Goal: Task Accomplishment & Management: Use online tool/utility

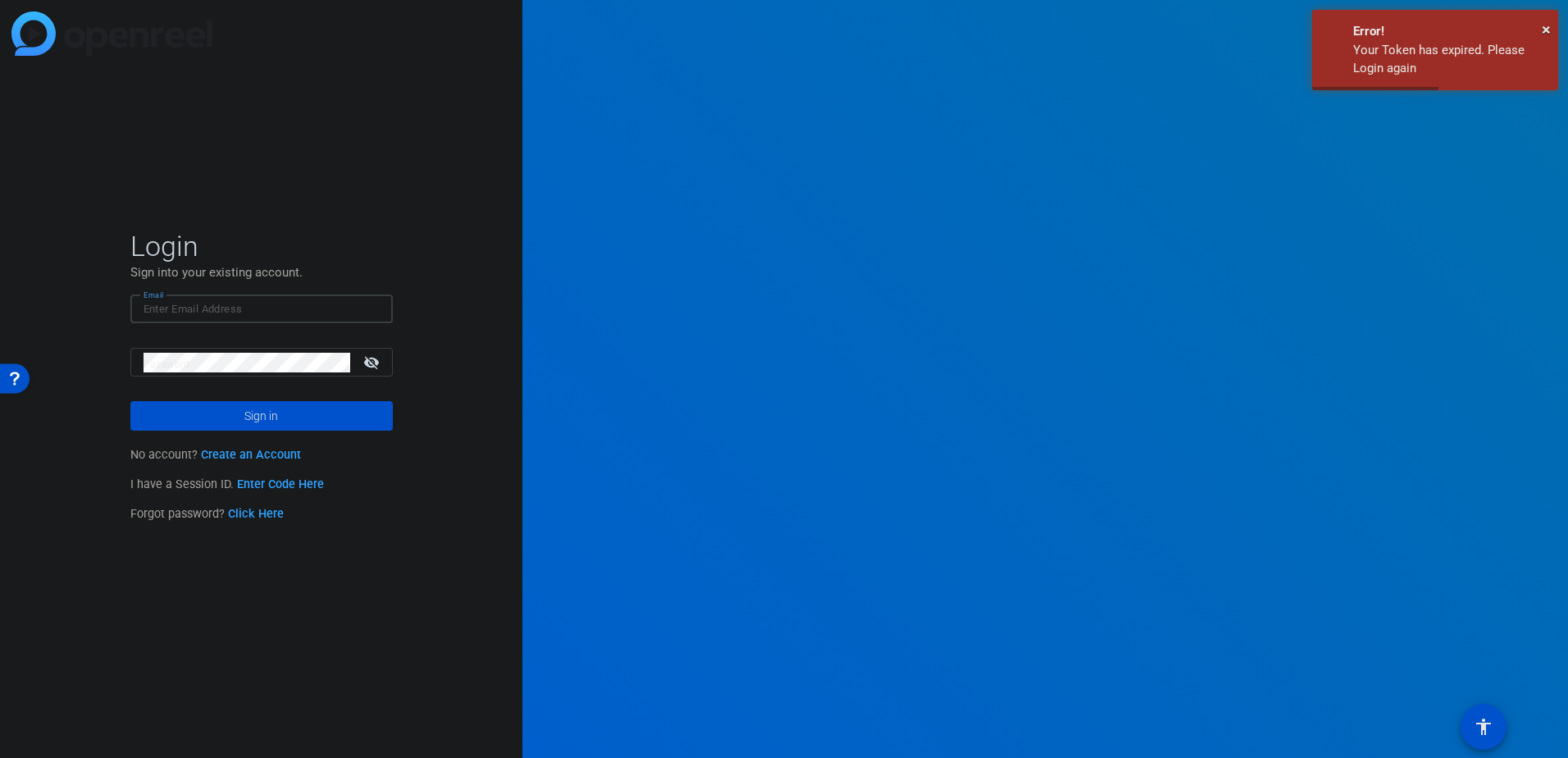
click at [216, 308] on input "Email" at bounding box center [262, 309] width 236 height 19
type input "[EMAIL_ADDRESS][DOMAIN_NAME]"
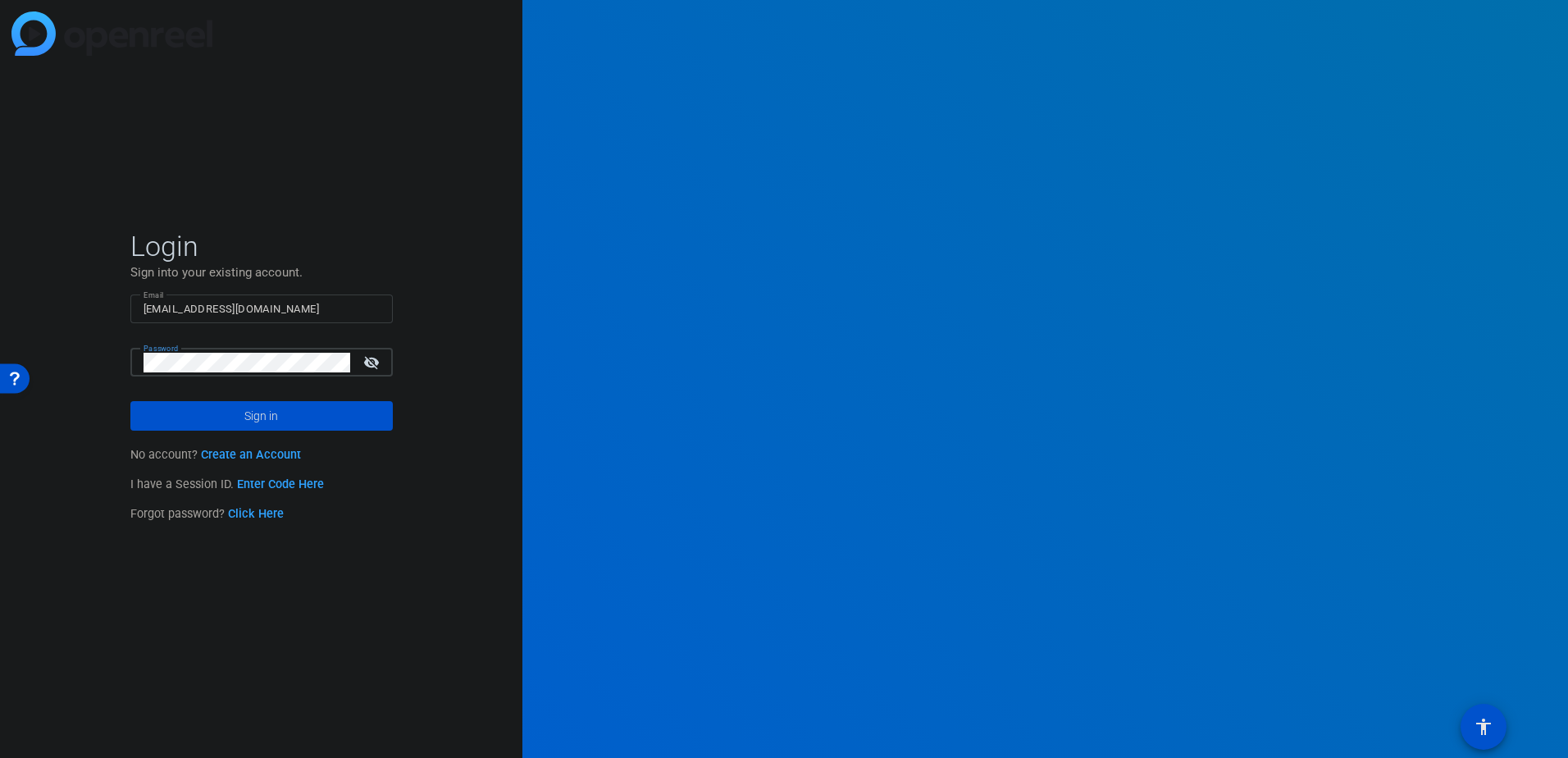
click at [130, 401] on button "Sign in" at bounding box center [261, 416] width 263 height 30
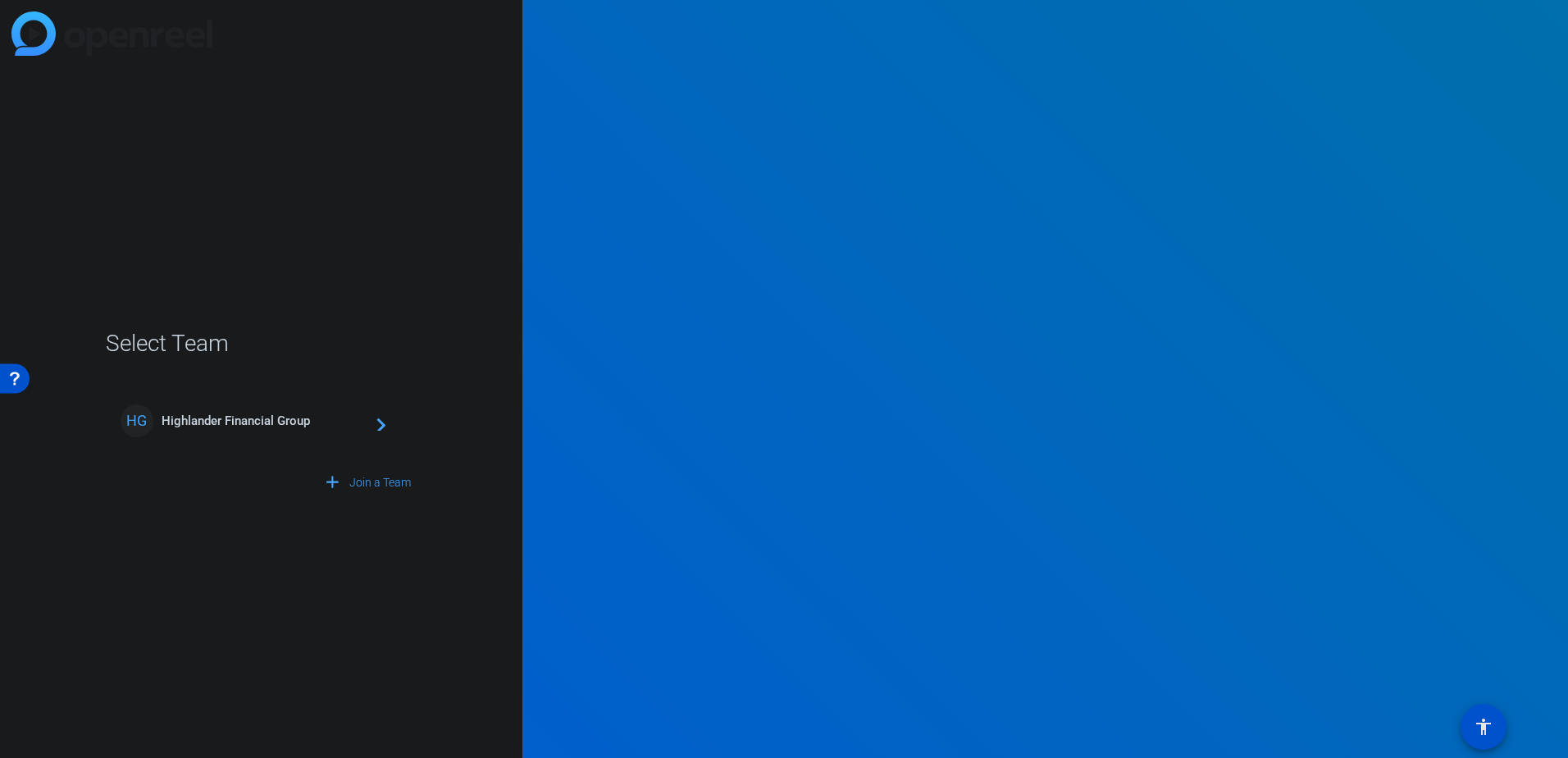
click at [229, 421] on span "Highlander Financial Group" at bounding box center [264, 420] width 205 height 15
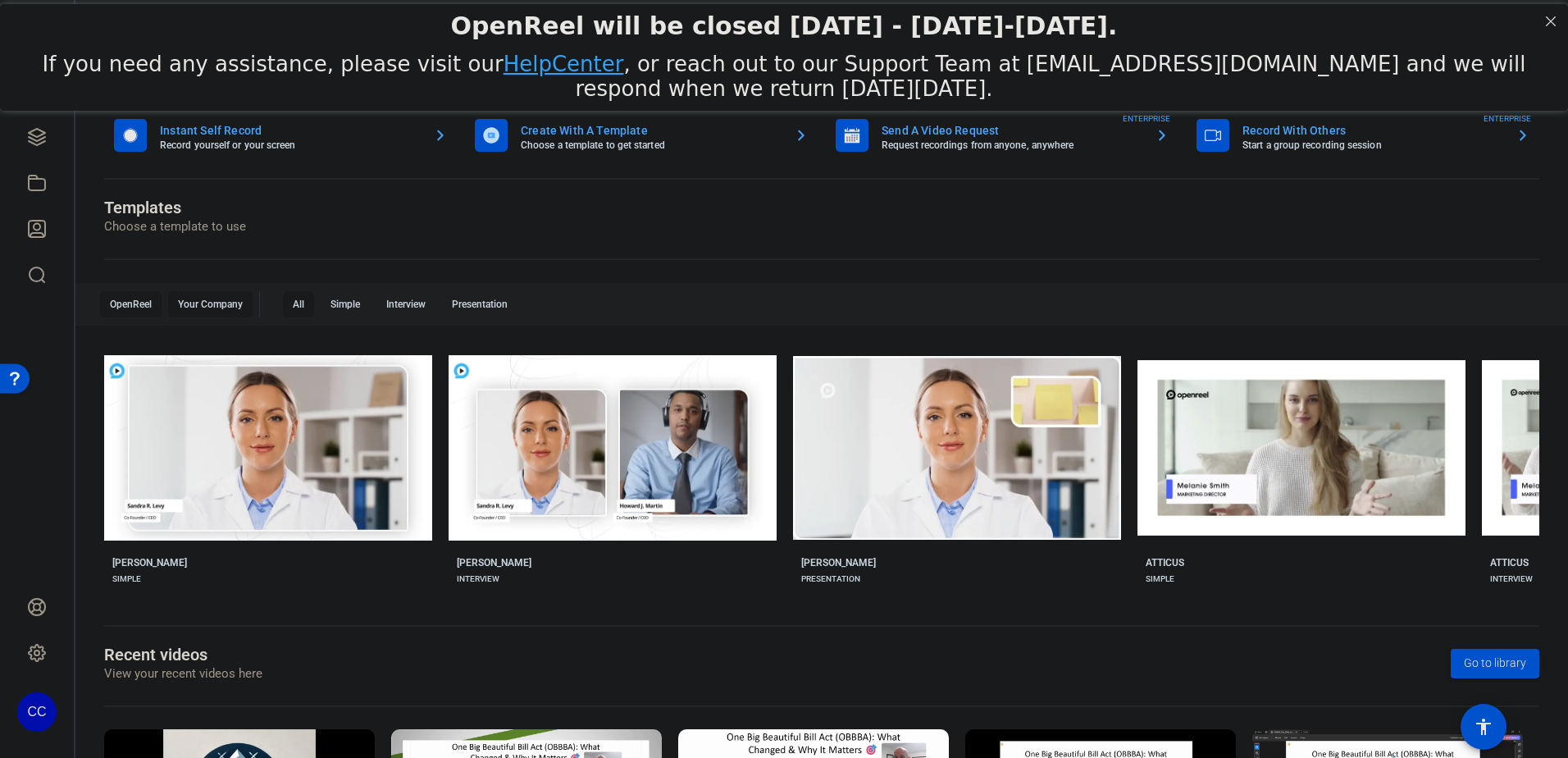
click at [196, 301] on div "Your Company" at bounding box center [210, 304] width 85 height 26
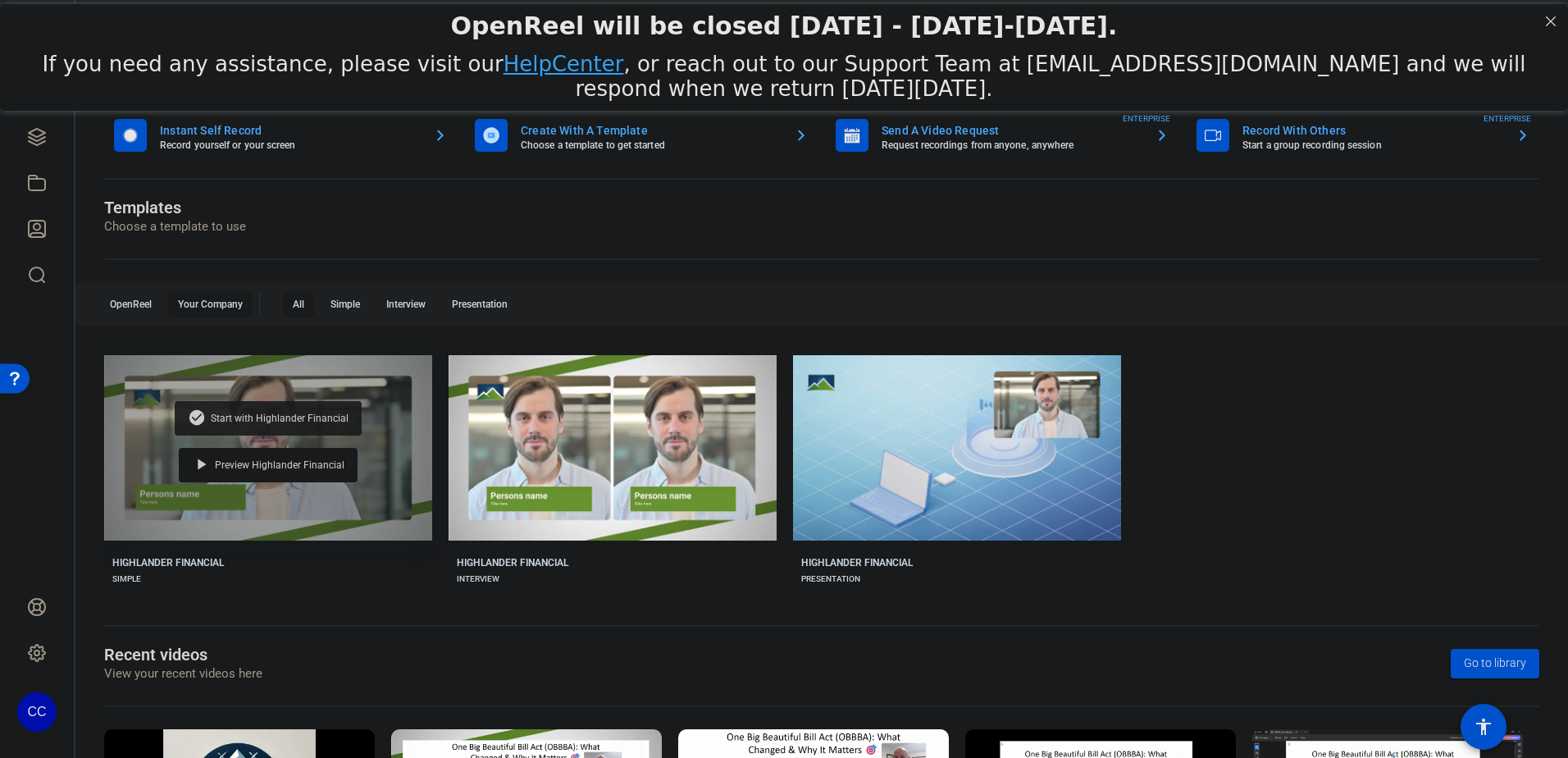
click at [332, 424] on div "check_circle Start with Highlander Financial" at bounding box center [267, 418] width 187 height 34
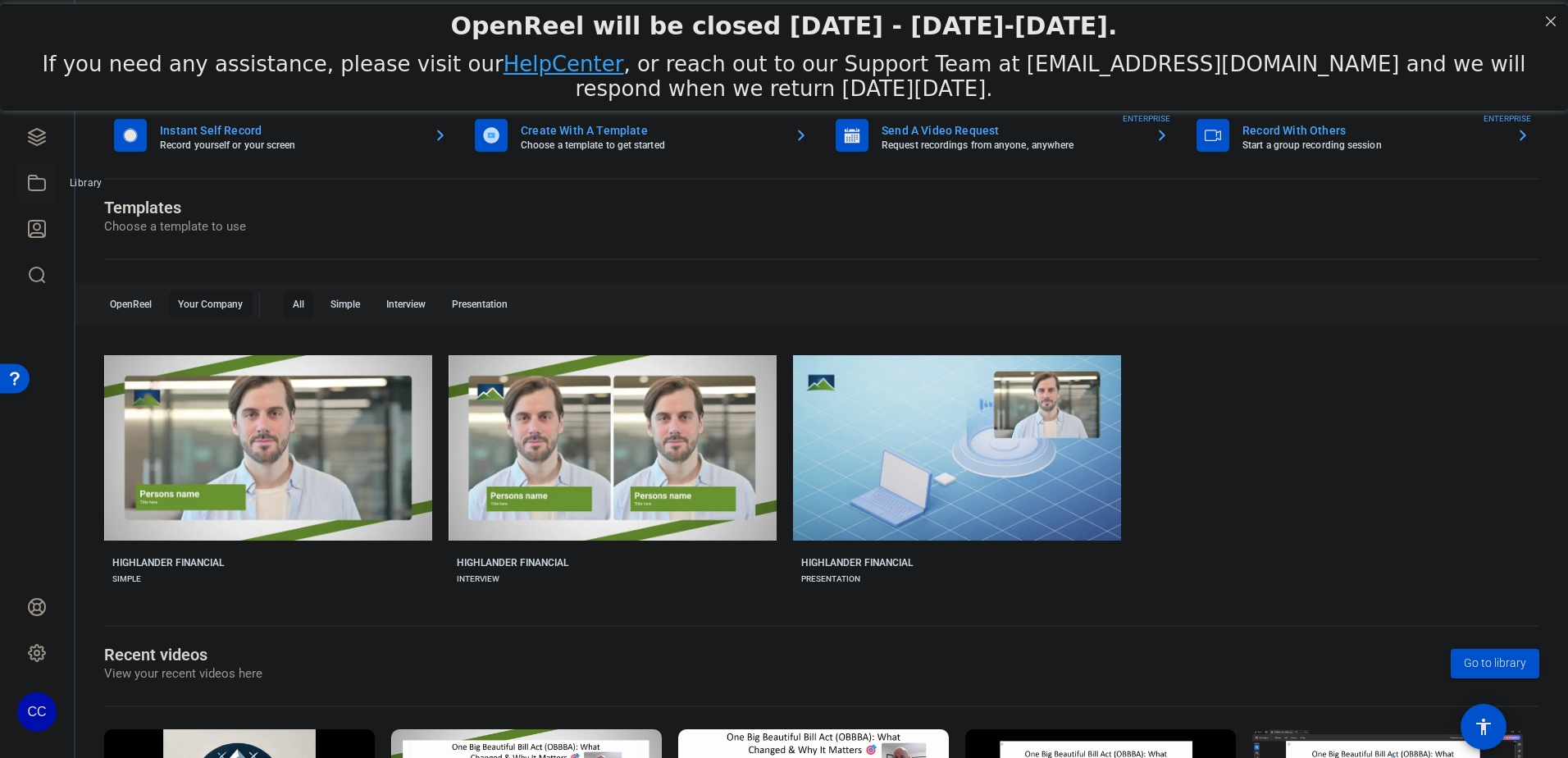
click at [42, 182] on icon at bounding box center [36, 183] width 19 height 19
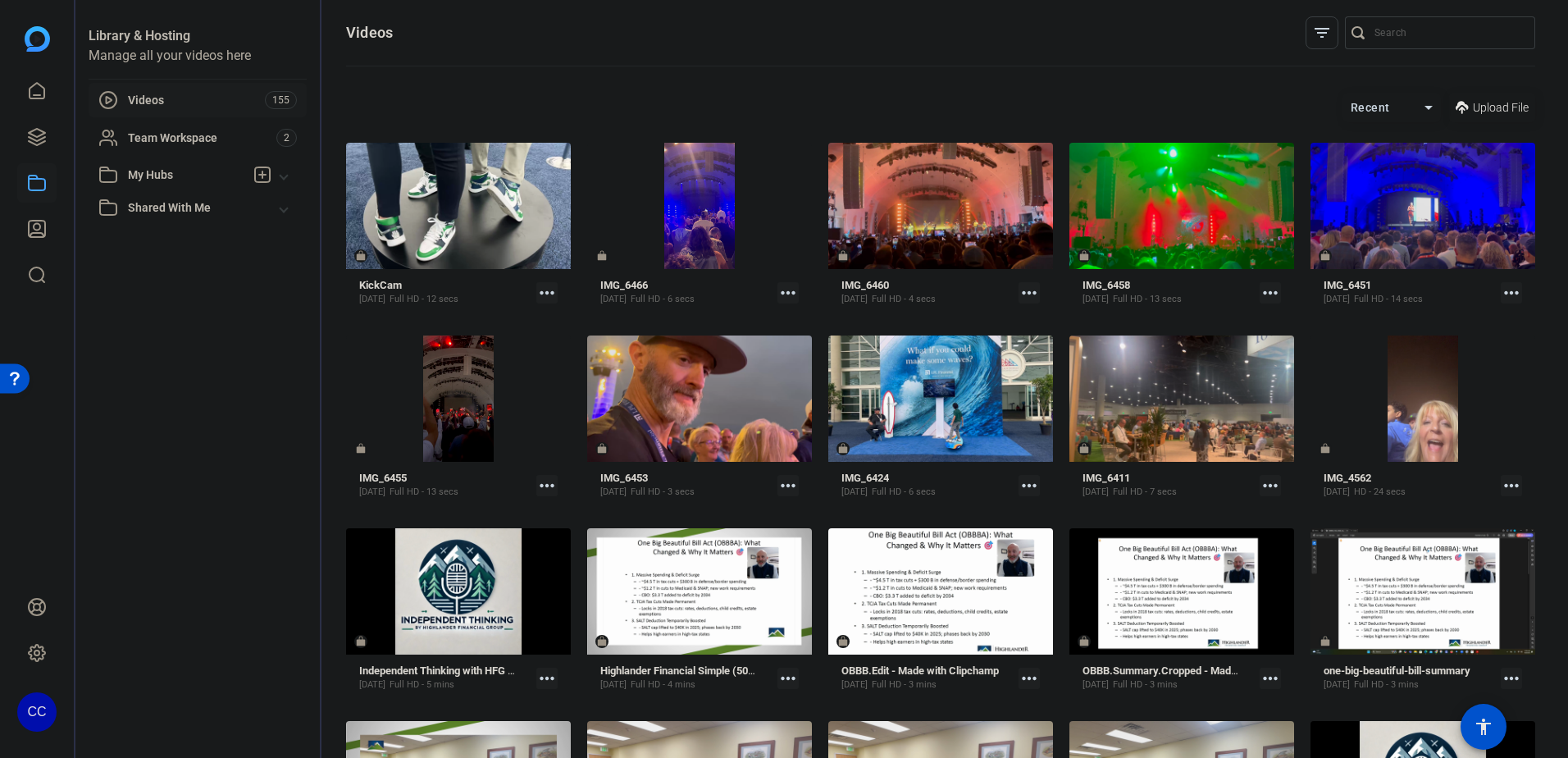
click at [1484, 94] on span at bounding box center [1491, 107] width 86 height 40
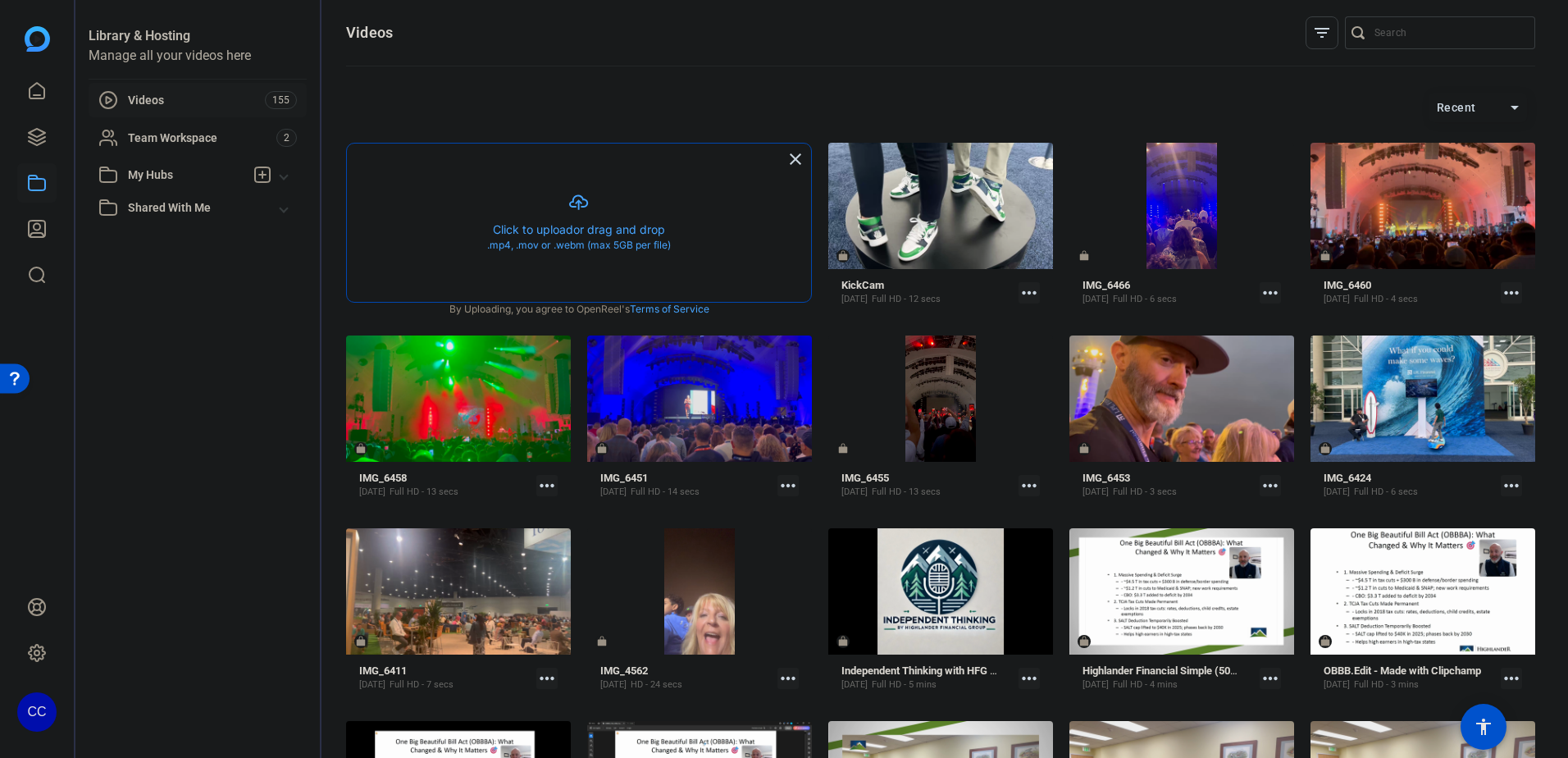
click at [617, 248] on button "button" at bounding box center [578, 223] width 464 height 159
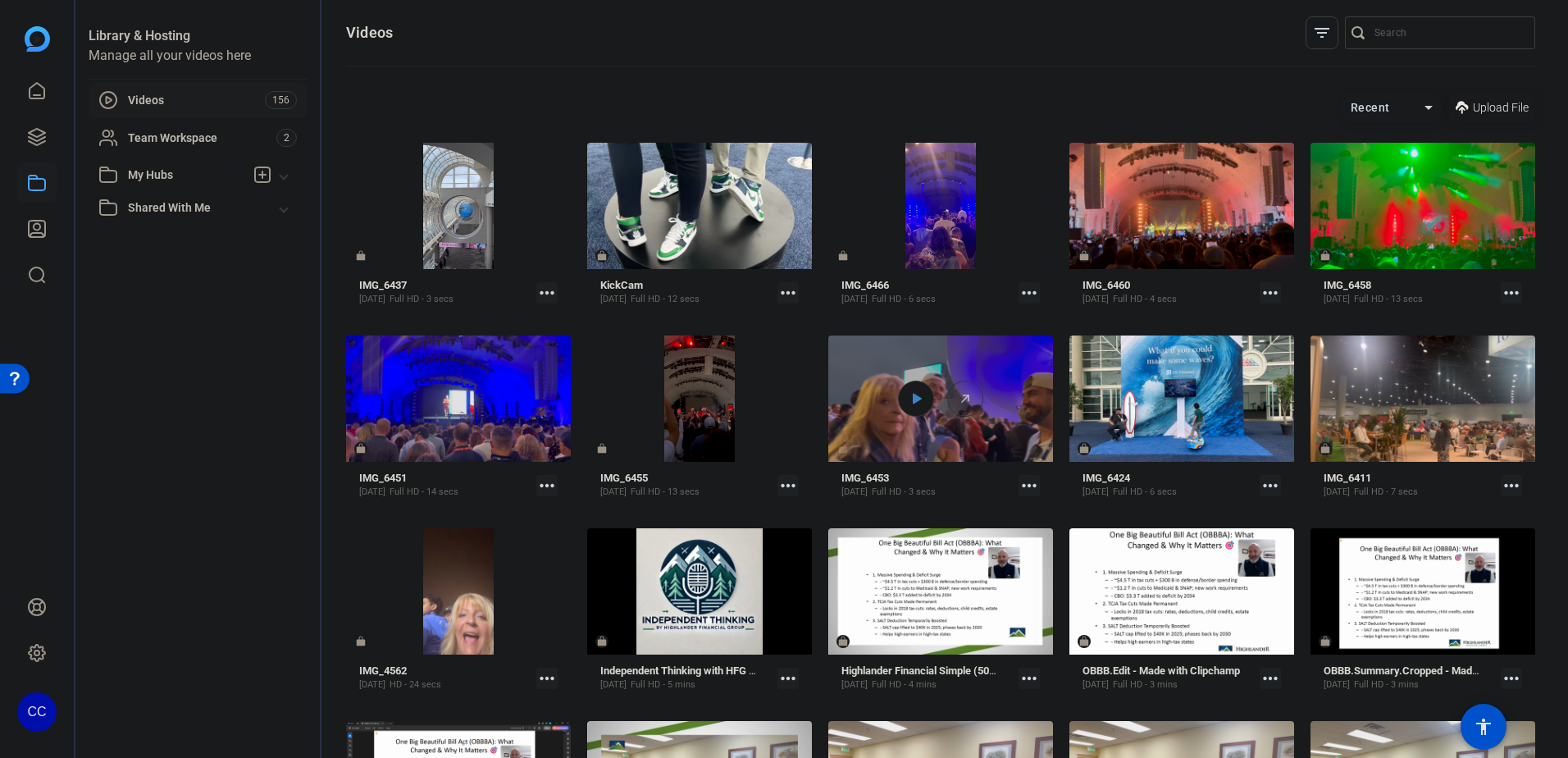
click at [913, 397] on icon at bounding box center [918, 399] width 9 height 11
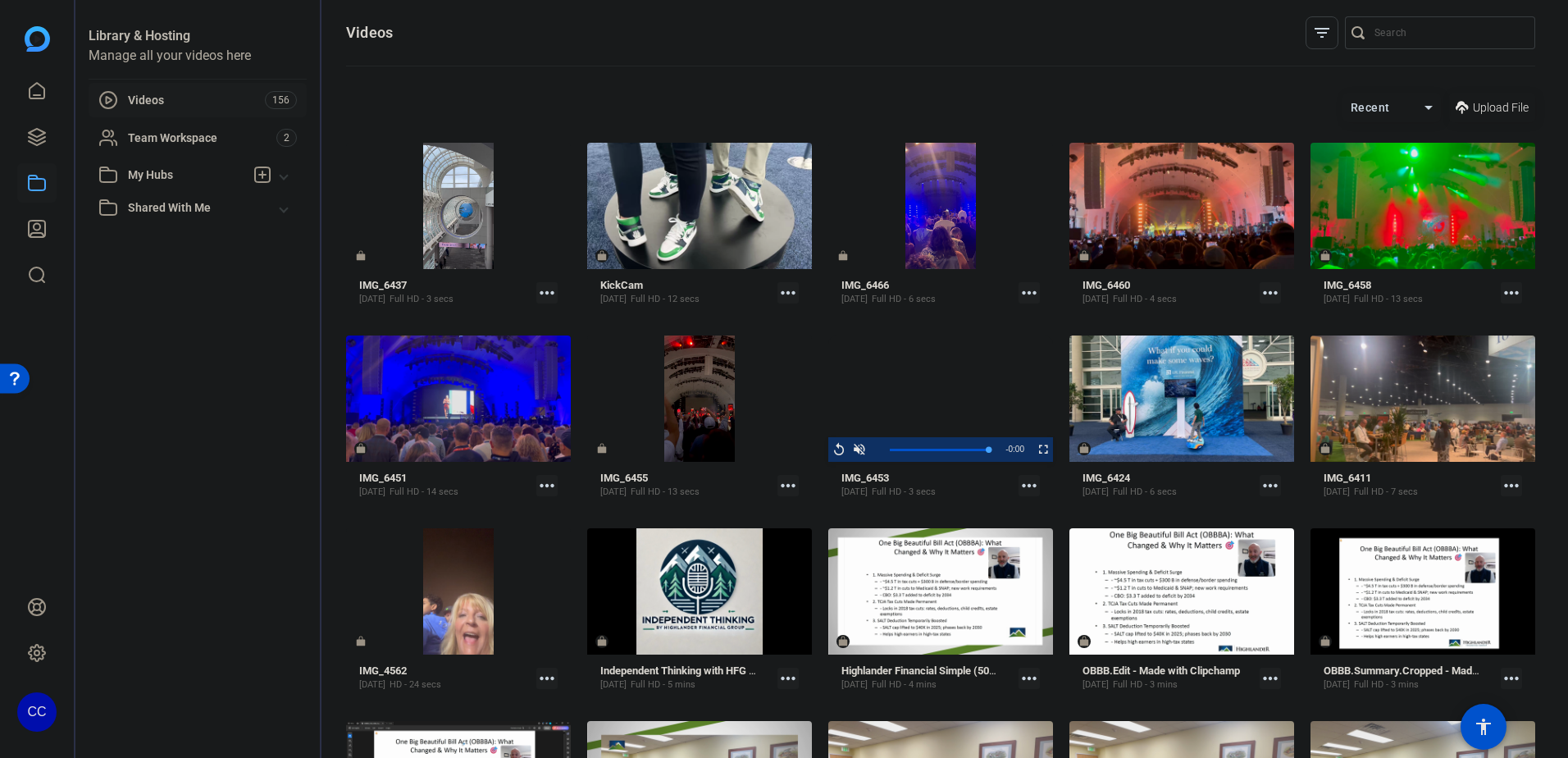
click at [1455, 107] on icon at bounding box center [1462, 108] width 13 height 20
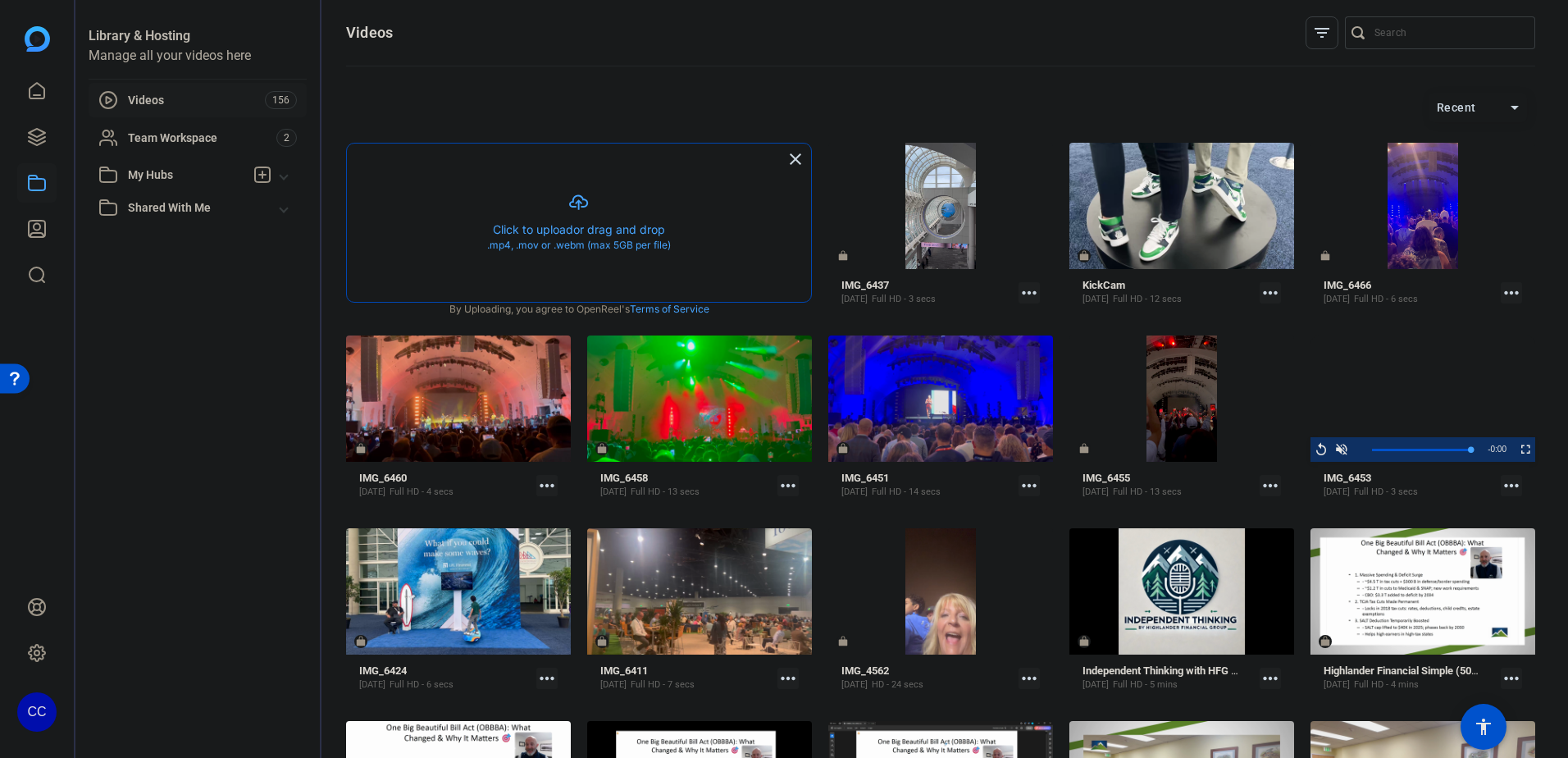
click at [635, 219] on button "button" at bounding box center [578, 223] width 464 height 159
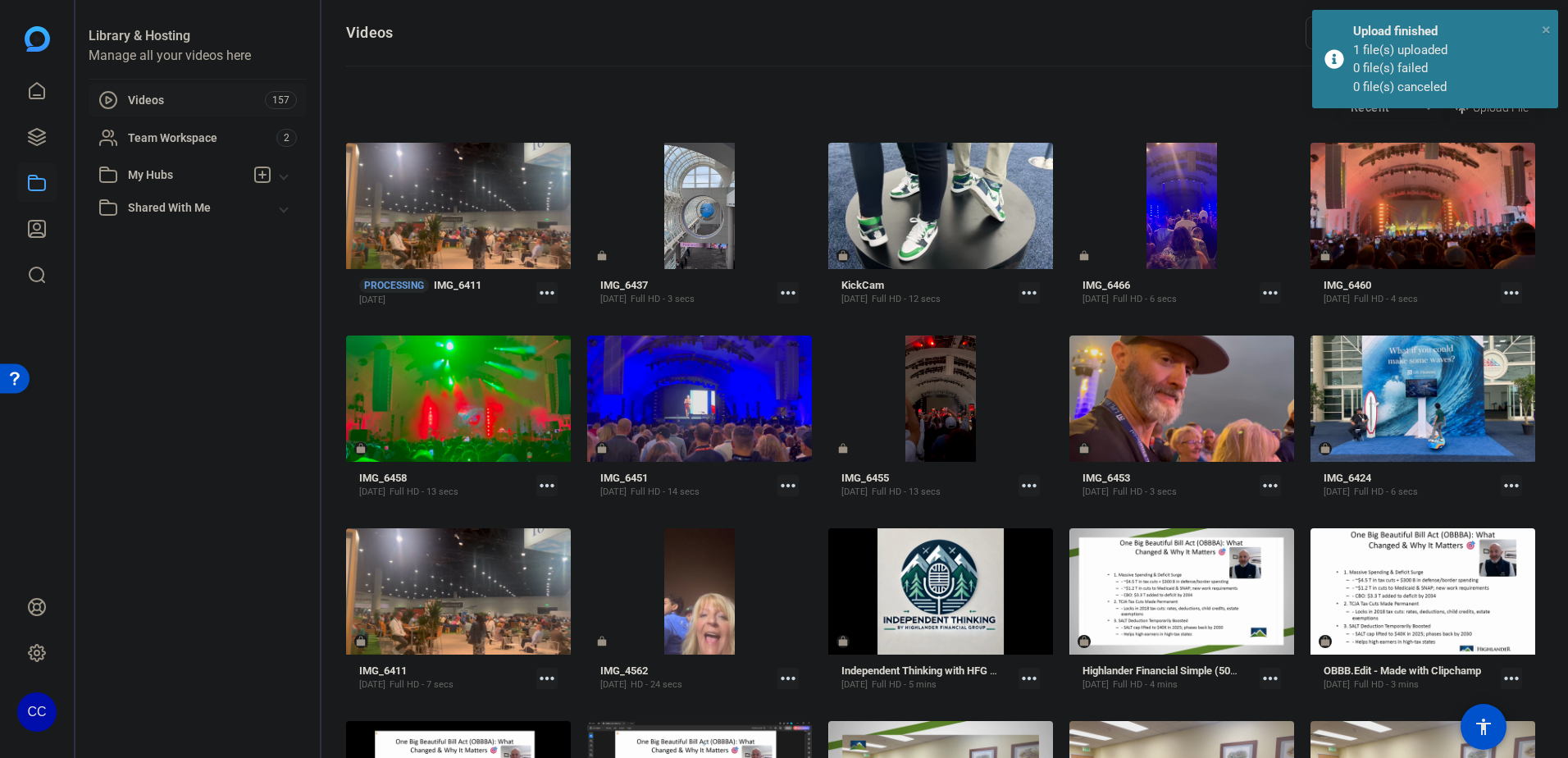
click at [1549, 24] on span "×" at bounding box center [1547, 29] width 9 height 19
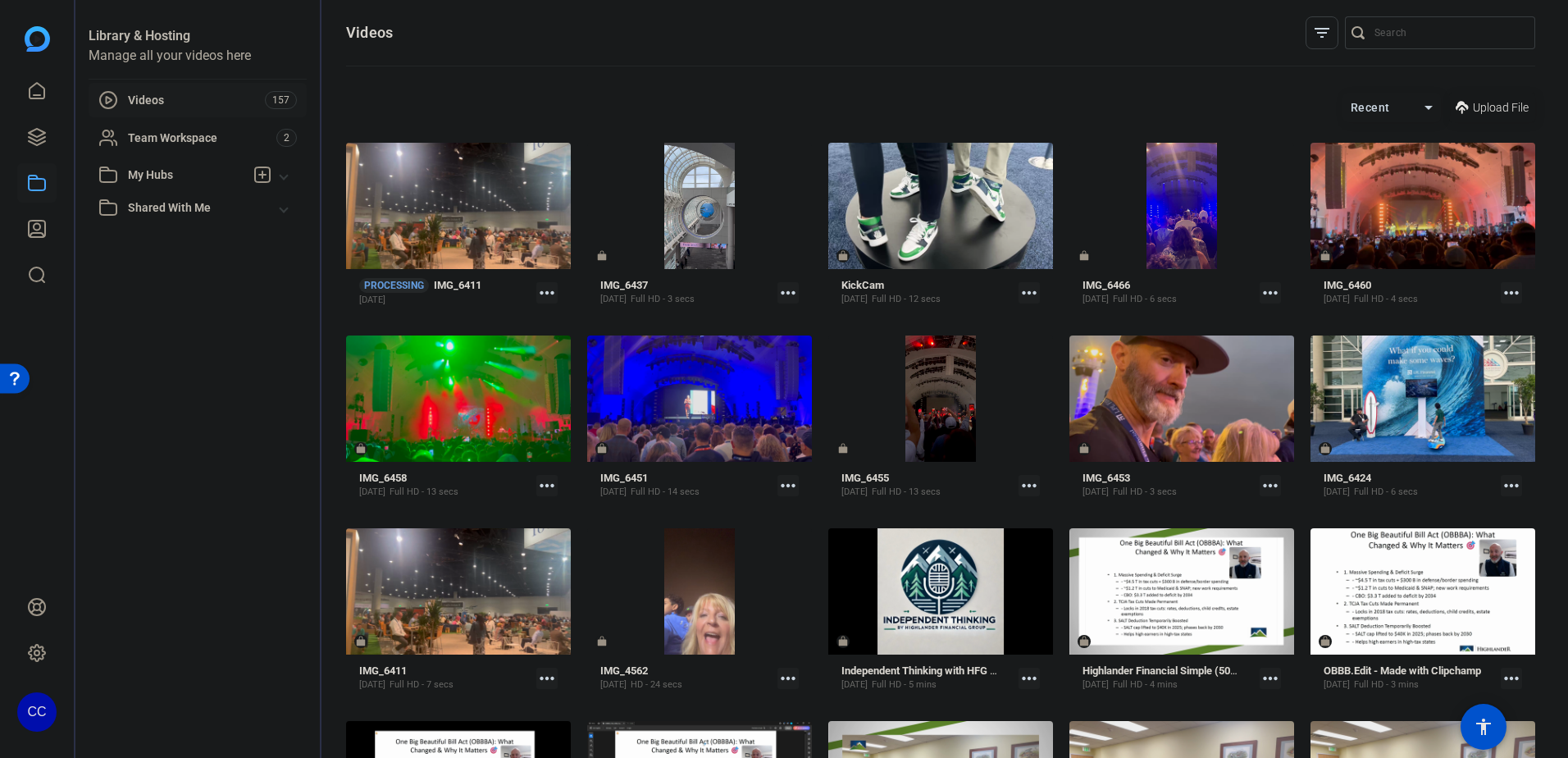
click at [1478, 105] on span "Upload File" at bounding box center [1501, 108] width 55 height 18
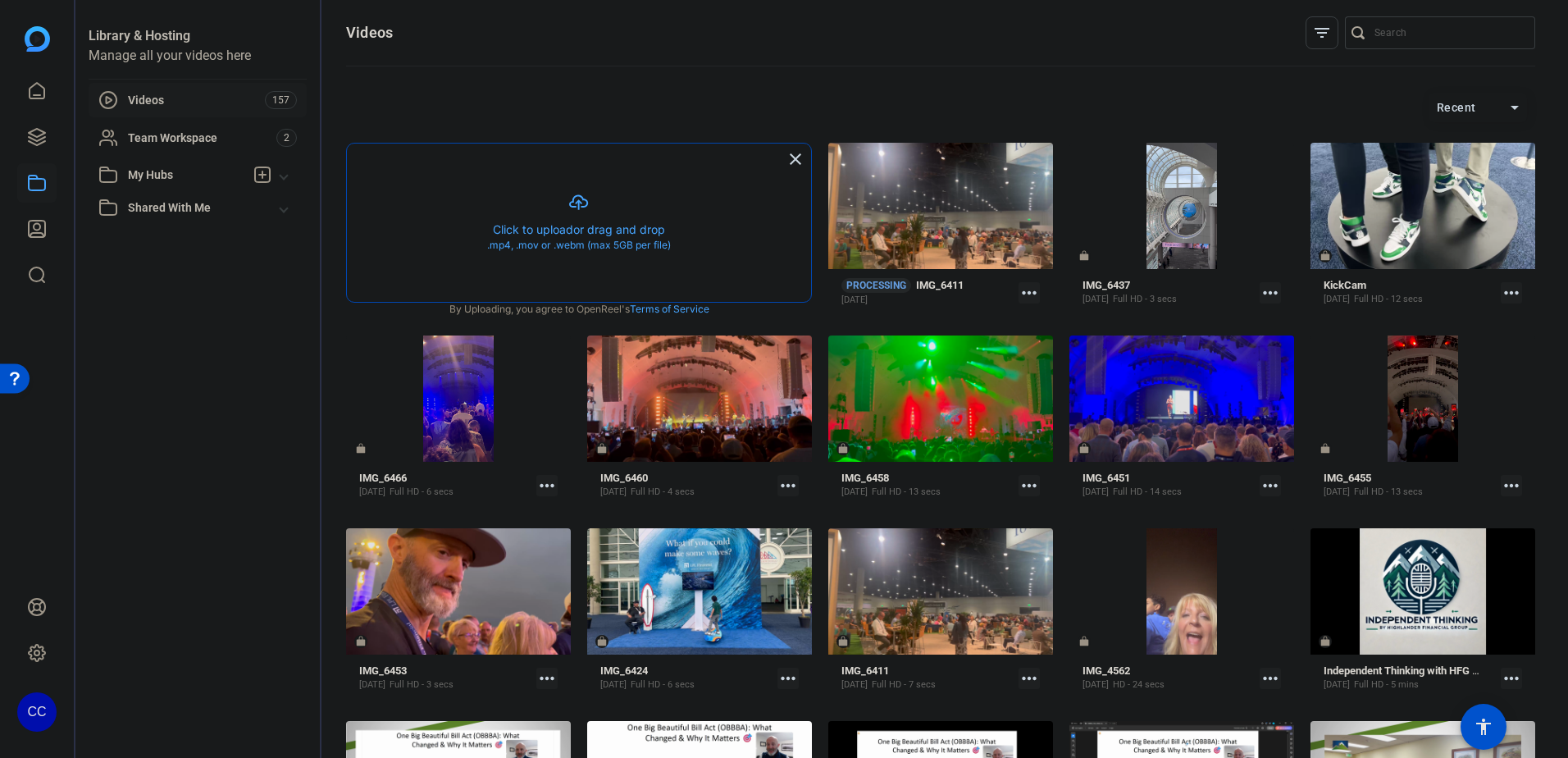
click at [508, 235] on button "button" at bounding box center [578, 223] width 464 height 159
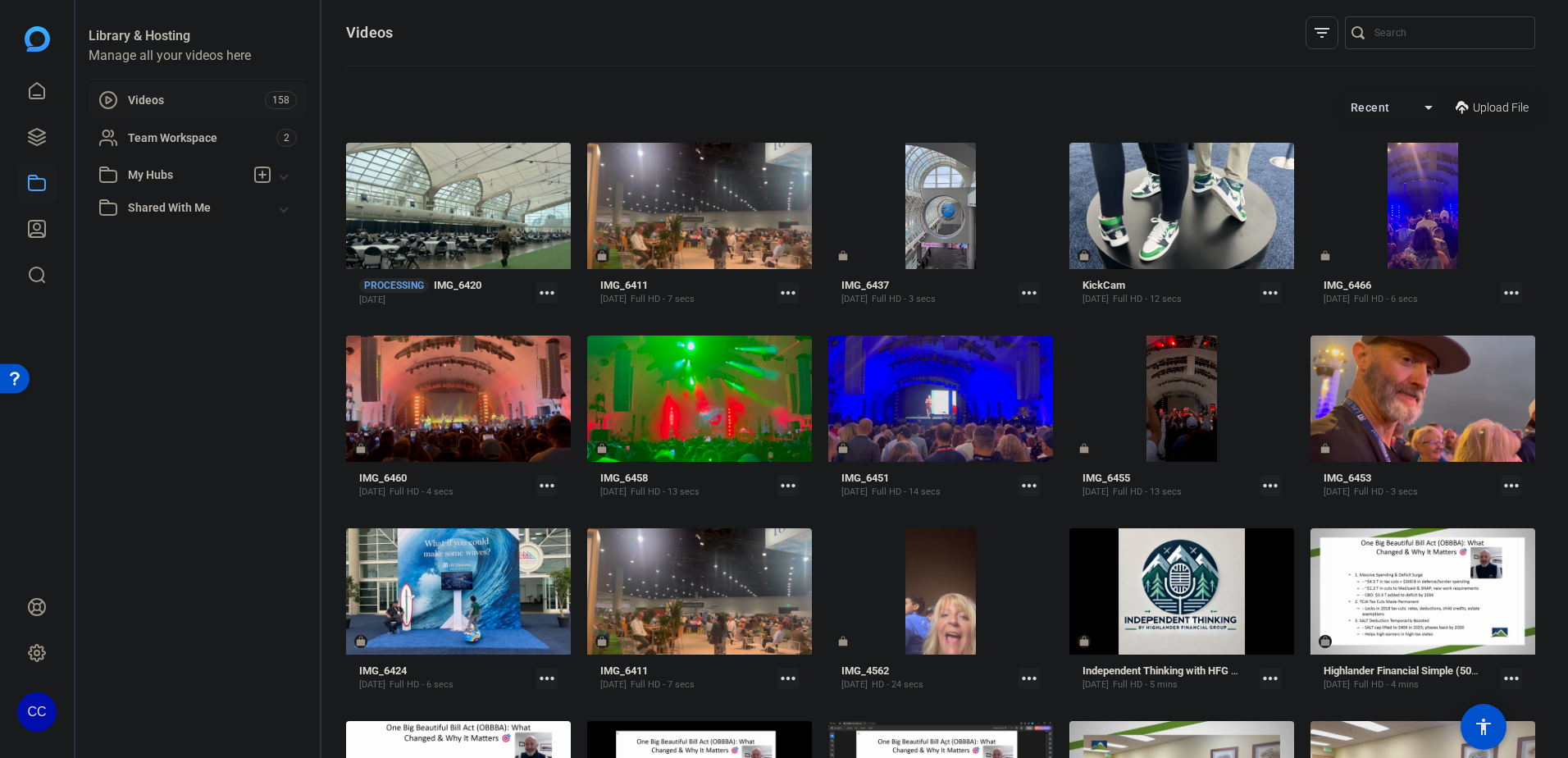
click at [1511, 100] on span "Upload File" at bounding box center [1501, 108] width 55 height 18
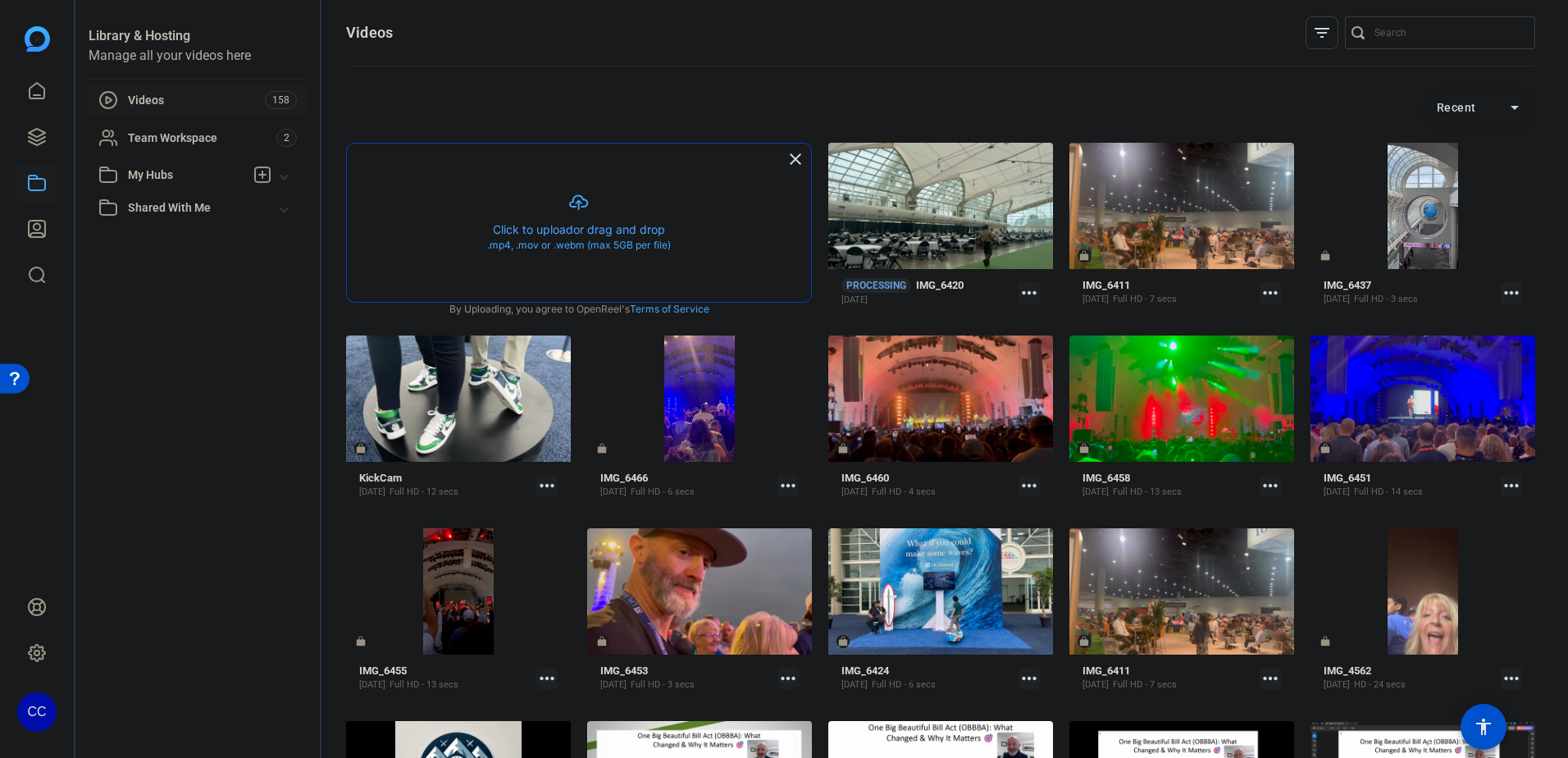
click at [653, 223] on button "button" at bounding box center [578, 223] width 464 height 159
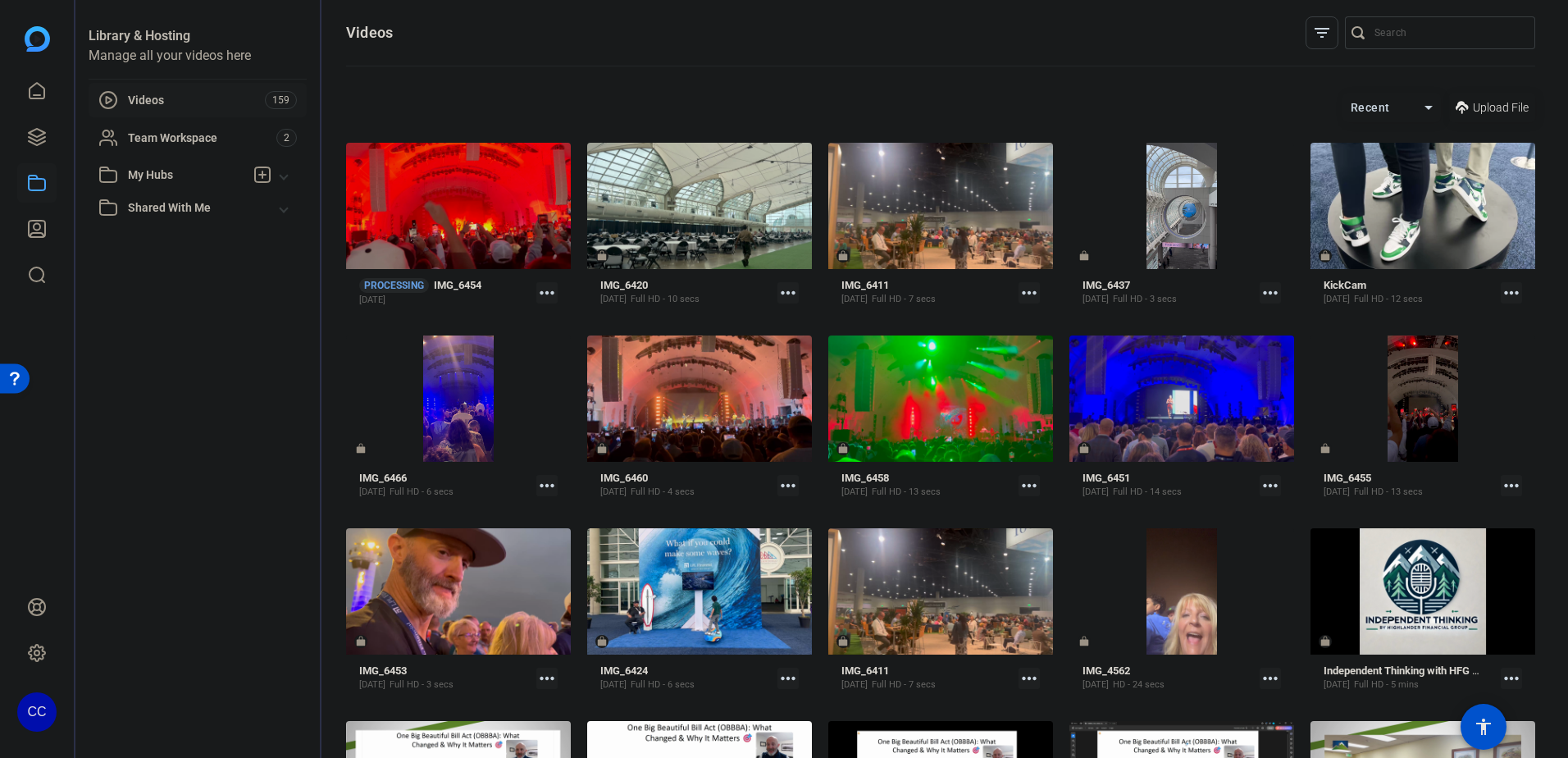
click at [1470, 97] on span at bounding box center [1491, 107] width 86 height 40
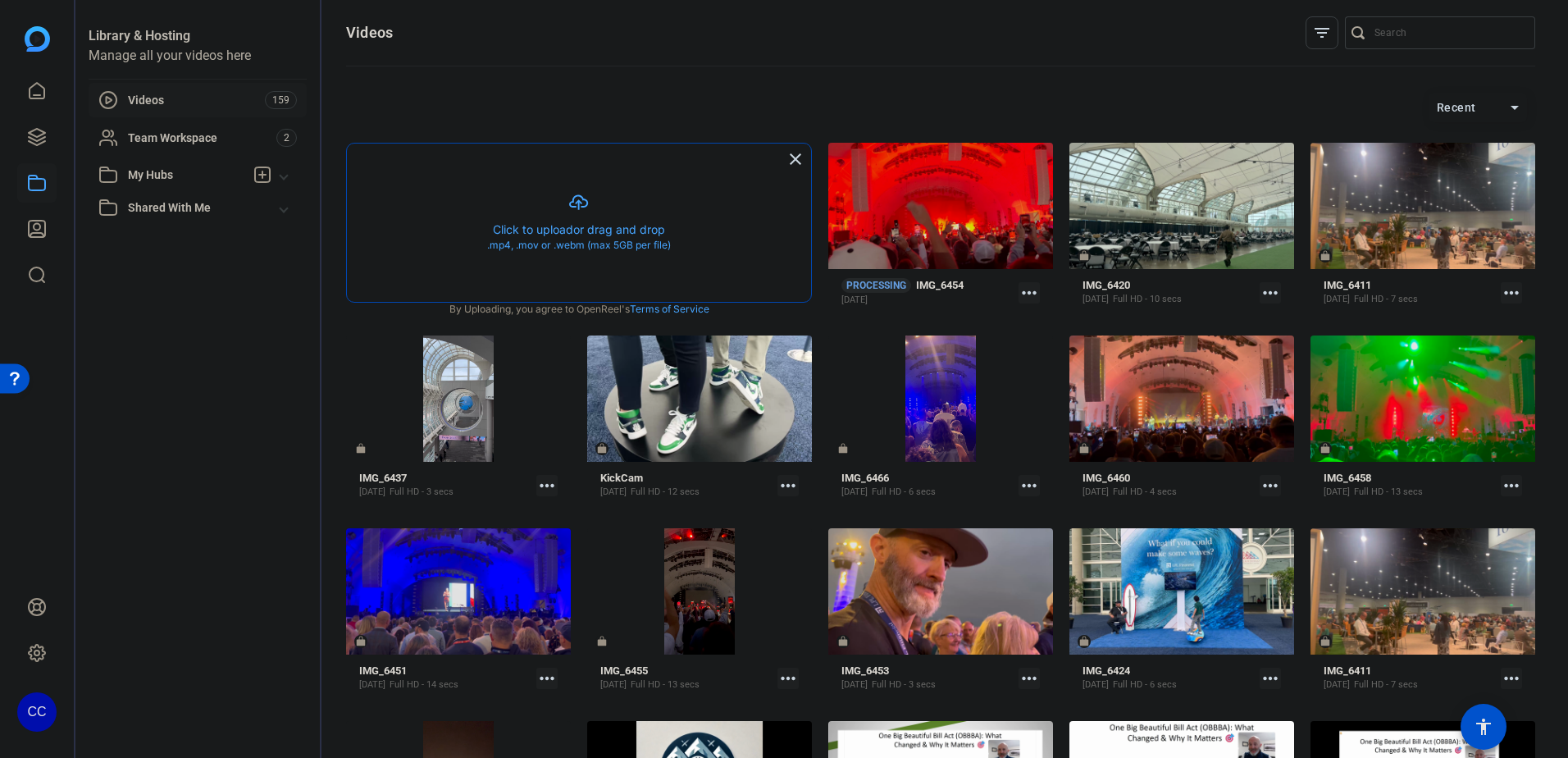
click at [560, 205] on button "button" at bounding box center [578, 223] width 464 height 159
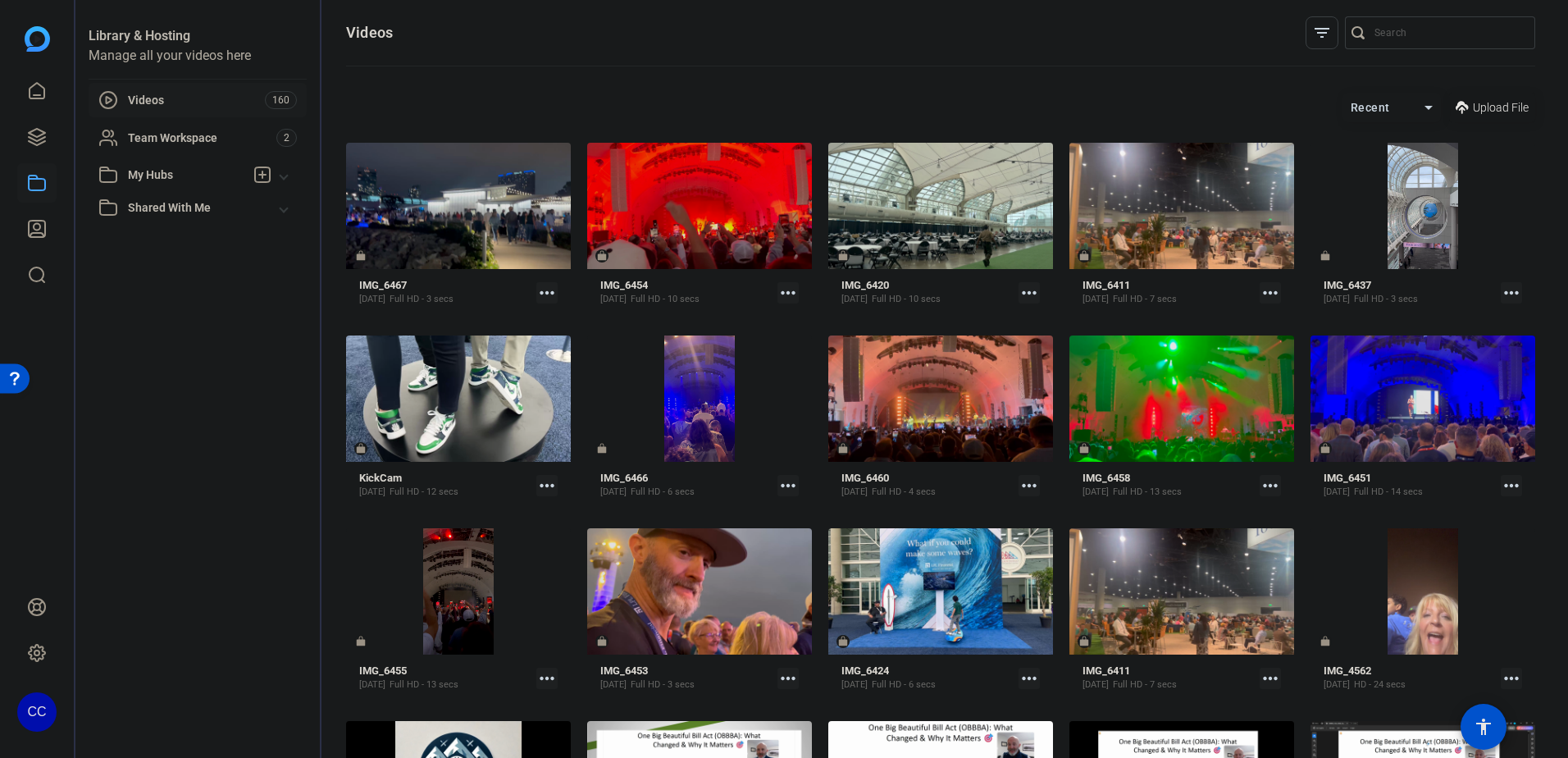
click at [1475, 110] on span "Upload File" at bounding box center [1501, 108] width 55 height 18
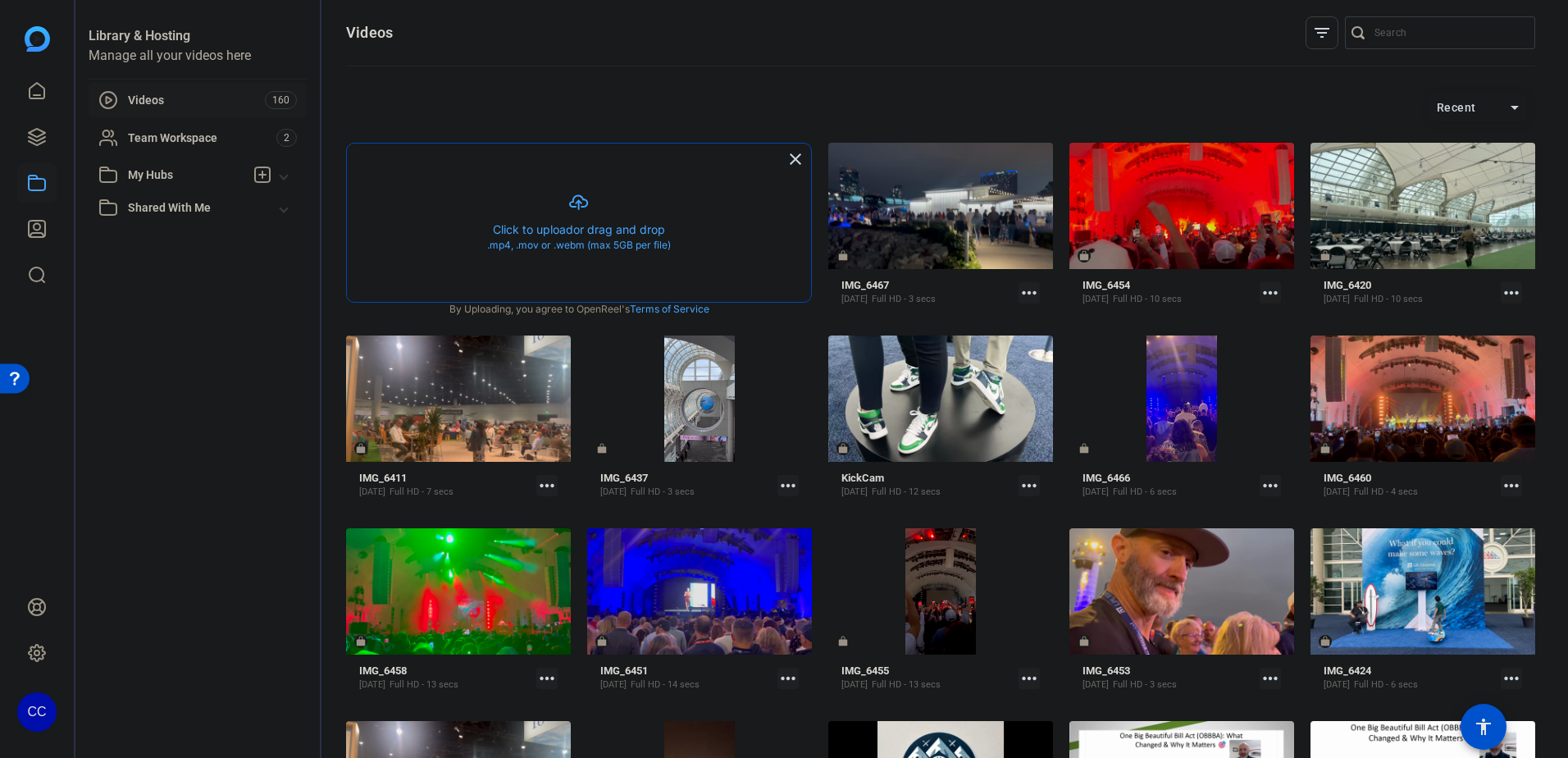
click at [605, 196] on button "button" at bounding box center [578, 223] width 464 height 159
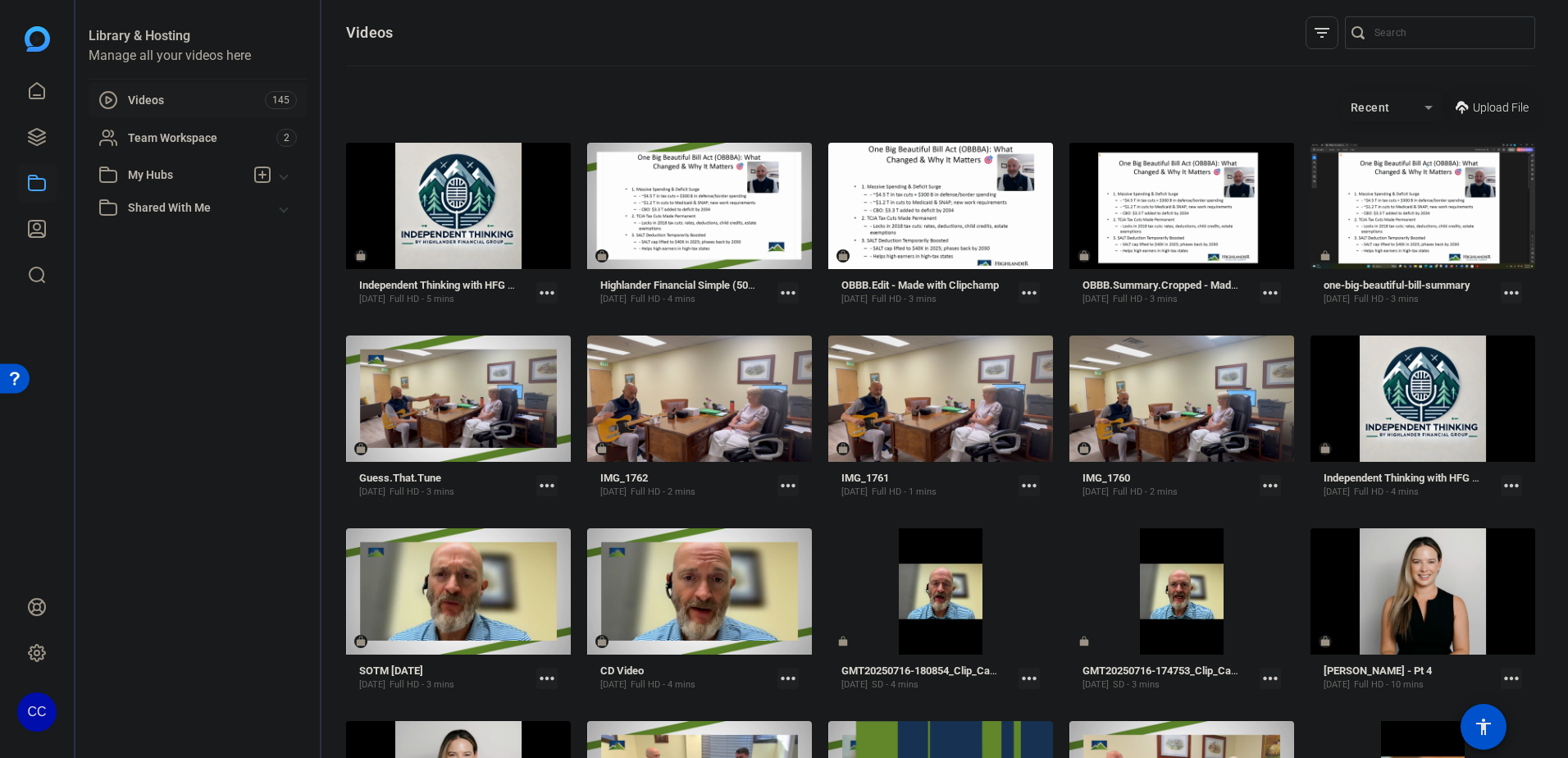
click at [1488, 98] on span at bounding box center [1491, 107] width 86 height 40
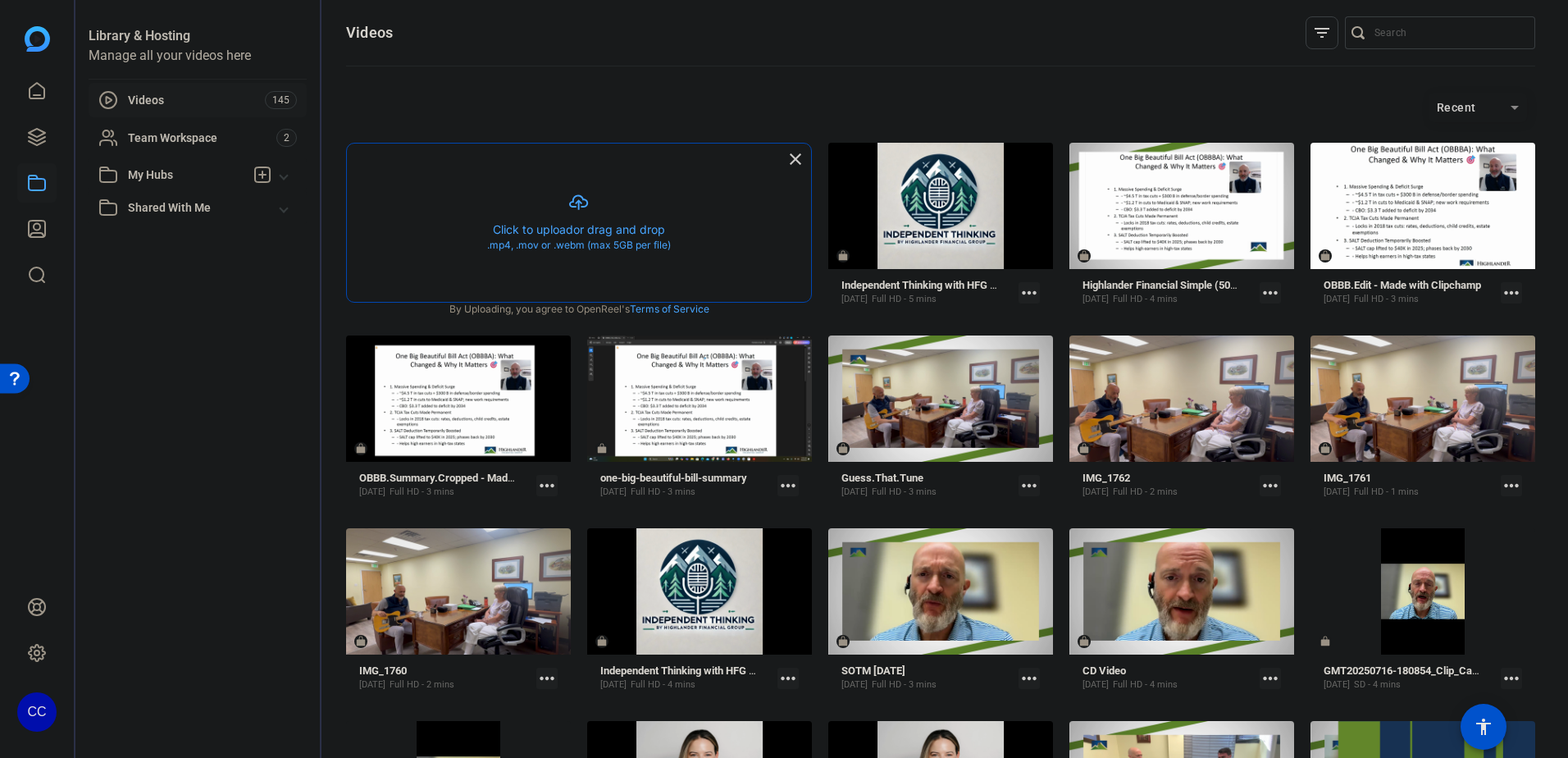
click at [586, 221] on button "button" at bounding box center [578, 223] width 464 height 159
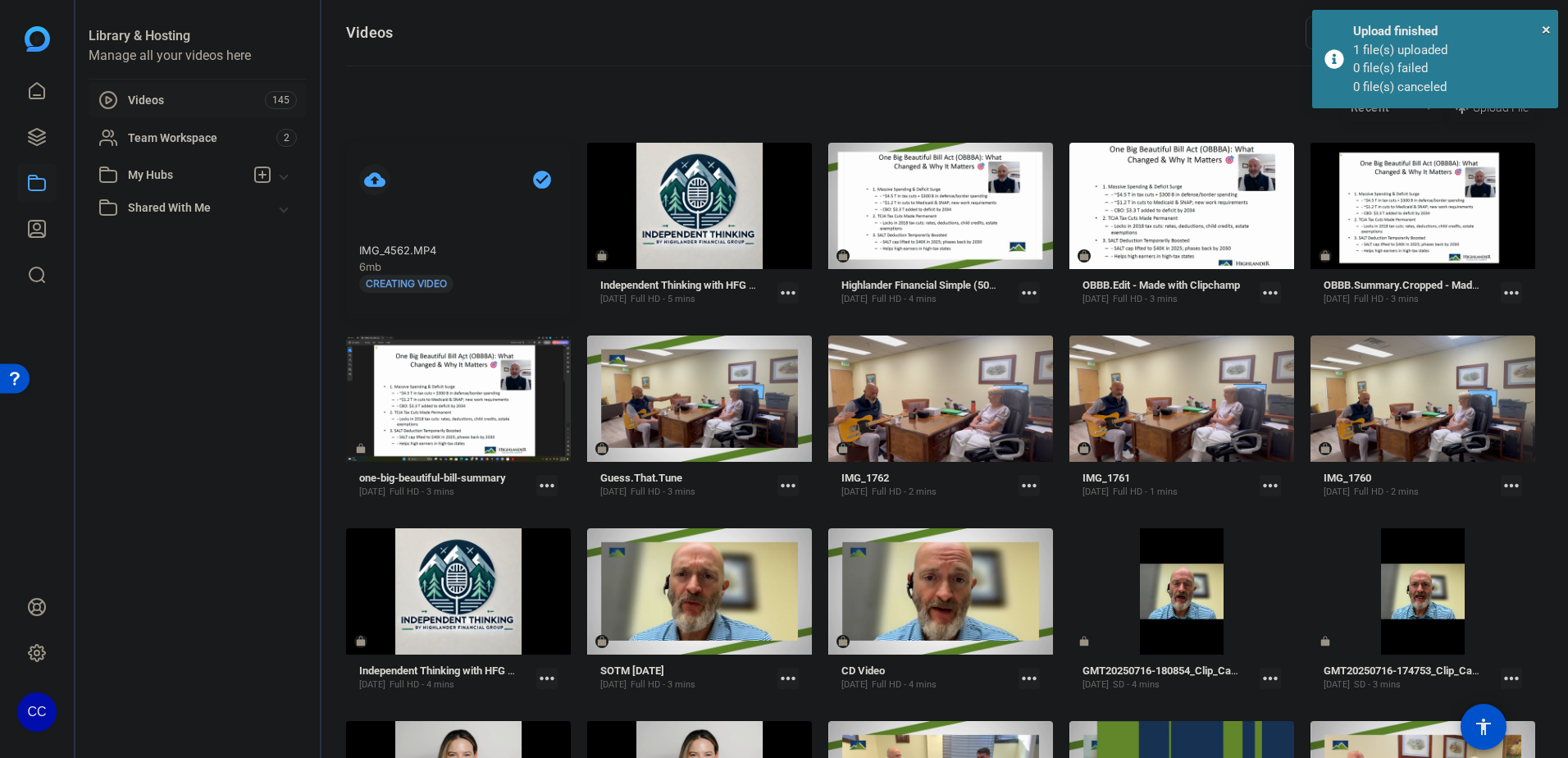
click at [1505, 103] on div "× Upload finished 1 file(s) uploaded 0 file(s) failed 0 file(s) canceled" at bounding box center [1435, 59] width 246 height 99
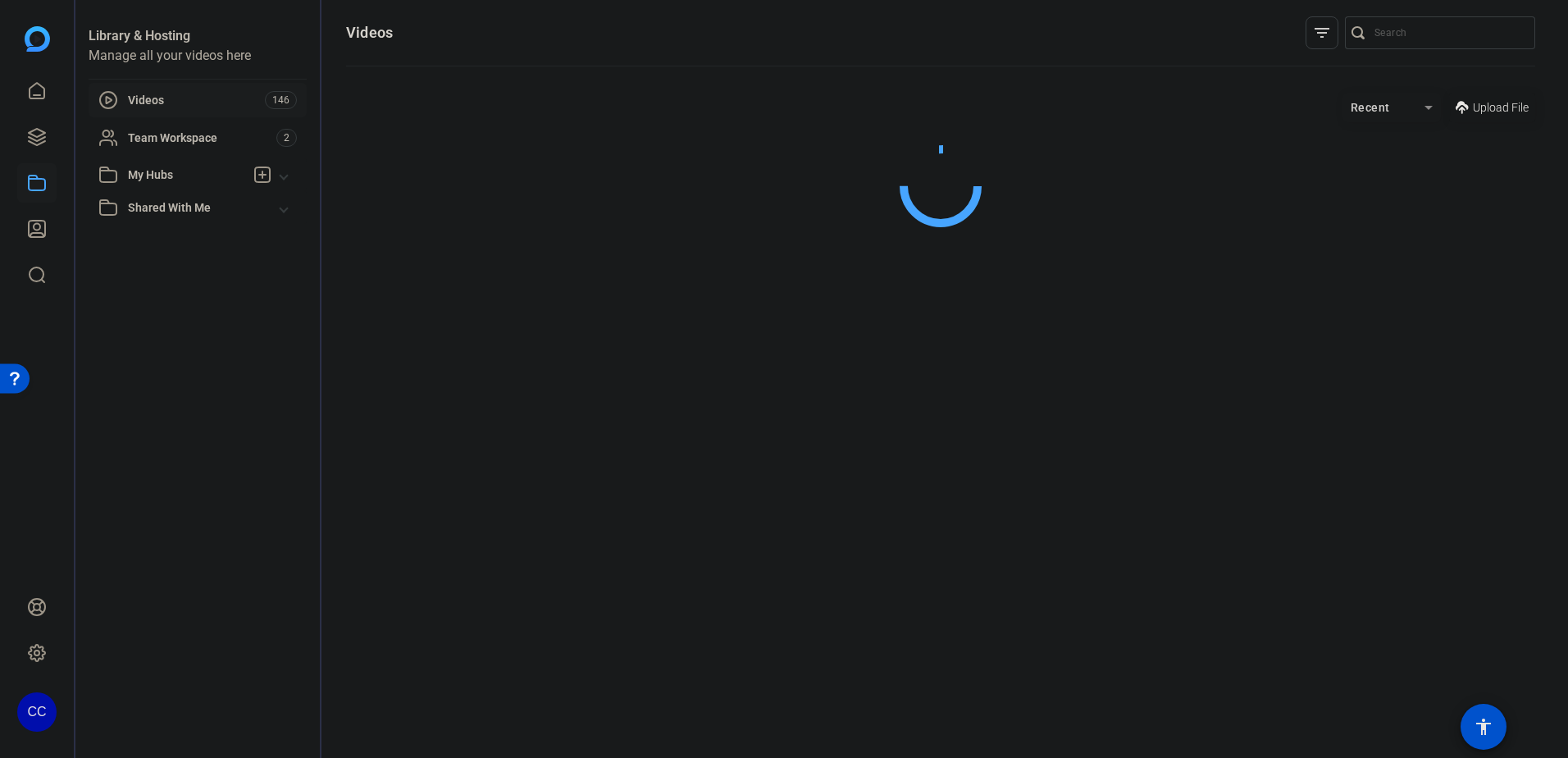
click at [1501, 105] on span "Upload File" at bounding box center [1501, 108] width 55 height 18
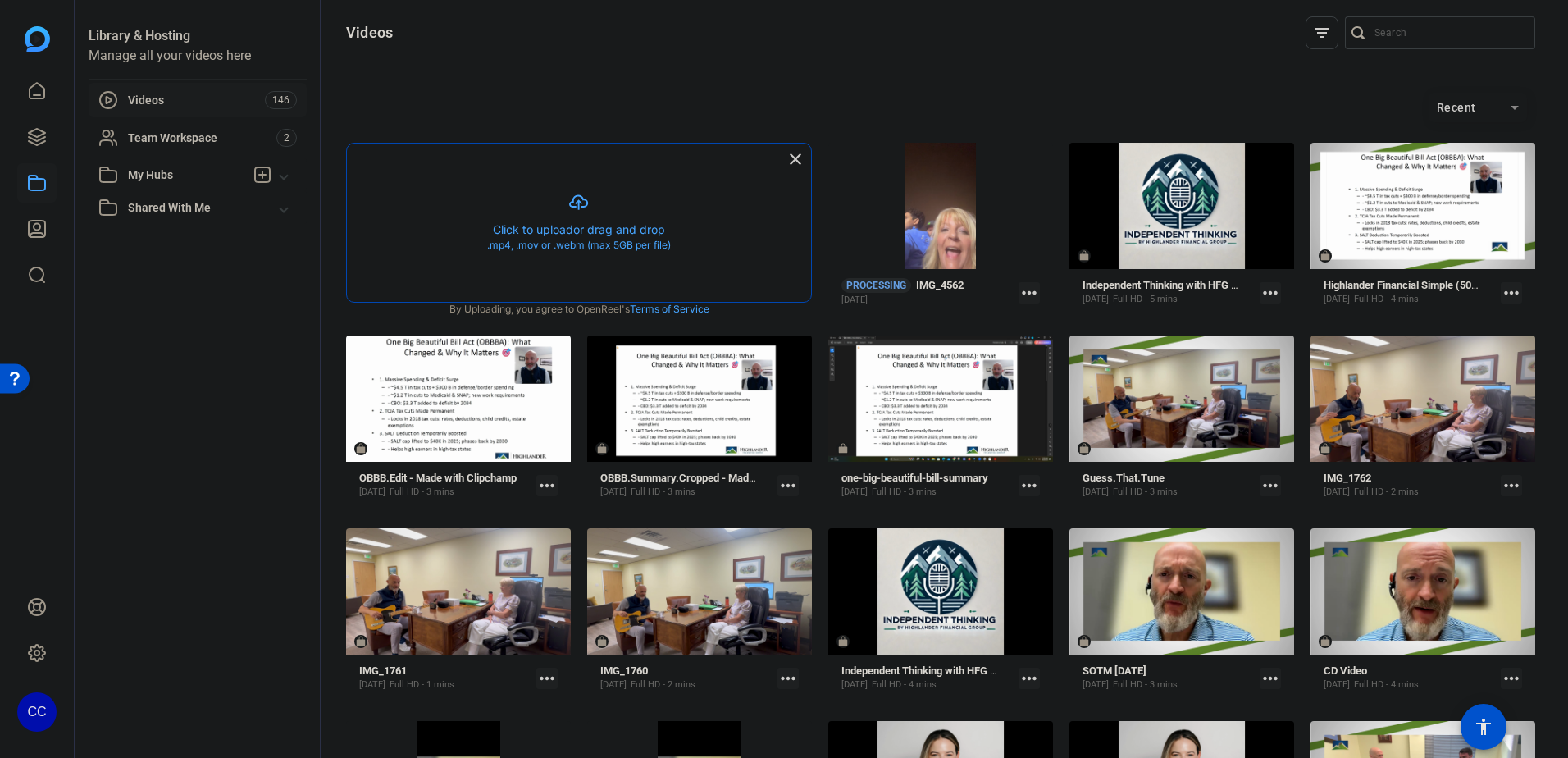
click at [573, 220] on button "button" at bounding box center [578, 223] width 464 height 159
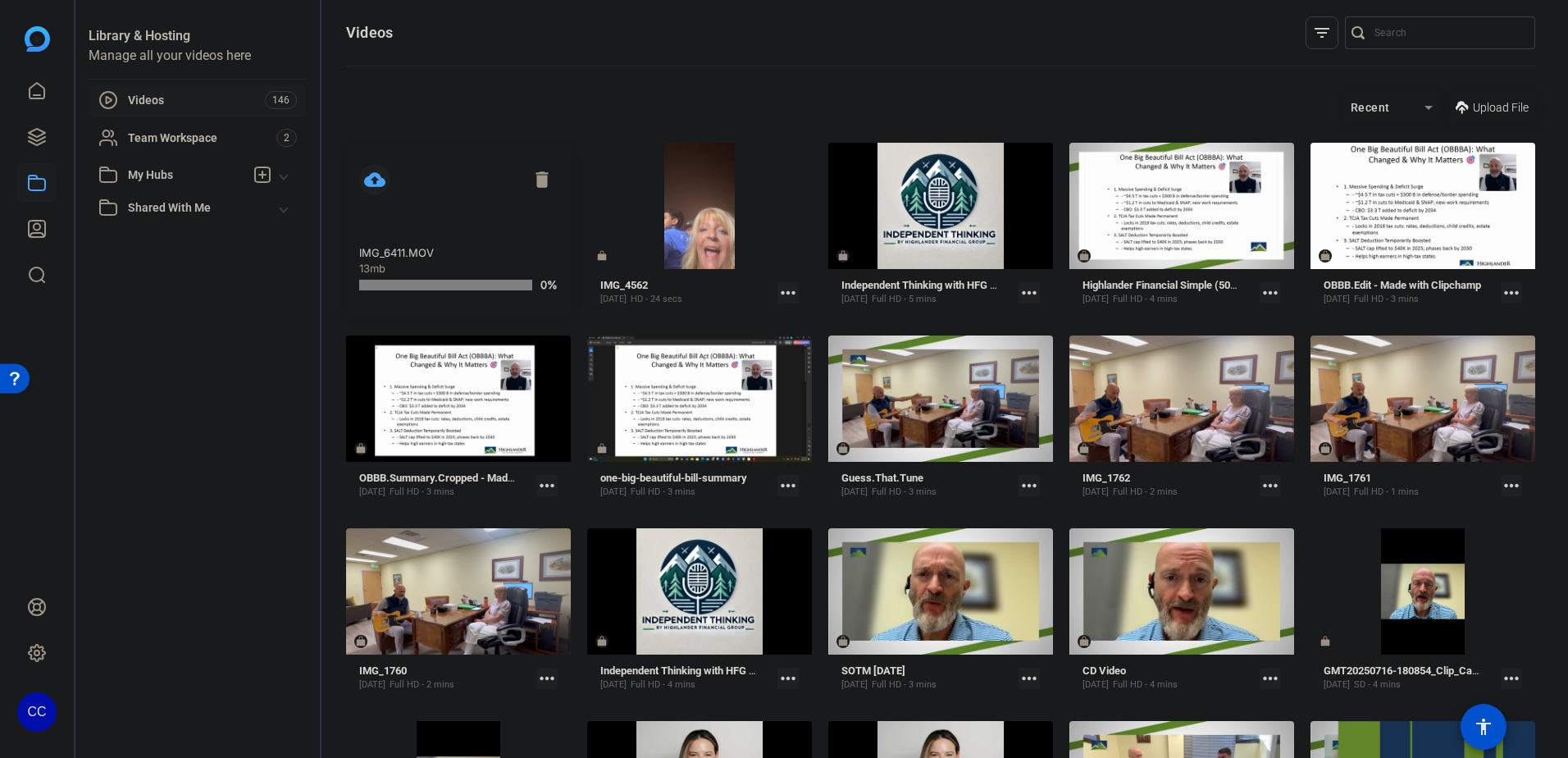
click at [1484, 115] on span "Upload File" at bounding box center [1501, 108] width 55 height 18
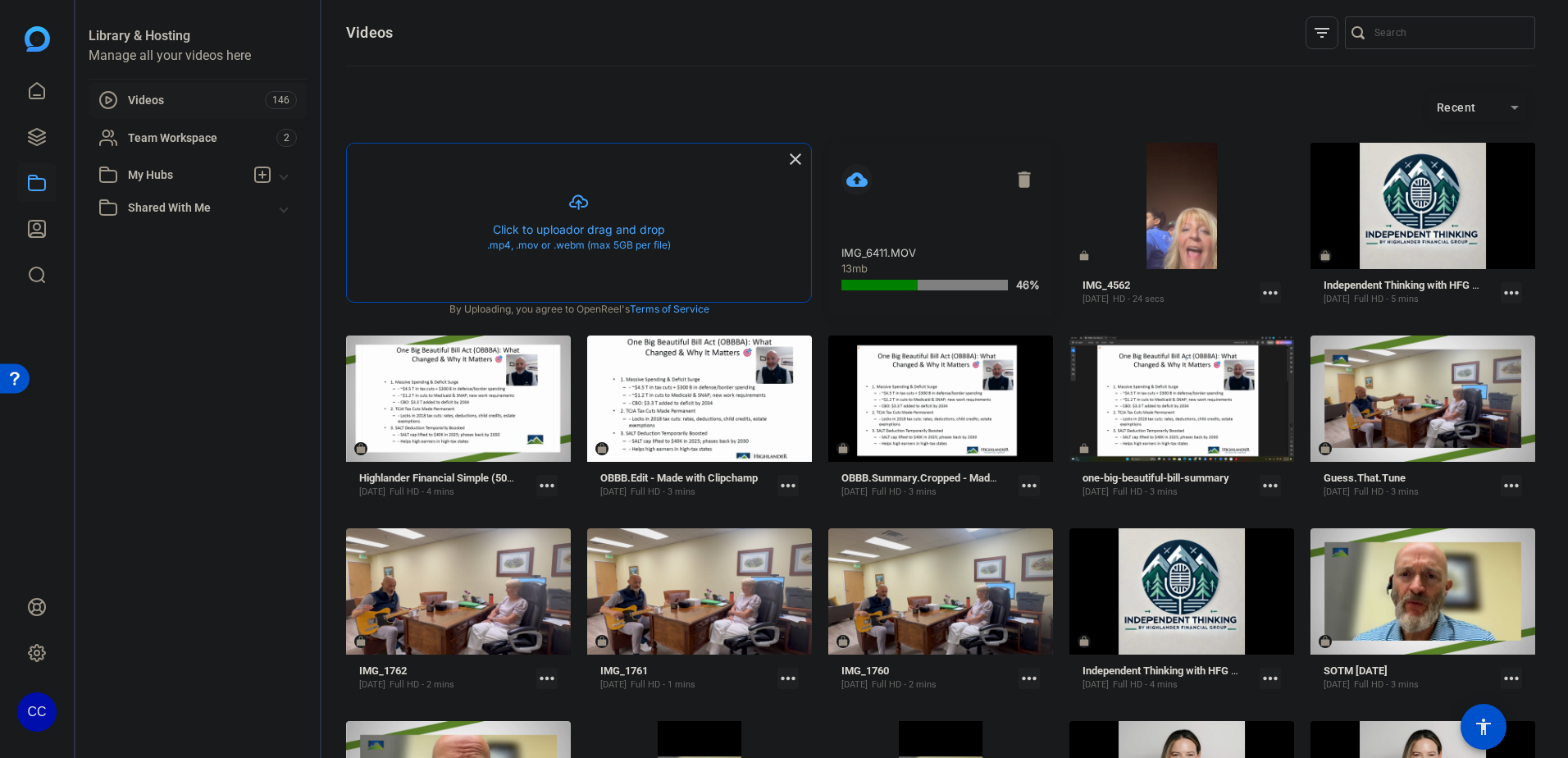
click at [605, 239] on button "button" at bounding box center [578, 223] width 464 height 159
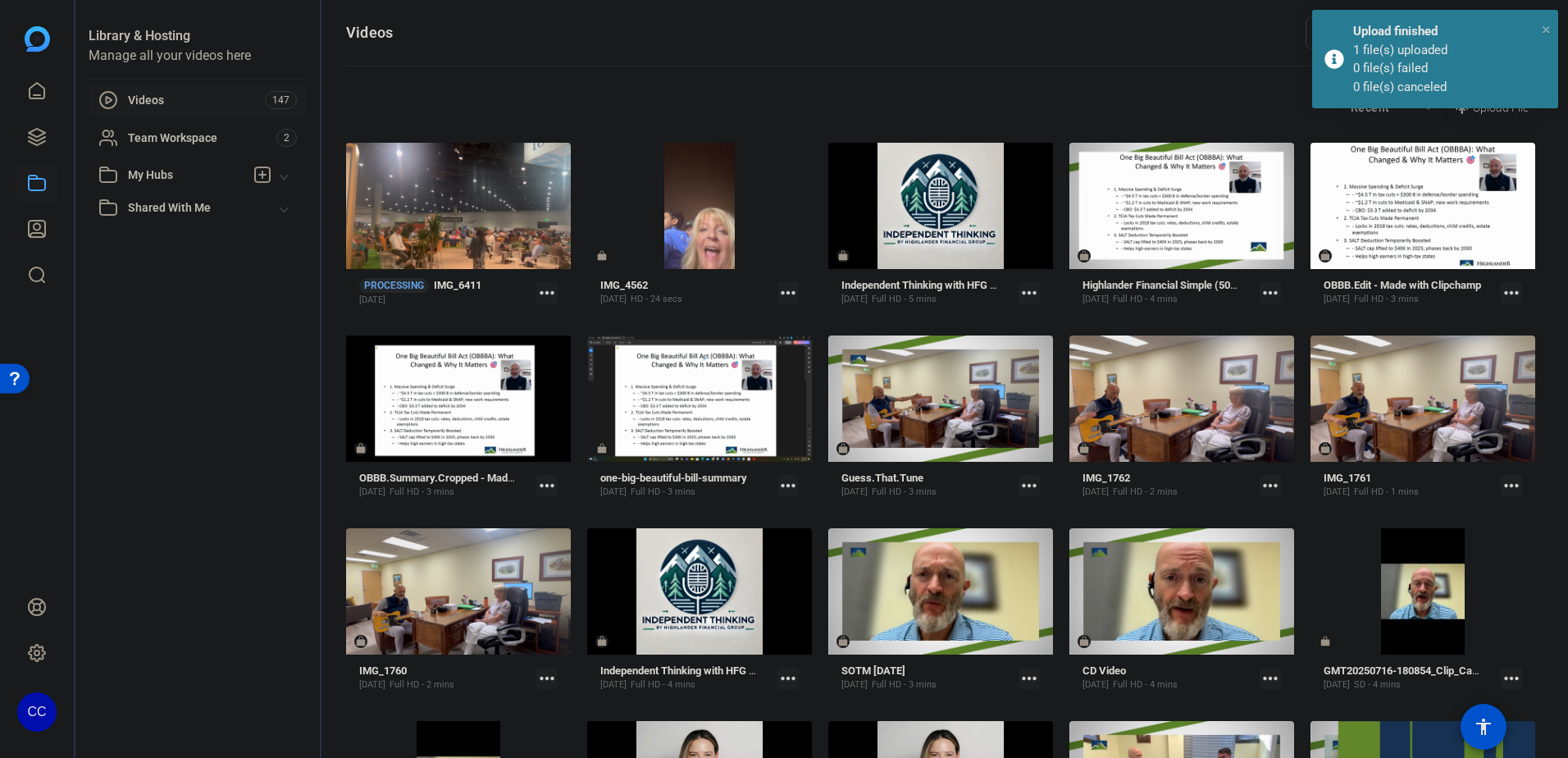
click at [1548, 24] on span "×" at bounding box center [1547, 29] width 9 height 19
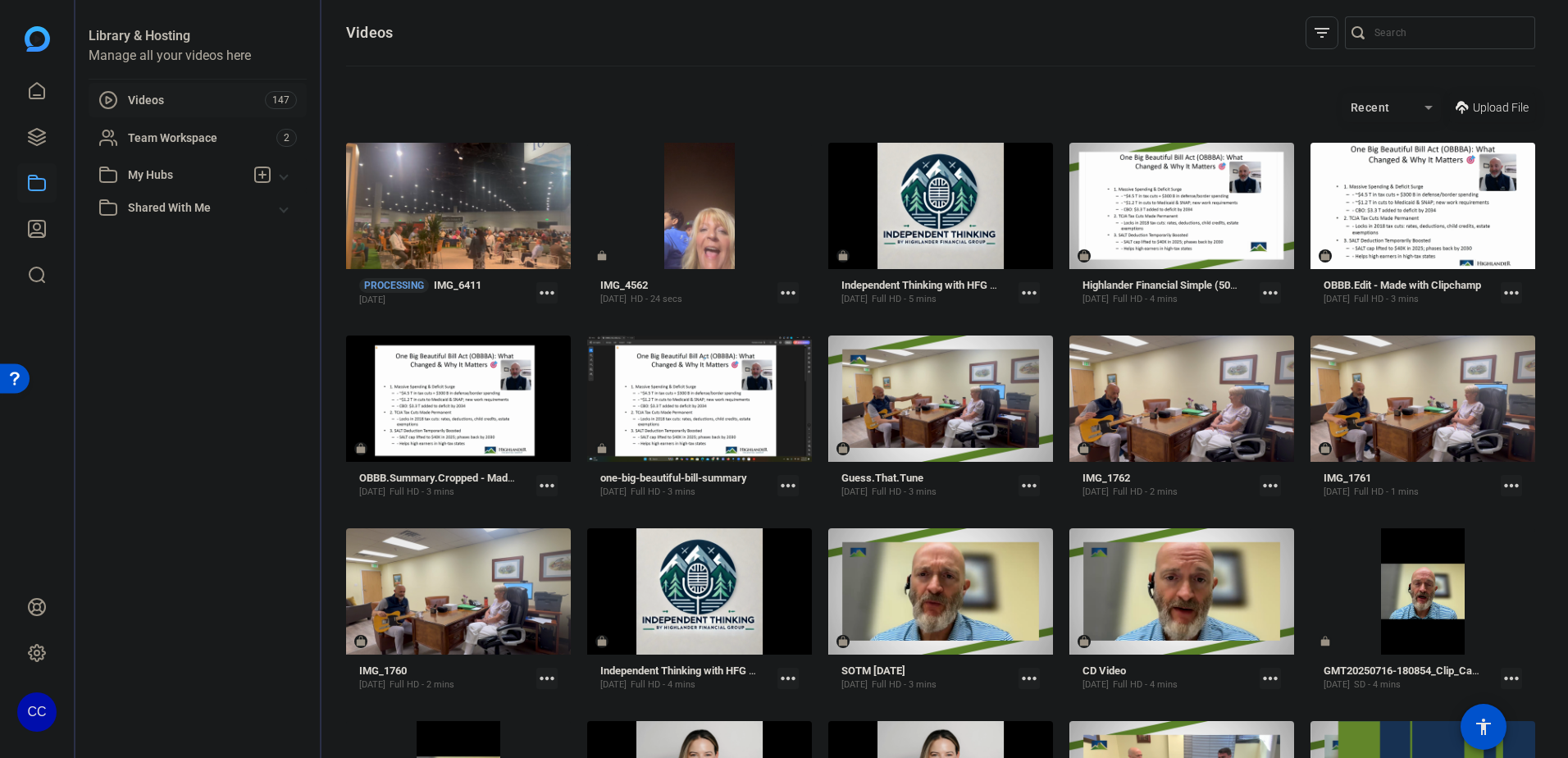
click at [1449, 106] on span at bounding box center [1491, 107] width 86 height 40
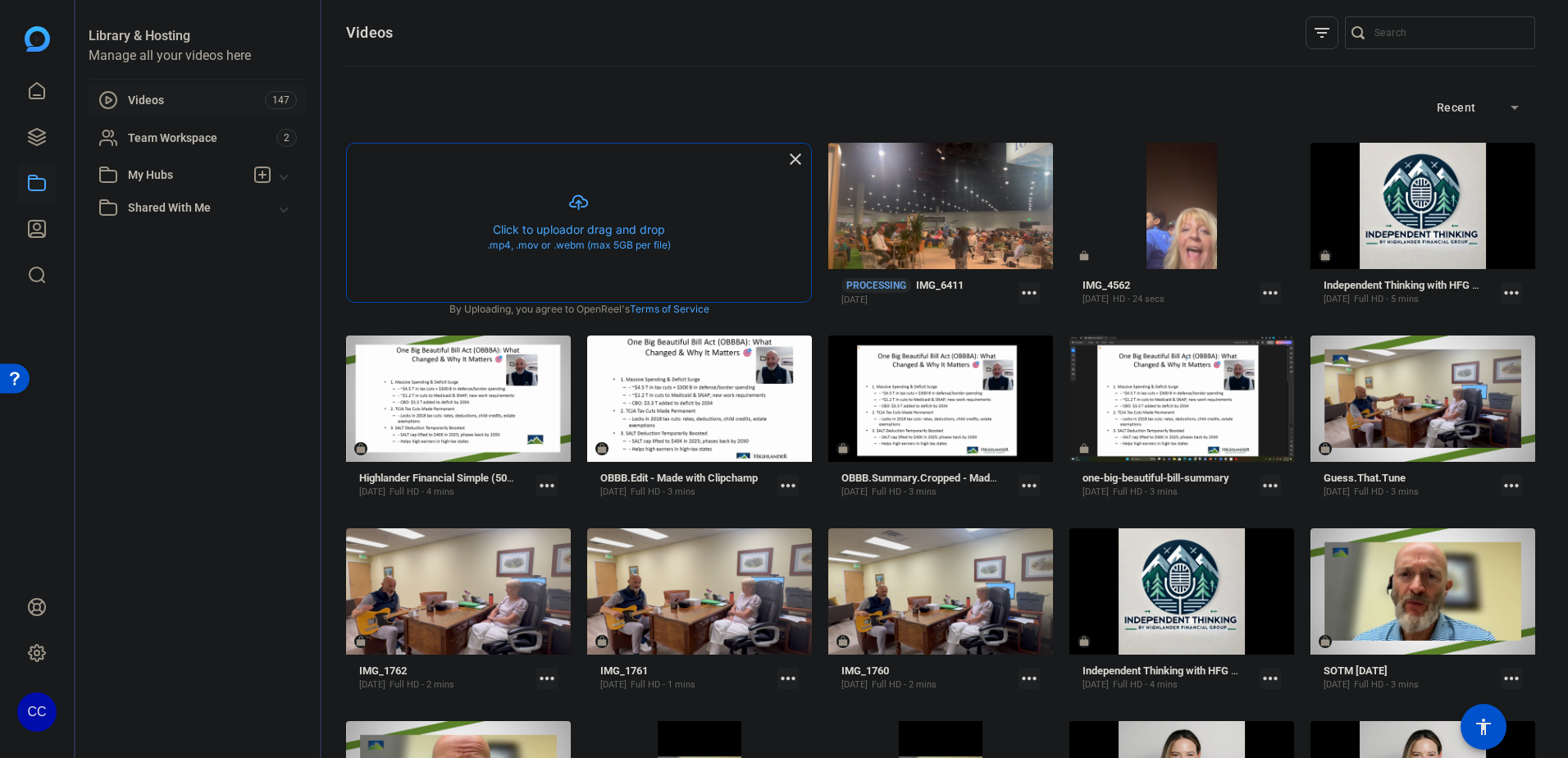
click at [541, 237] on button "button" at bounding box center [578, 223] width 464 height 159
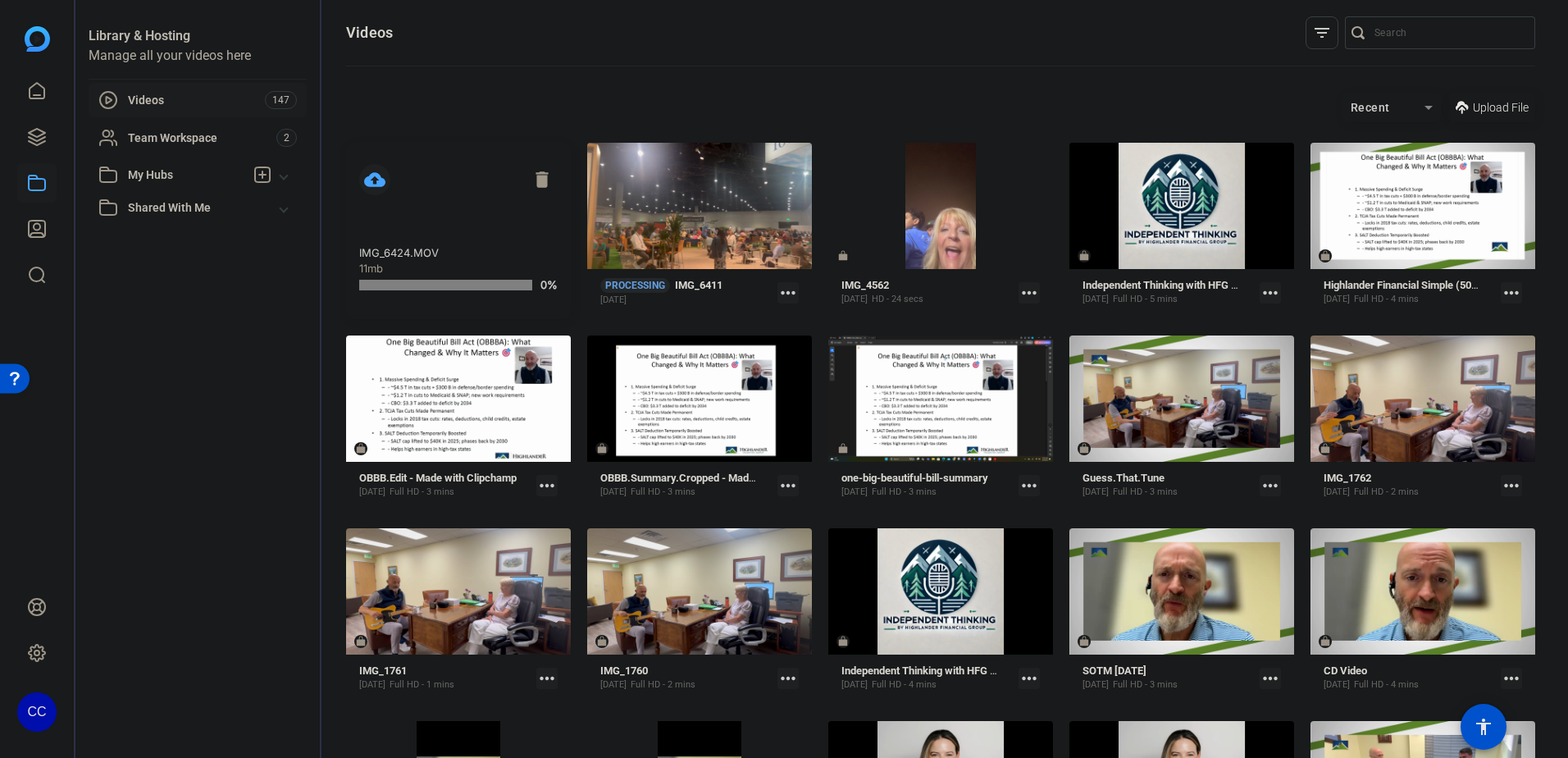
click at [1489, 101] on span "Upload File" at bounding box center [1501, 108] width 55 height 18
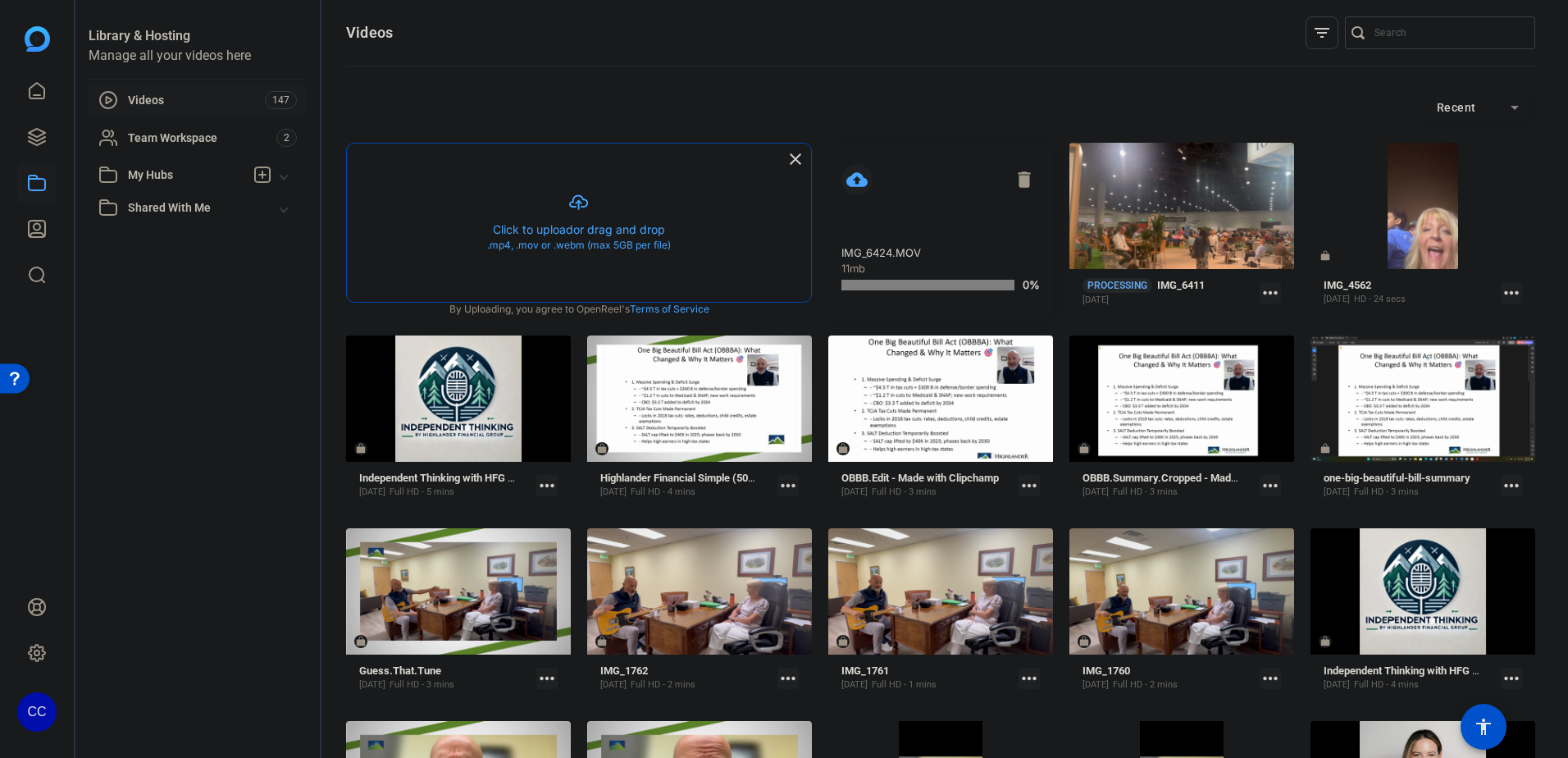
click at [626, 216] on button "button" at bounding box center [578, 223] width 464 height 159
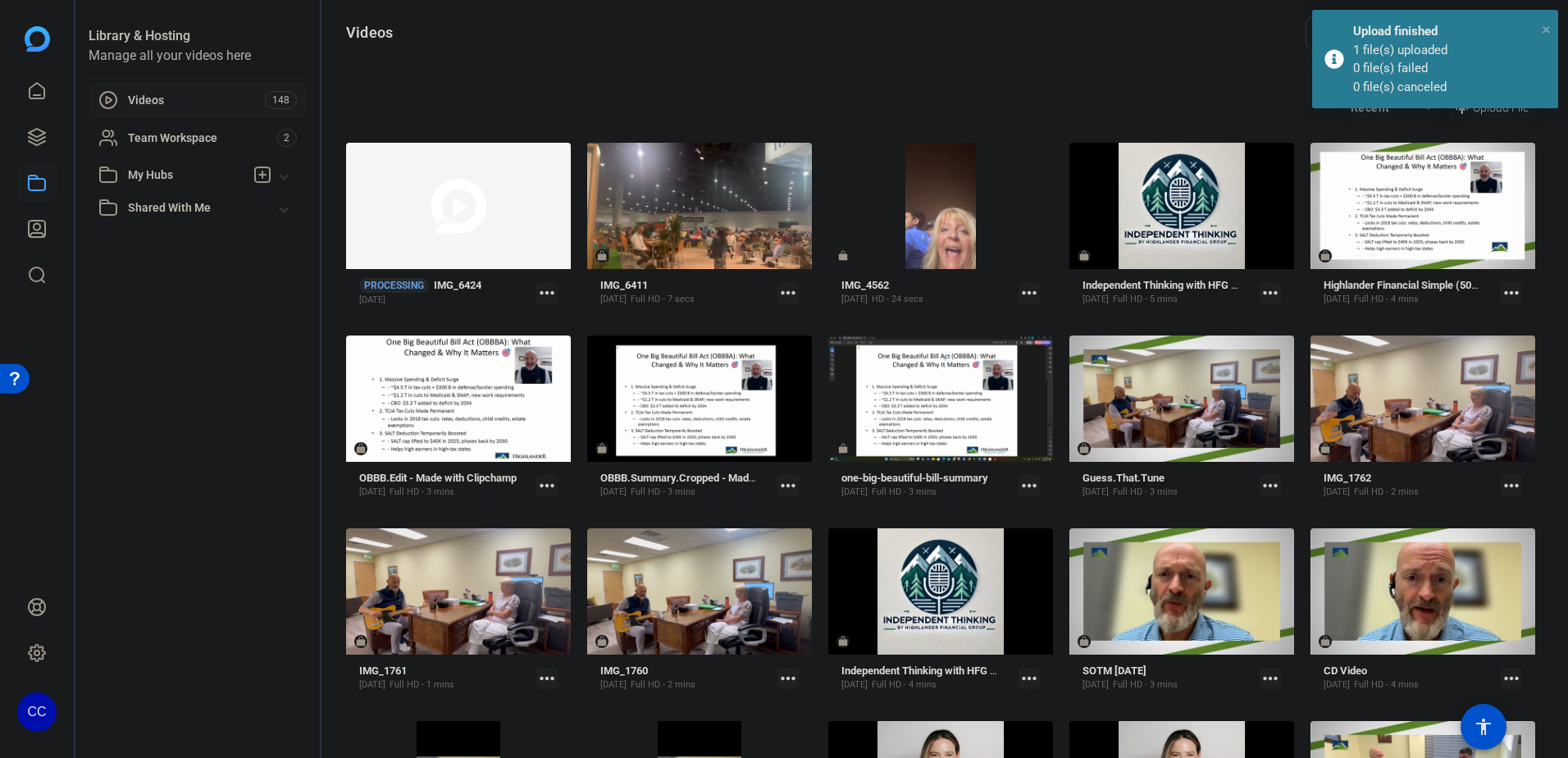
click at [1546, 30] on span "×" at bounding box center [1547, 29] width 9 height 19
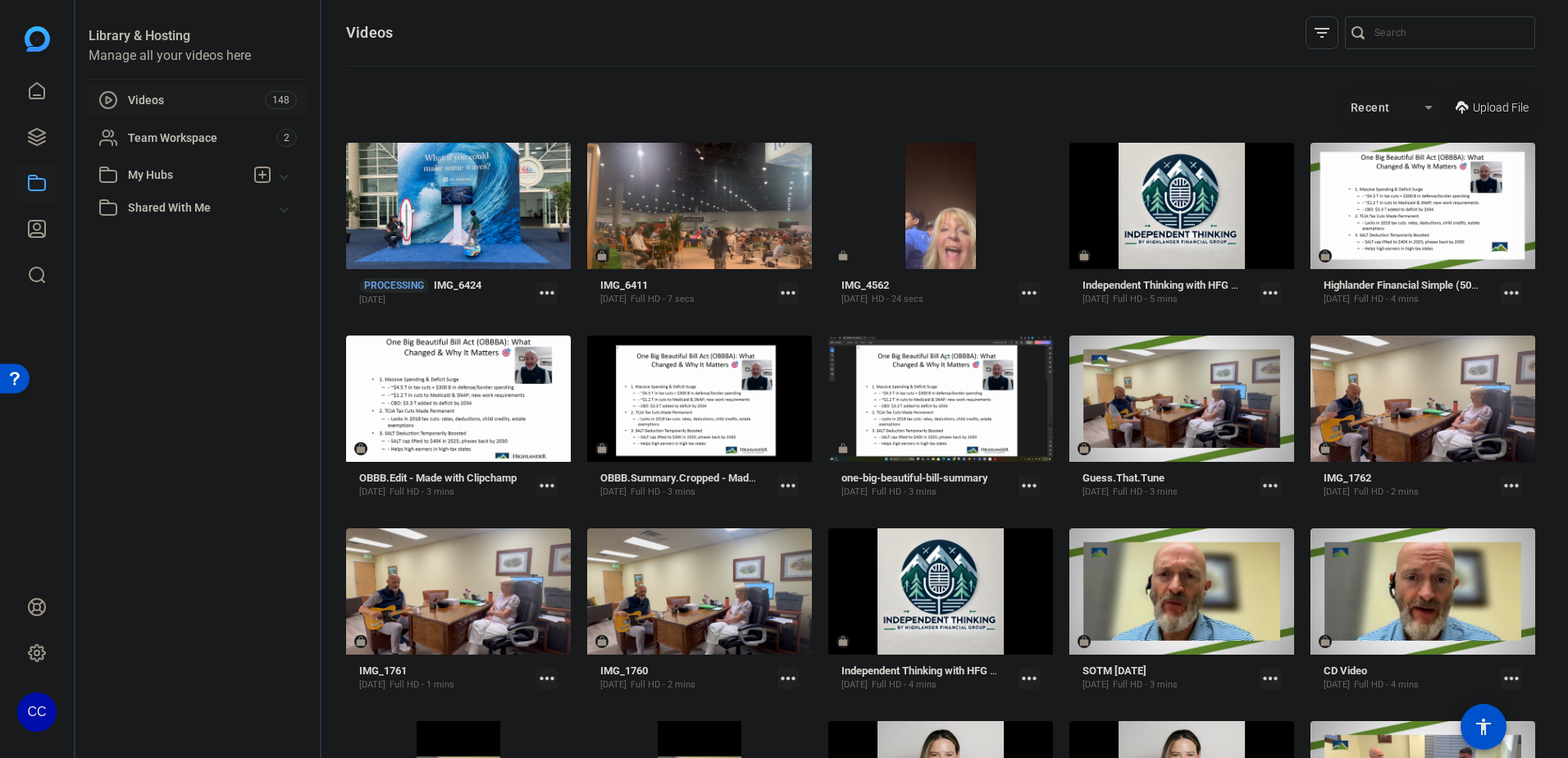
click at [1456, 102] on icon at bounding box center [1462, 108] width 13 height 20
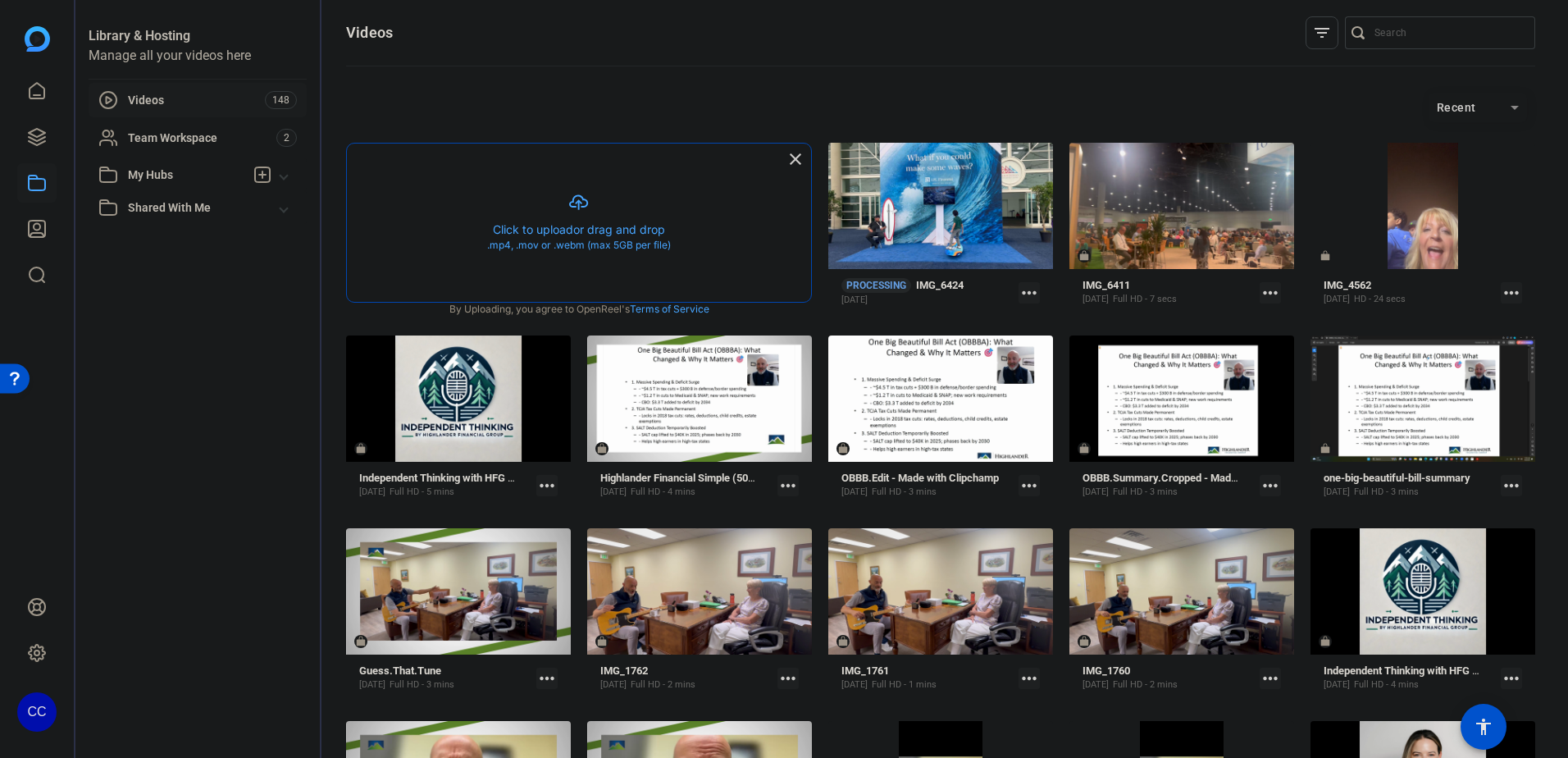
click at [610, 219] on button "button" at bounding box center [578, 223] width 464 height 159
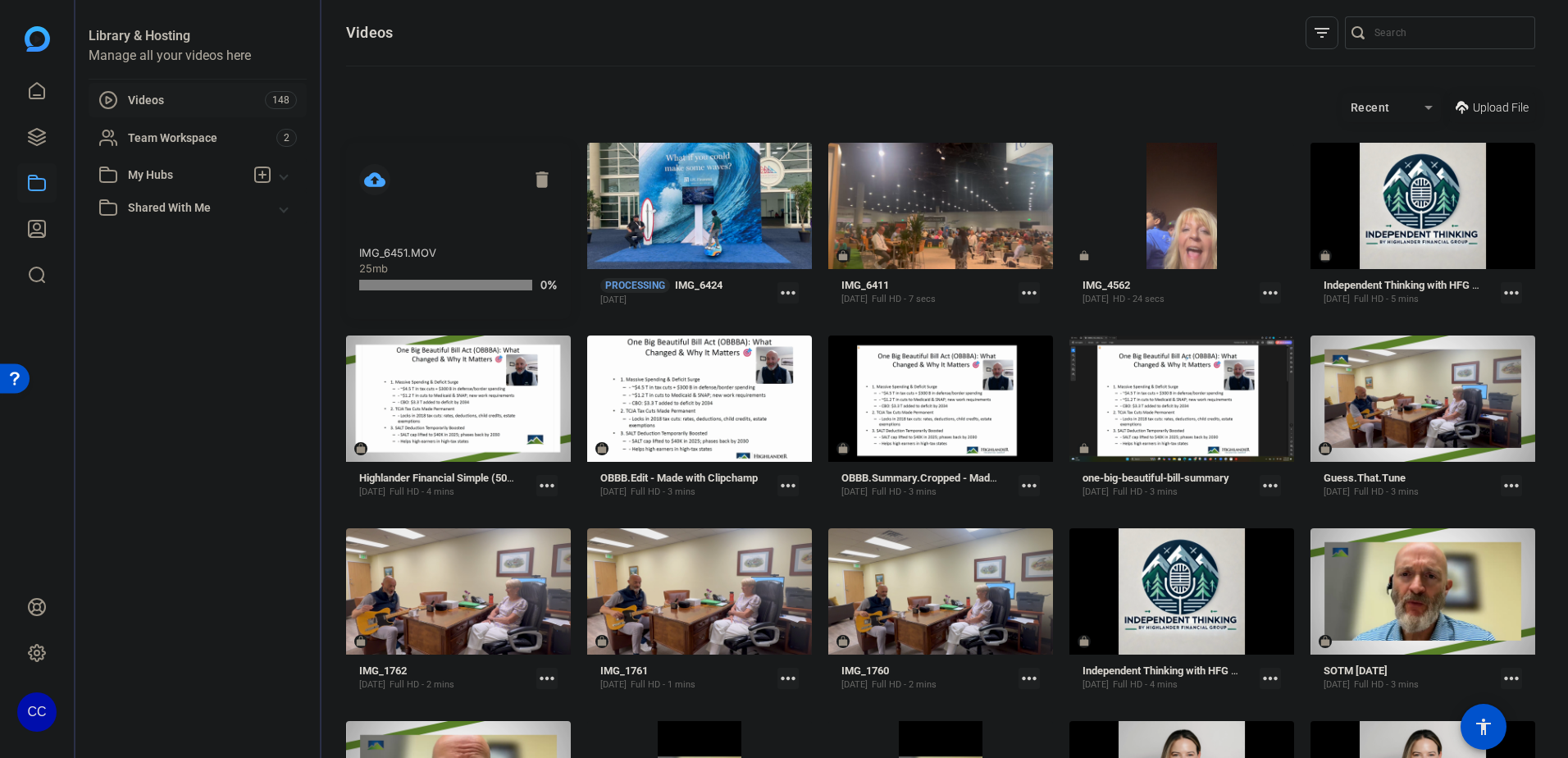
click at [1495, 106] on span "Upload File" at bounding box center [1501, 108] width 55 height 18
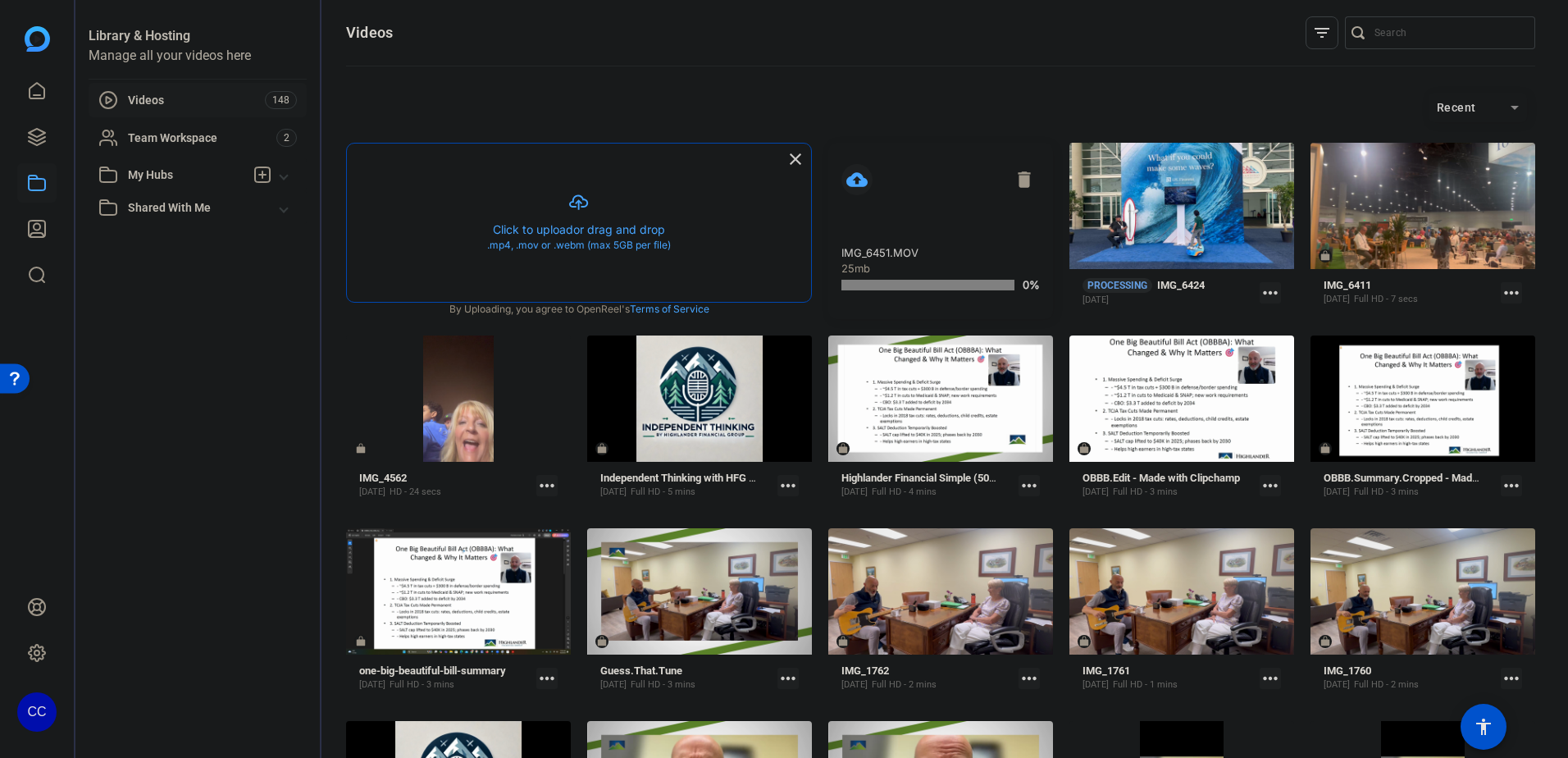
click at [612, 199] on button "button" at bounding box center [578, 223] width 464 height 159
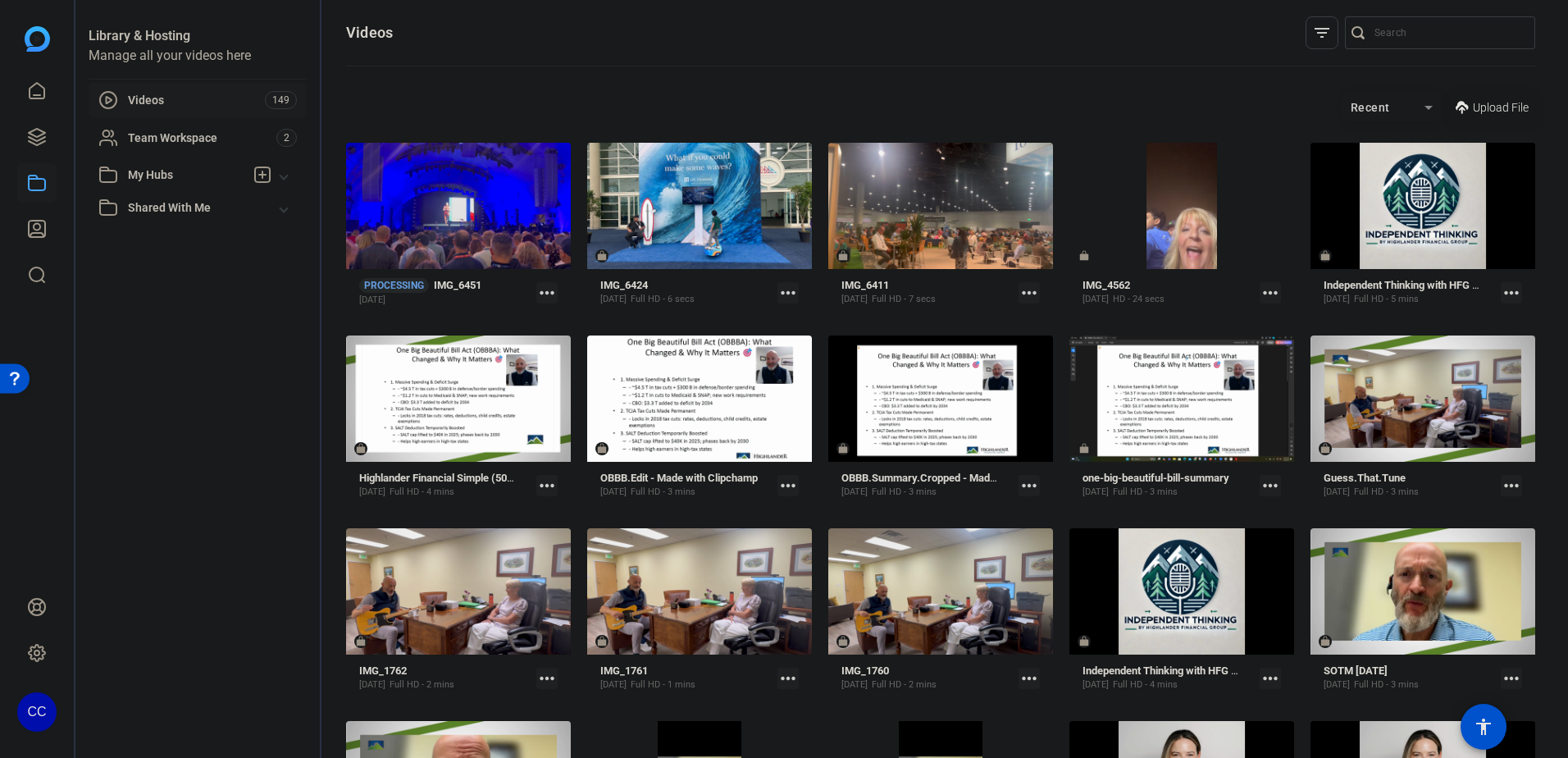
click at [1482, 113] on span "Upload File" at bounding box center [1501, 108] width 55 height 18
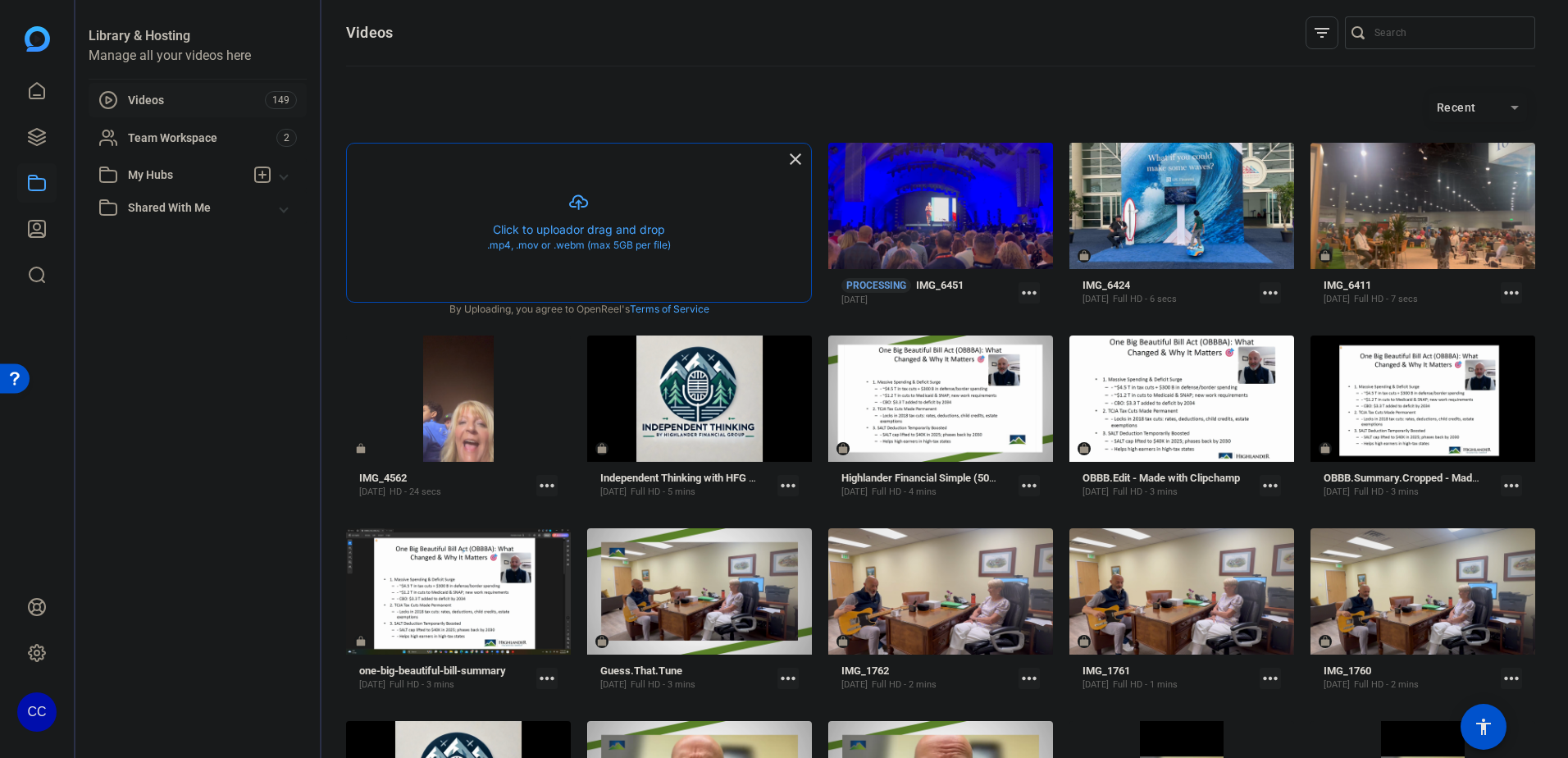
click at [612, 191] on button "button" at bounding box center [578, 223] width 464 height 159
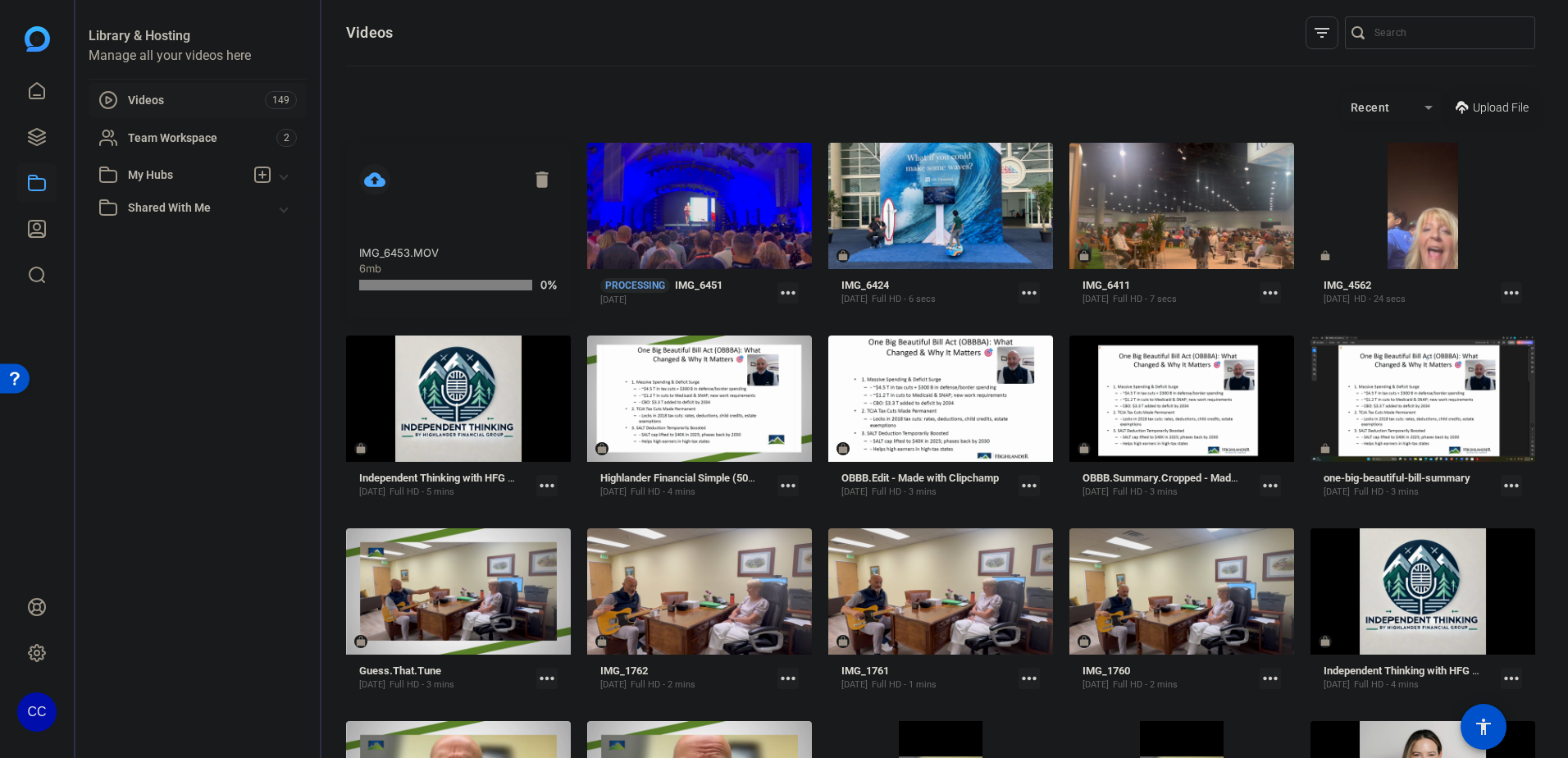
click at [1490, 104] on span "Upload File" at bounding box center [1501, 108] width 55 height 18
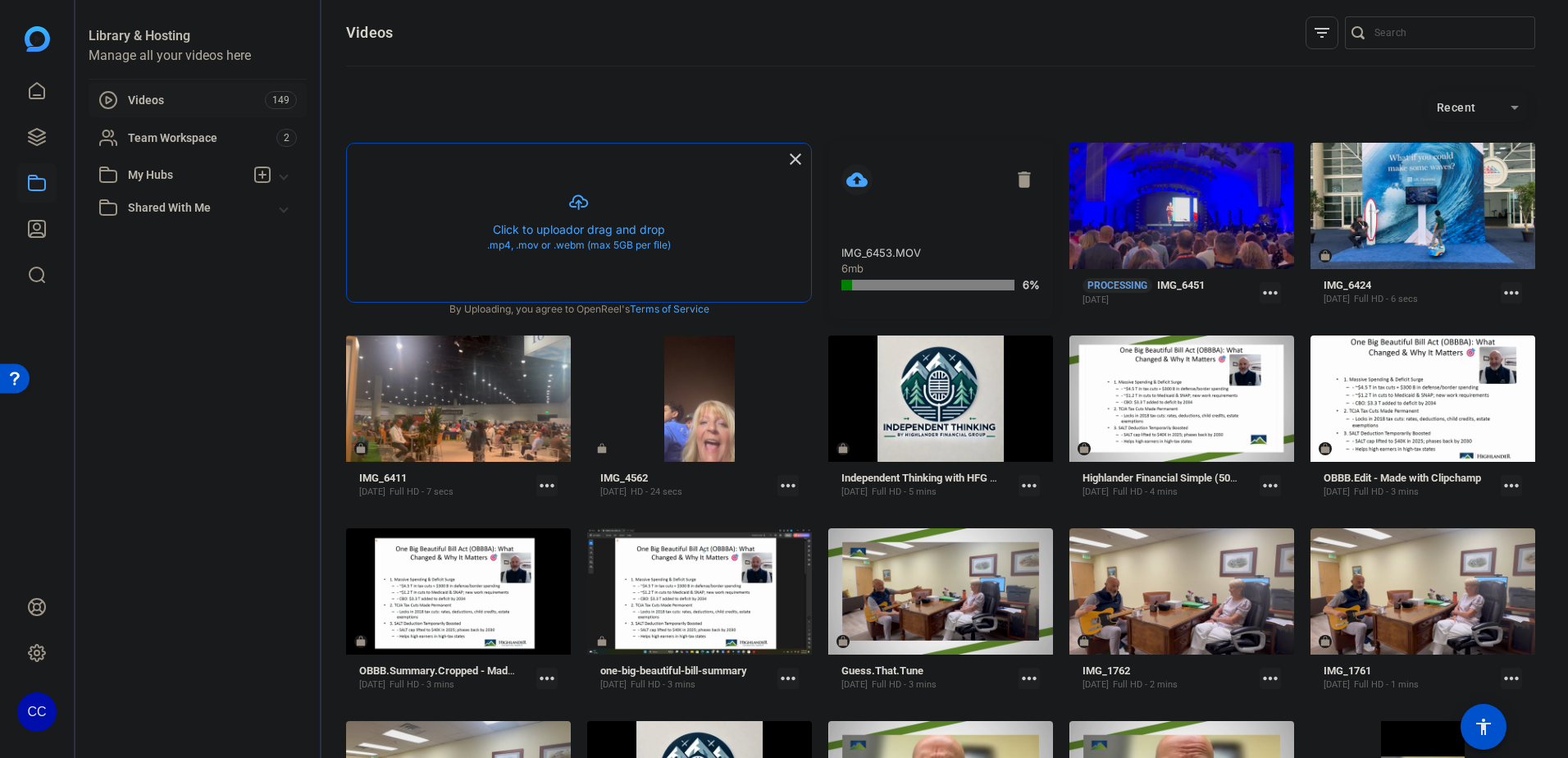
click at [580, 241] on button "button" at bounding box center [578, 223] width 464 height 159
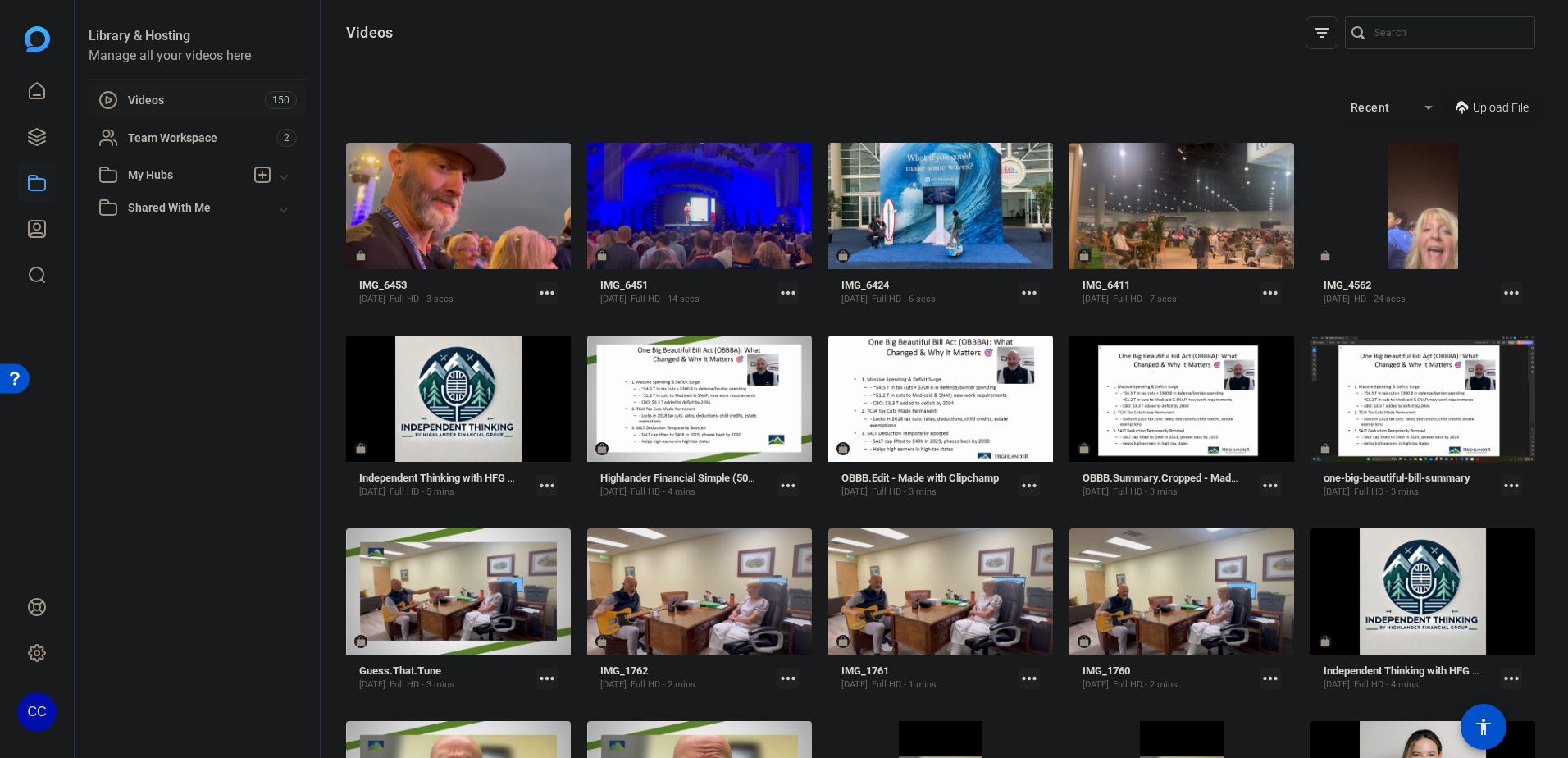
click at [1497, 113] on span "Upload File" at bounding box center [1501, 108] width 55 height 18
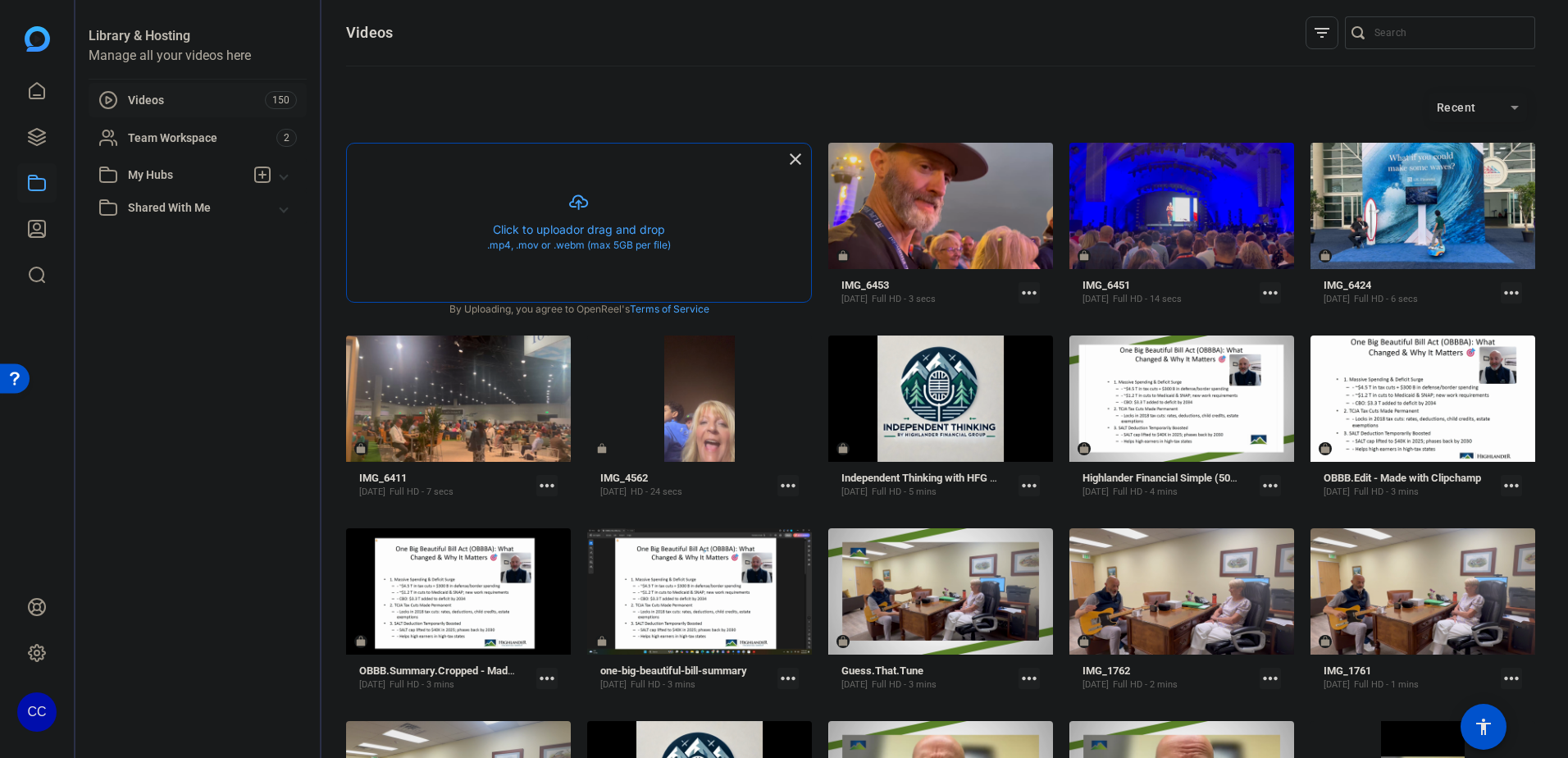
click at [552, 233] on button "button" at bounding box center [578, 223] width 464 height 159
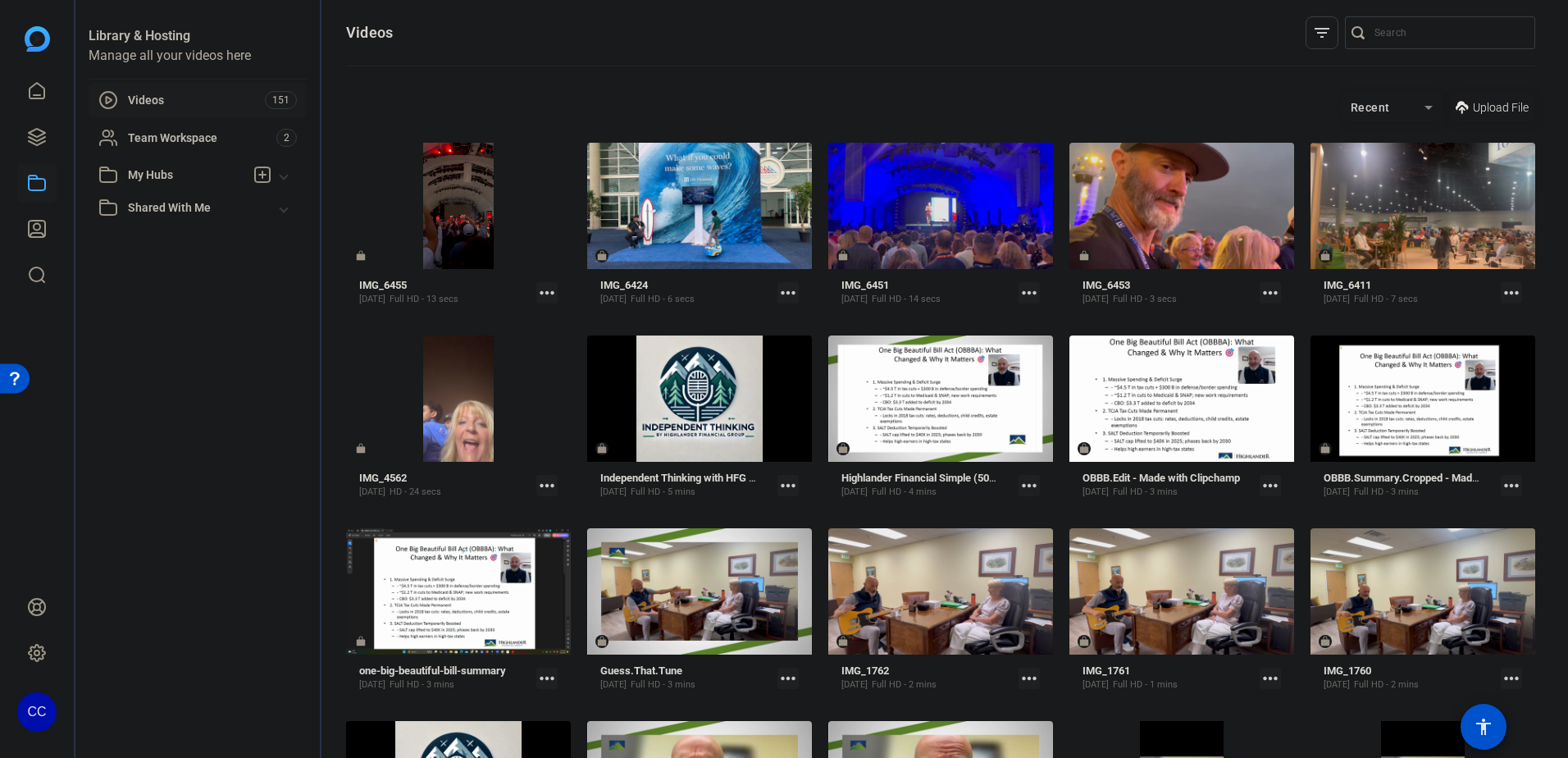
click at [1488, 100] on span "Upload File" at bounding box center [1501, 108] width 55 height 18
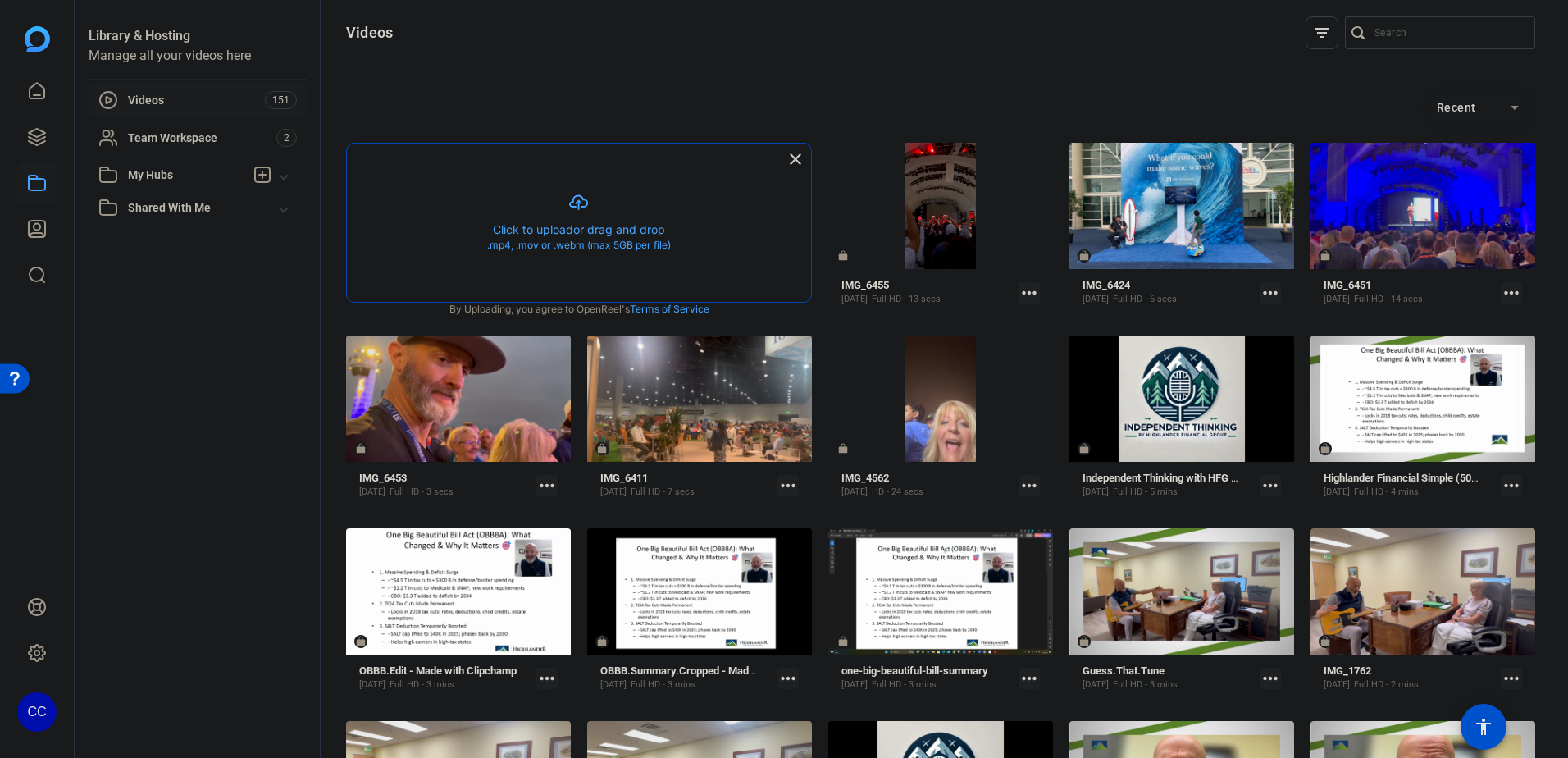
click at [500, 189] on button "button" at bounding box center [578, 223] width 464 height 159
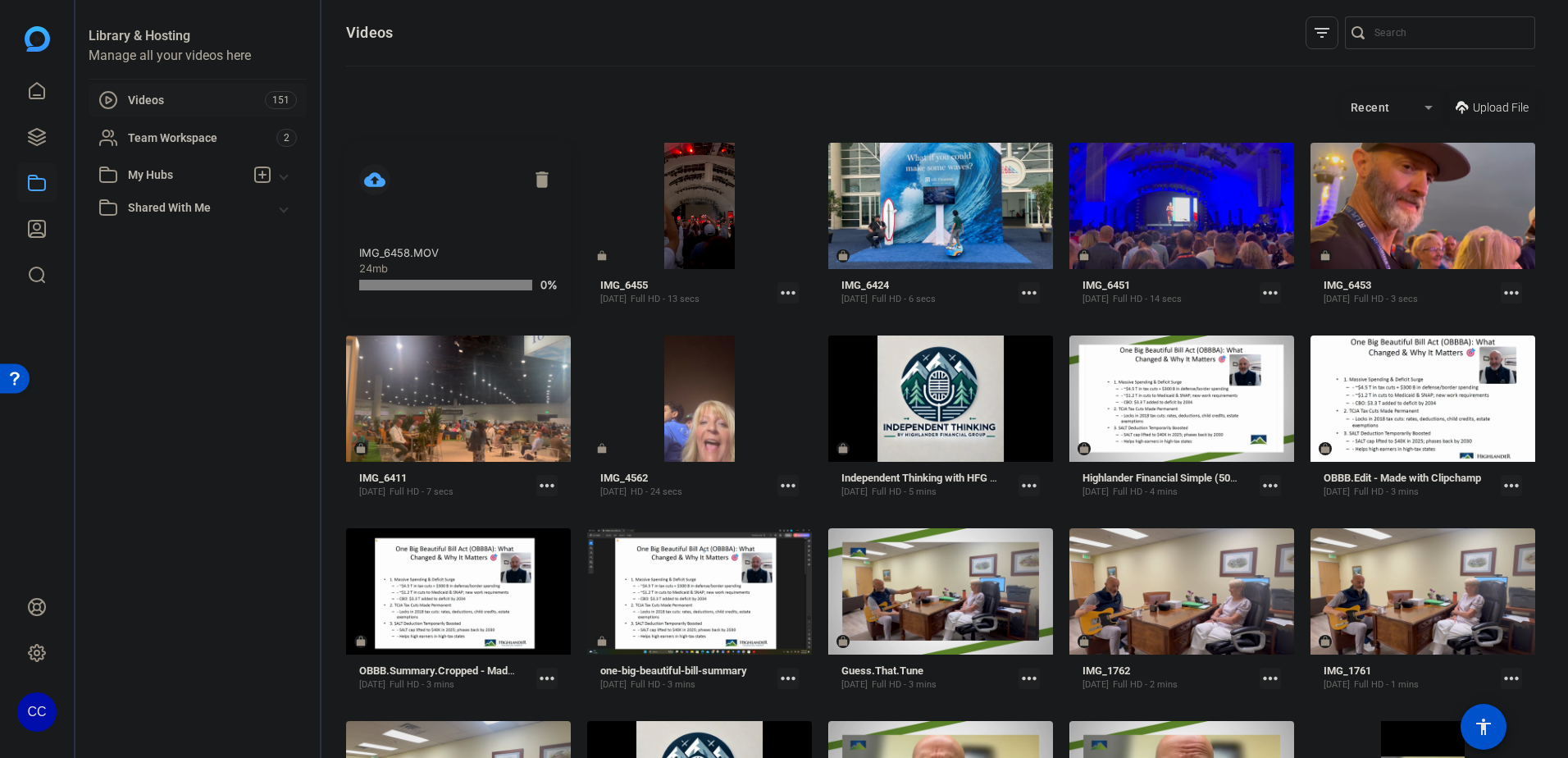
click at [1463, 107] on span at bounding box center [1491, 107] width 86 height 40
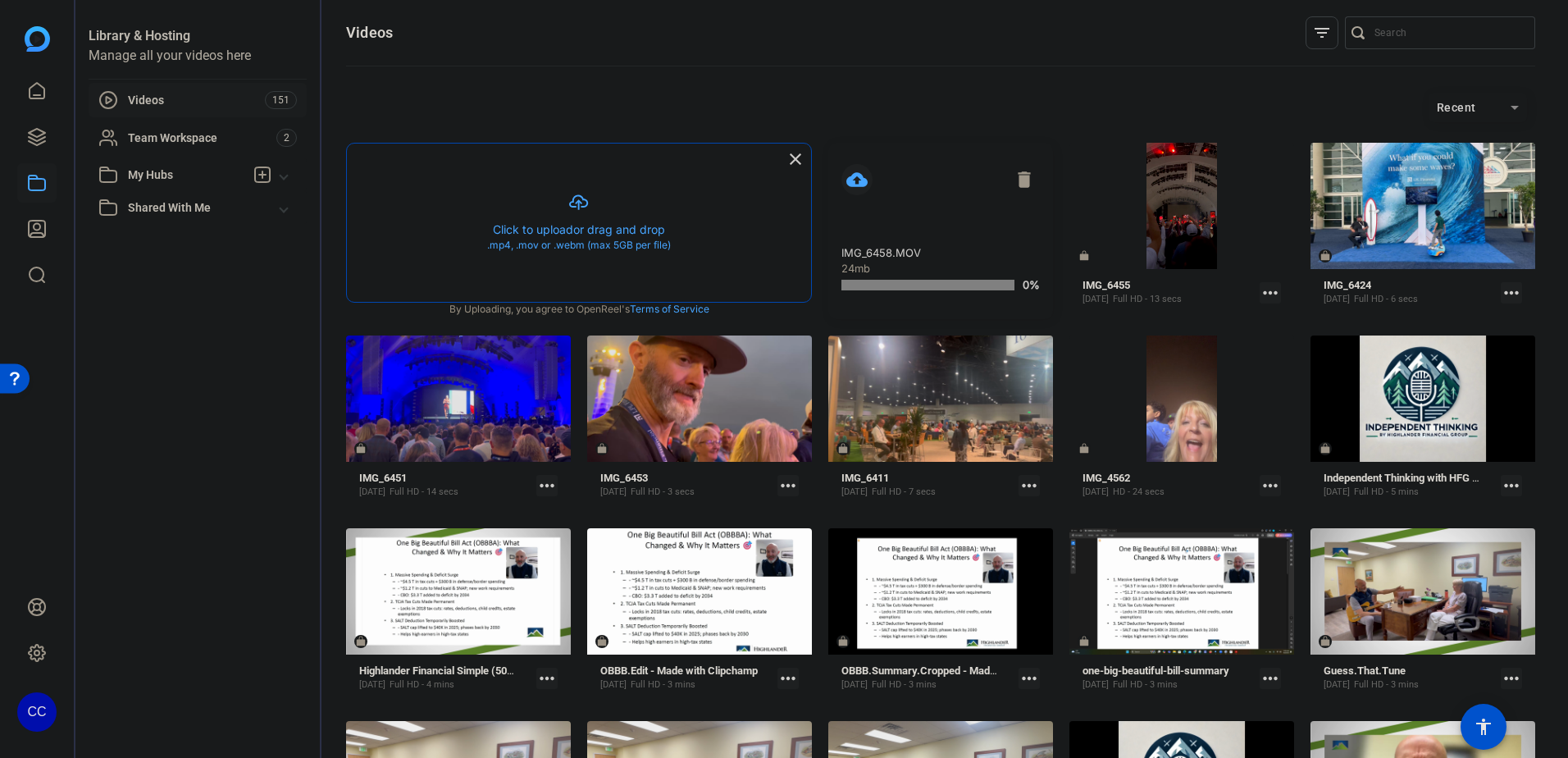
click at [560, 227] on button "button" at bounding box center [578, 223] width 464 height 159
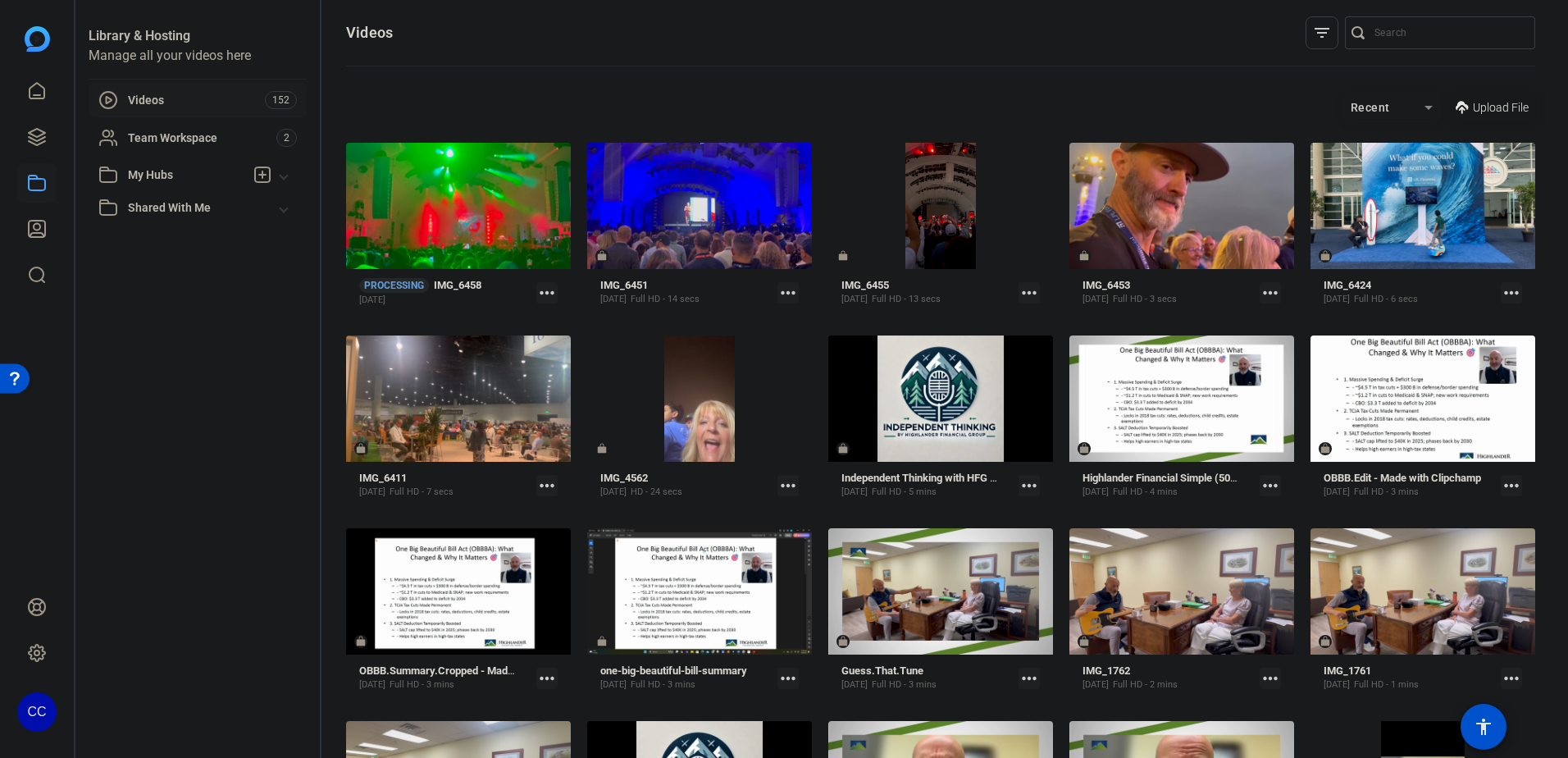
click at [1455, 103] on icon at bounding box center [1462, 107] width 13 height 13
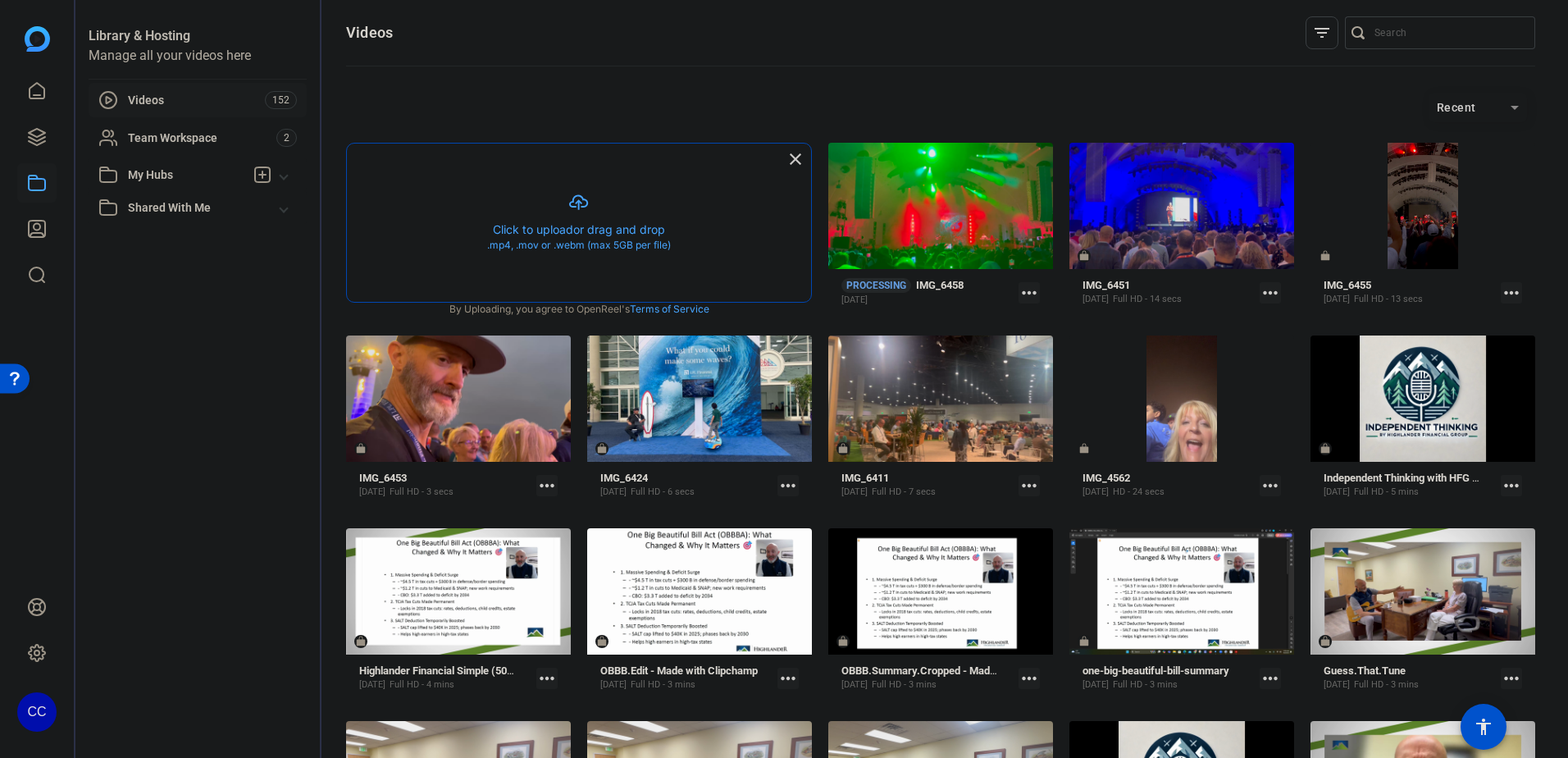
click at [537, 197] on button "button" at bounding box center [578, 223] width 464 height 159
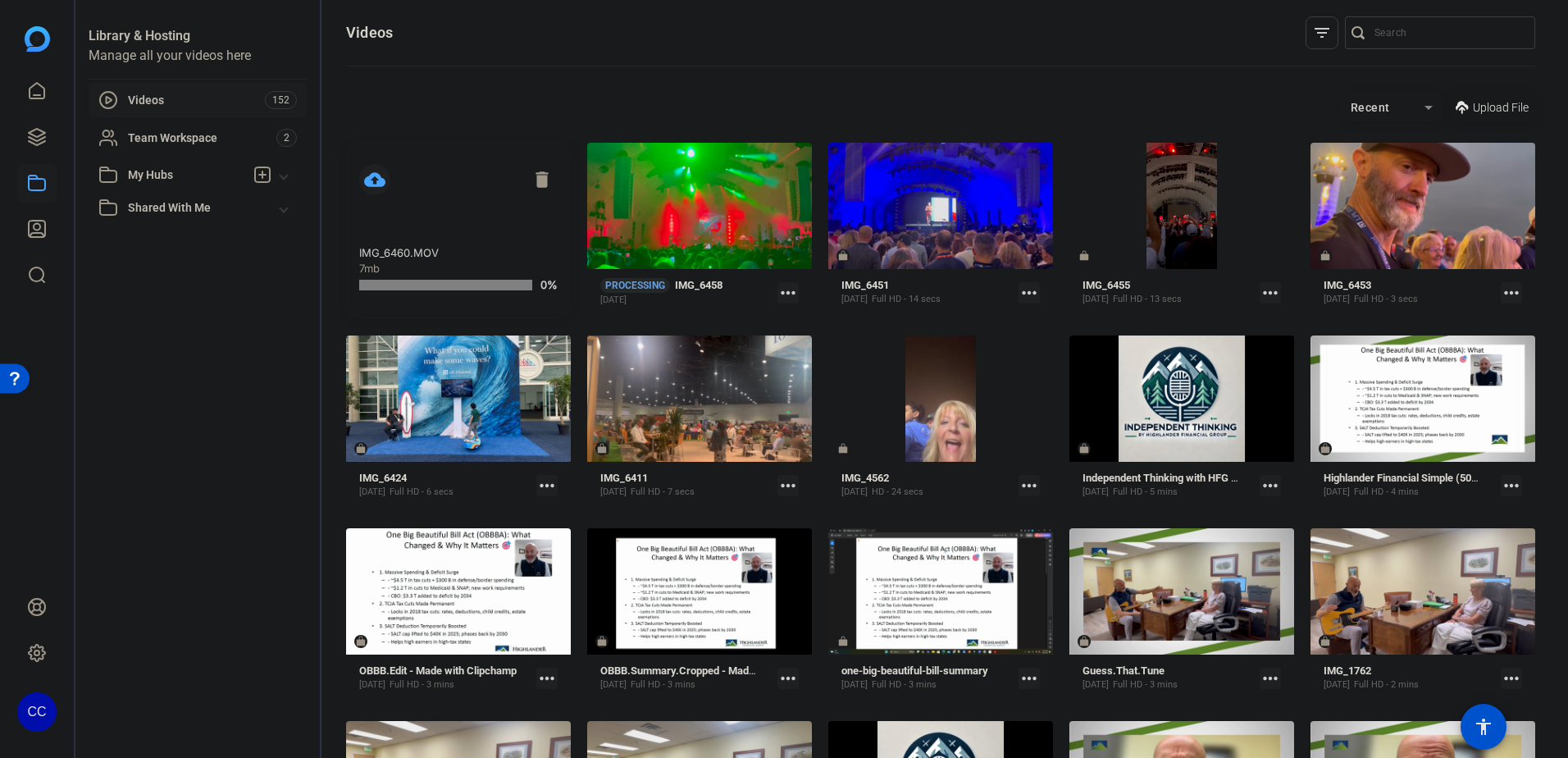
click at [1488, 103] on span "Upload File" at bounding box center [1501, 108] width 55 height 18
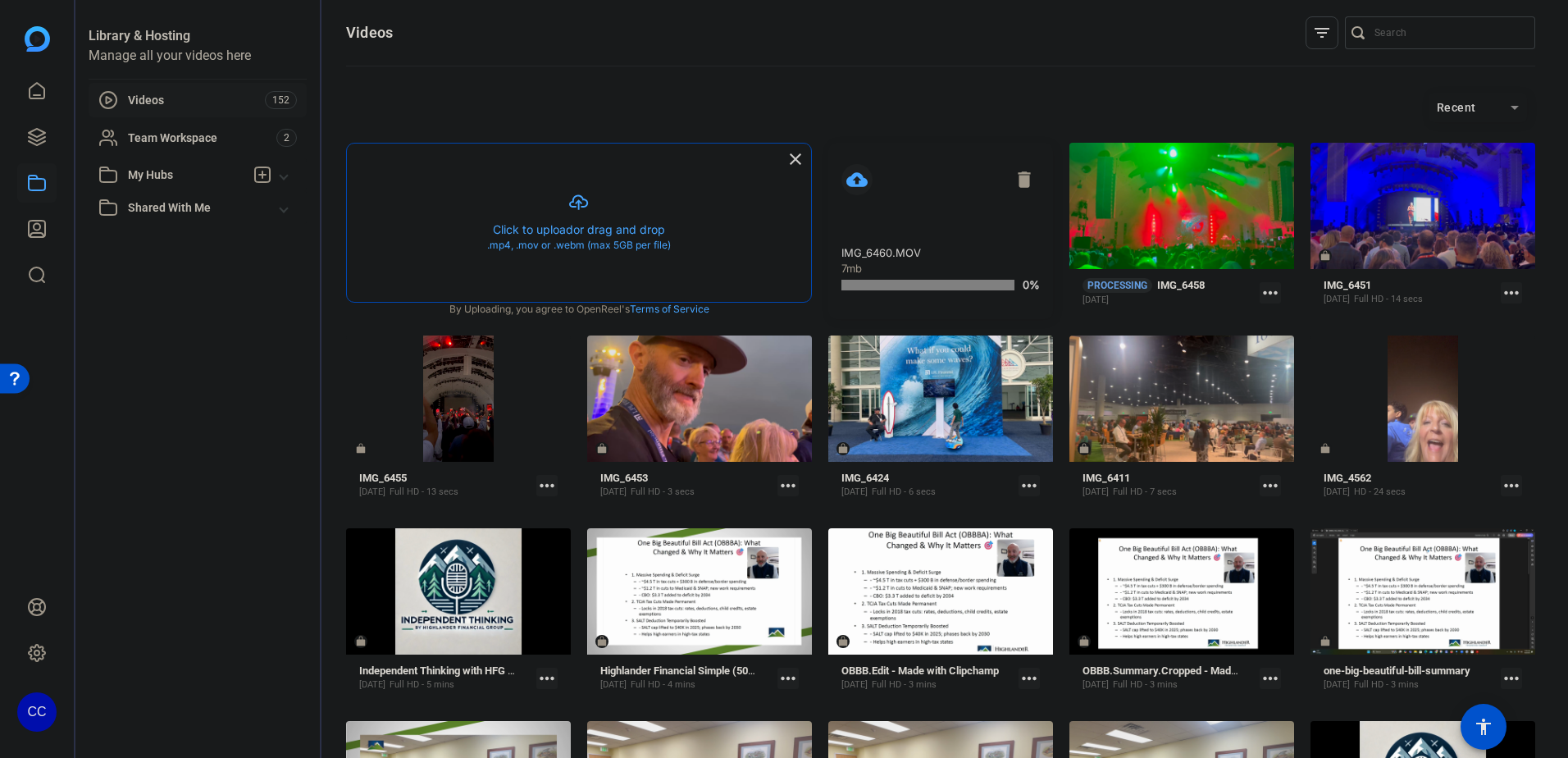
click at [579, 211] on button "button" at bounding box center [578, 223] width 464 height 159
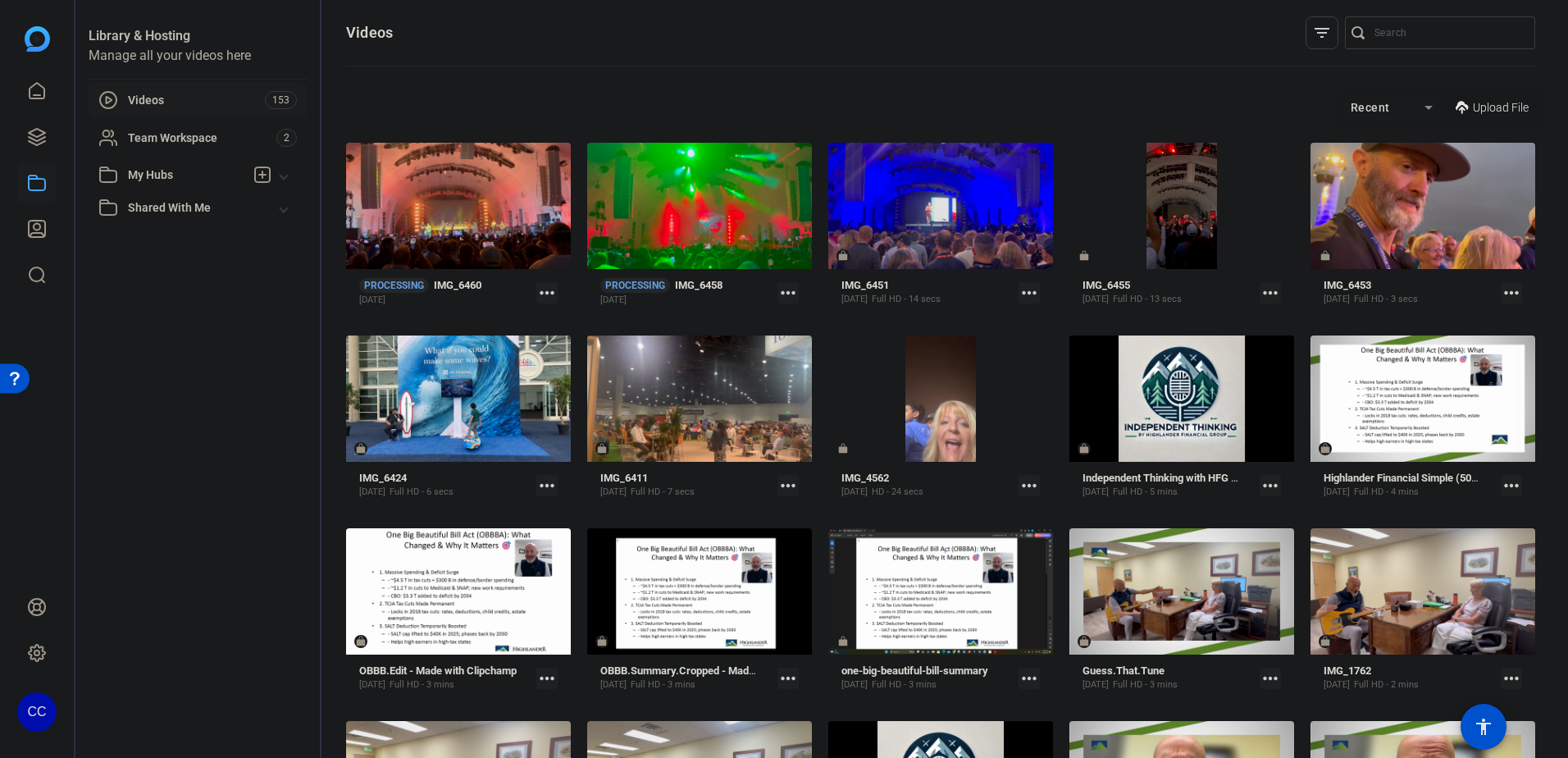
click at [1480, 114] on span "Upload File" at bounding box center [1501, 108] width 55 height 18
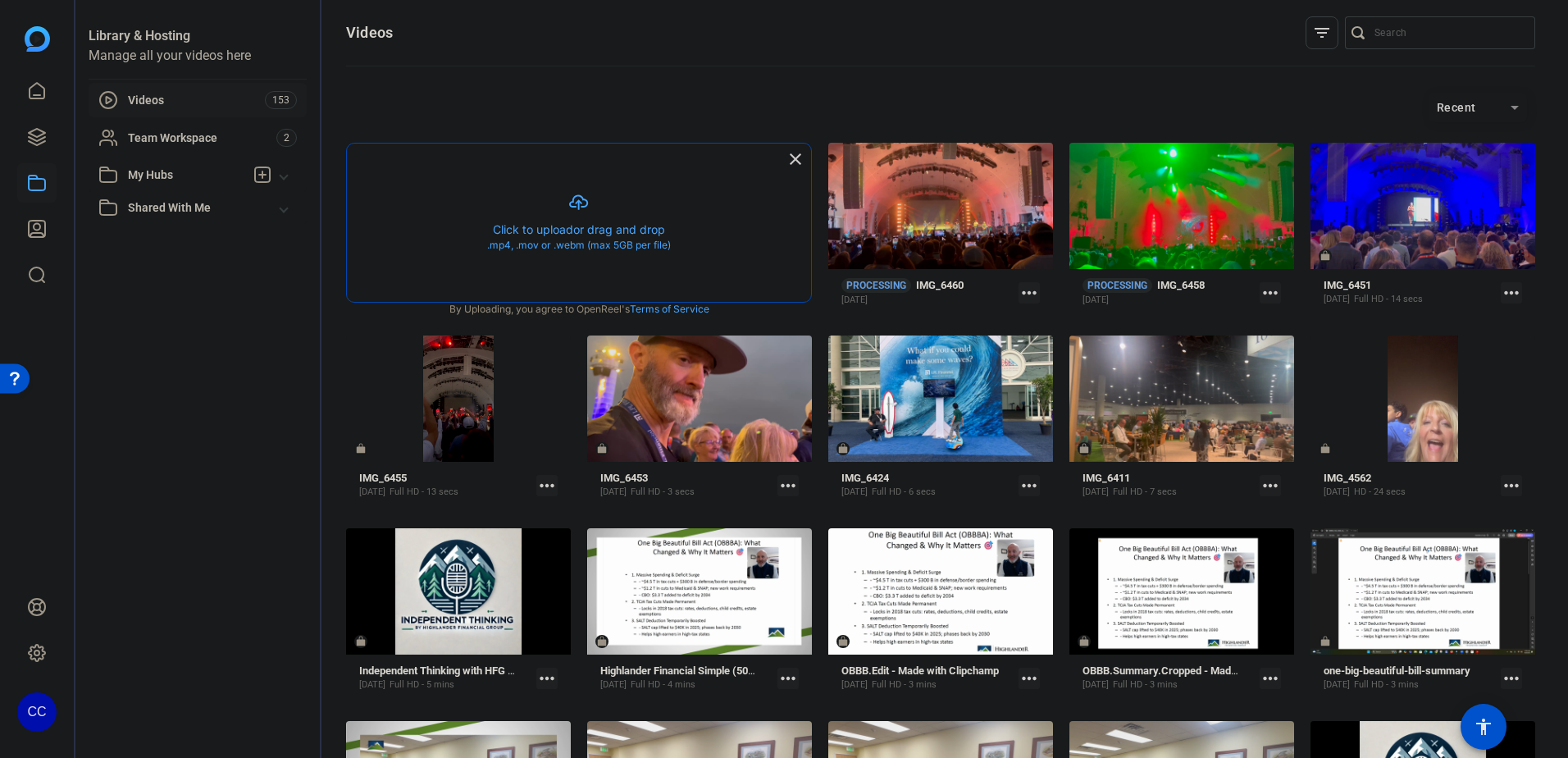
click at [587, 221] on button "button" at bounding box center [578, 223] width 464 height 159
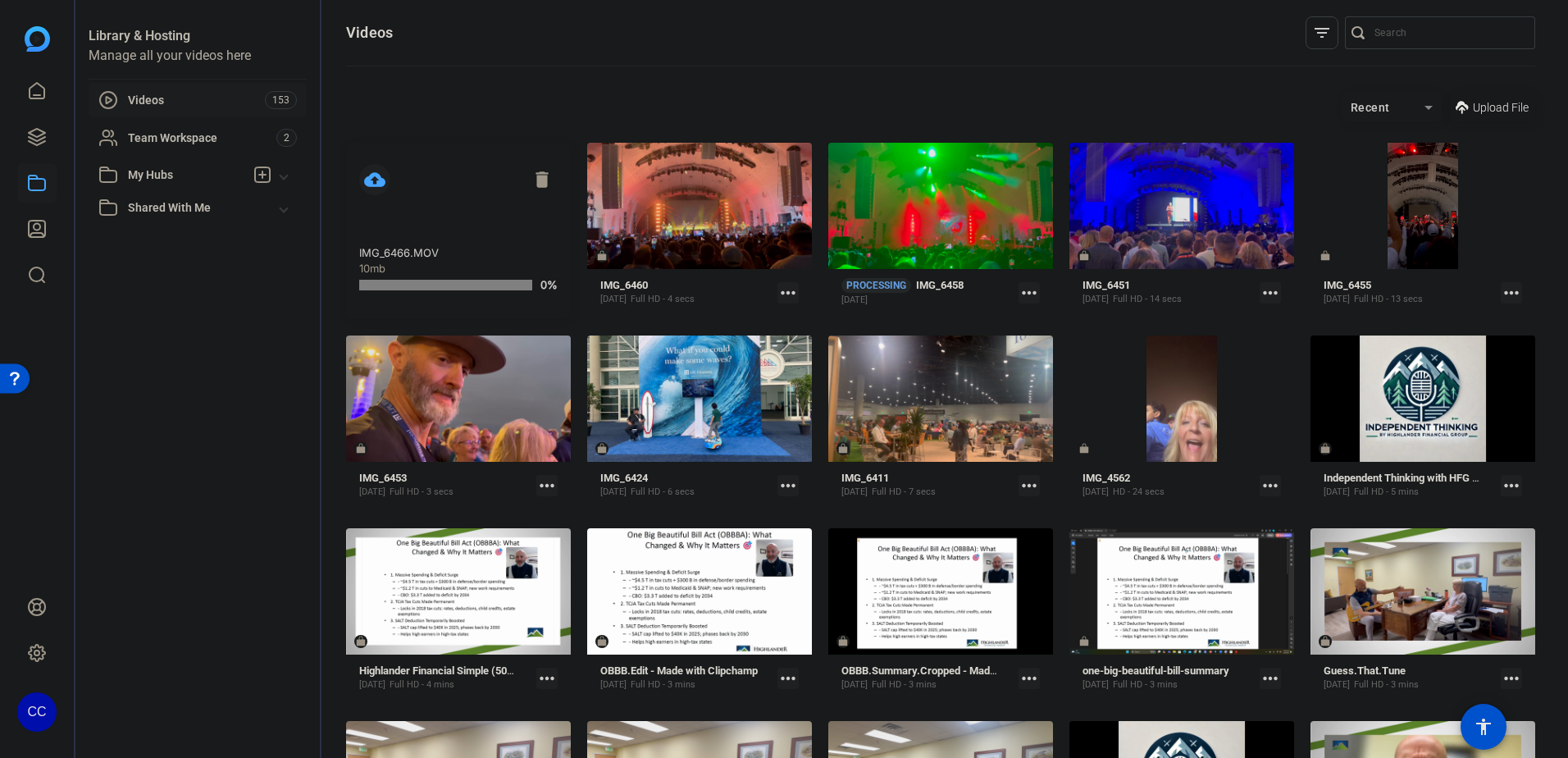
click at [1483, 104] on span "Upload File" at bounding box center [1501, 108] width 55 height 18
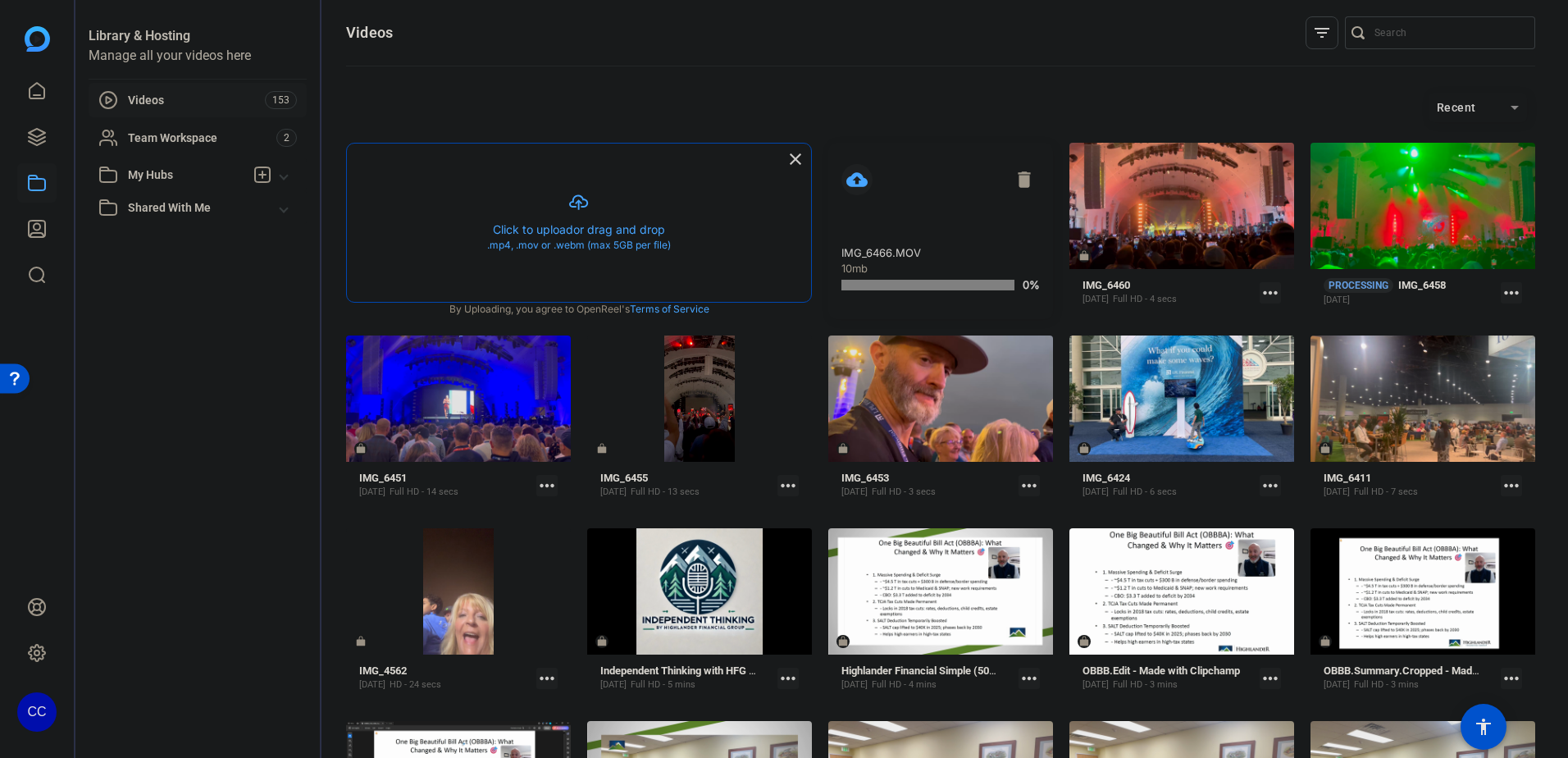
click at [519, 226] on button "button" at bounding box center [578, 223] width 464 height 159
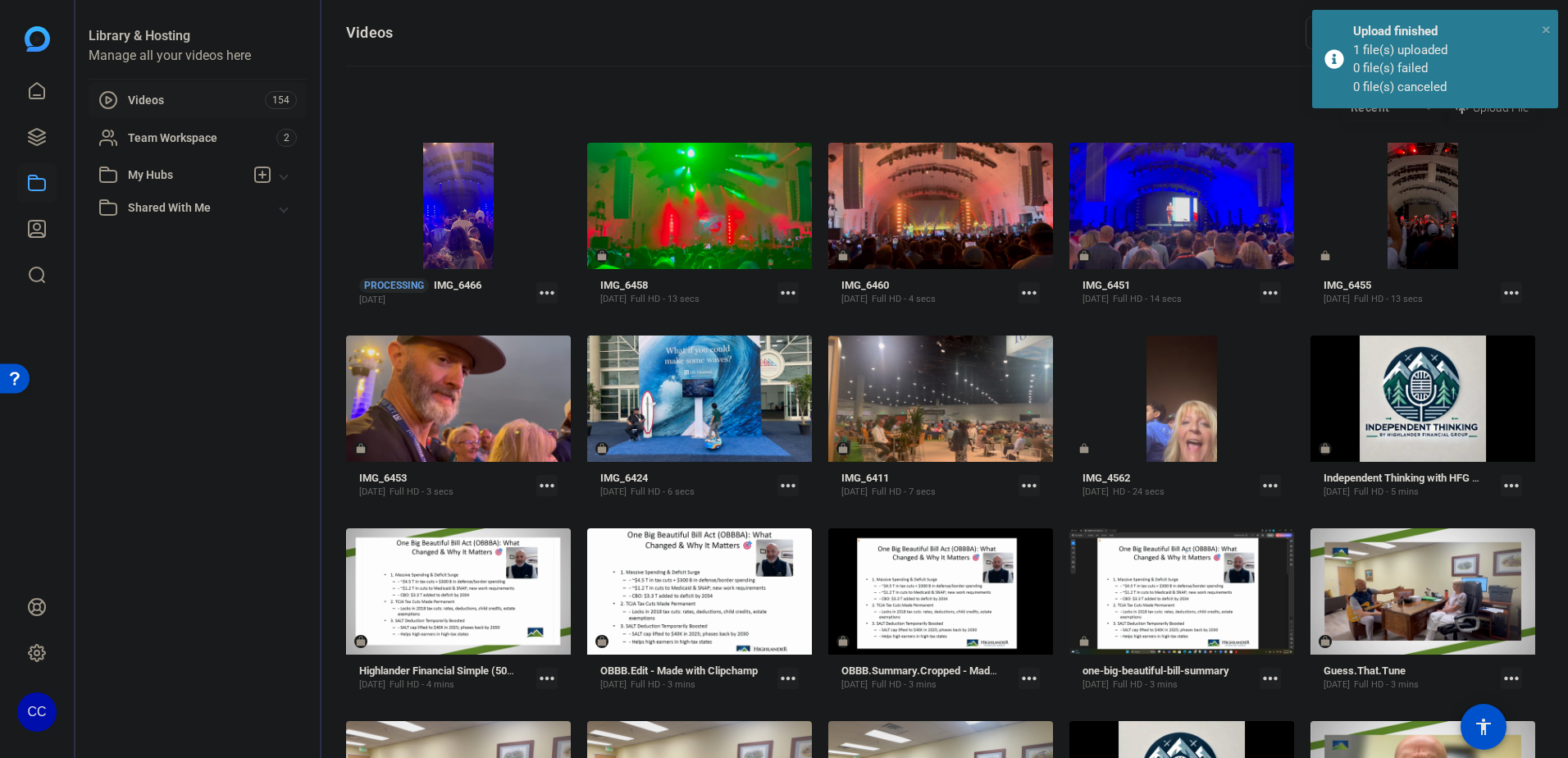
click at [1543, 26] on span "×" at bounding box center [1547, 29] width 9 height 19
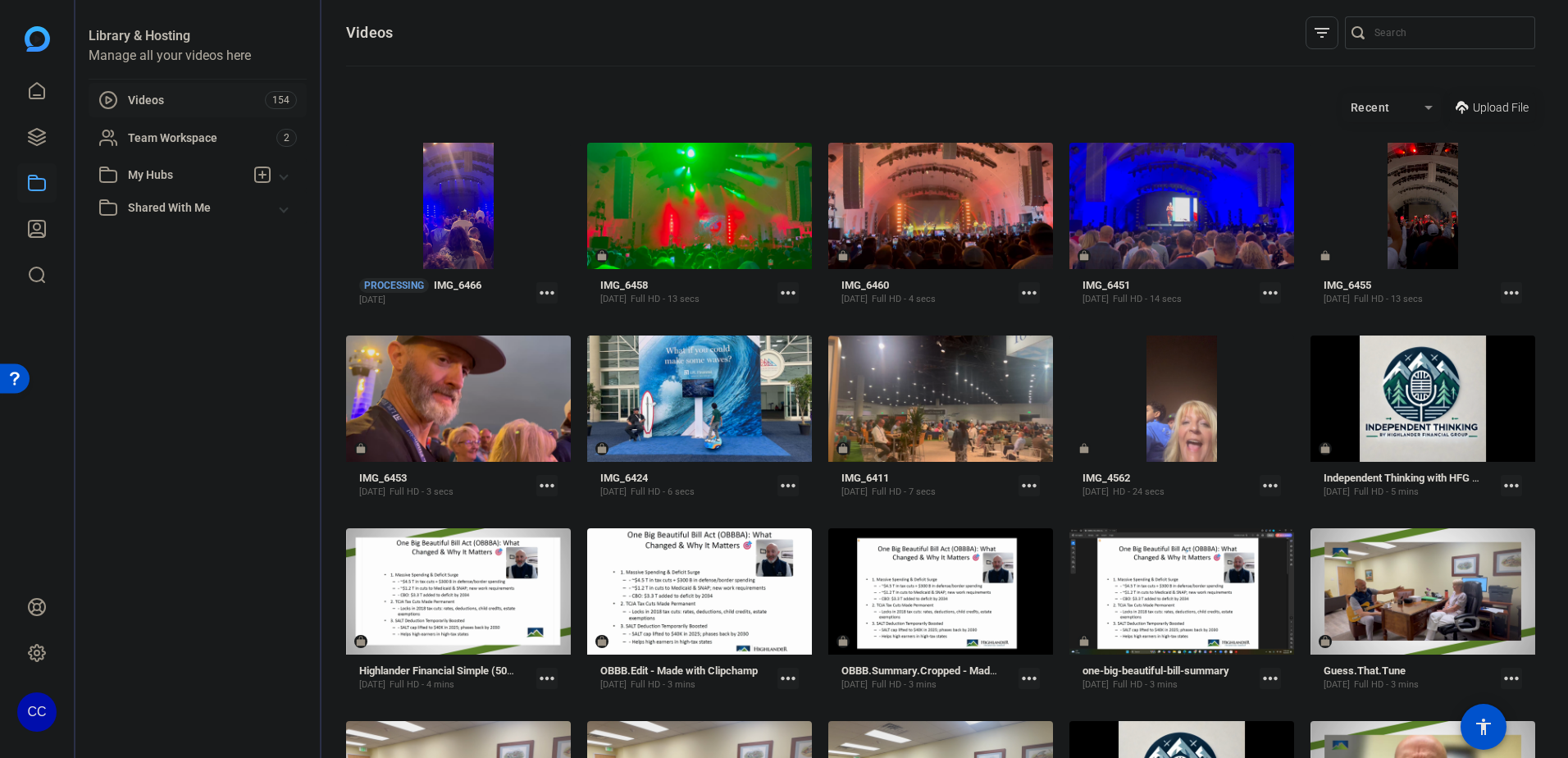
click at [1473, 107] on span "Upload File" at bounding box center [1501, 108] width 55 height 18
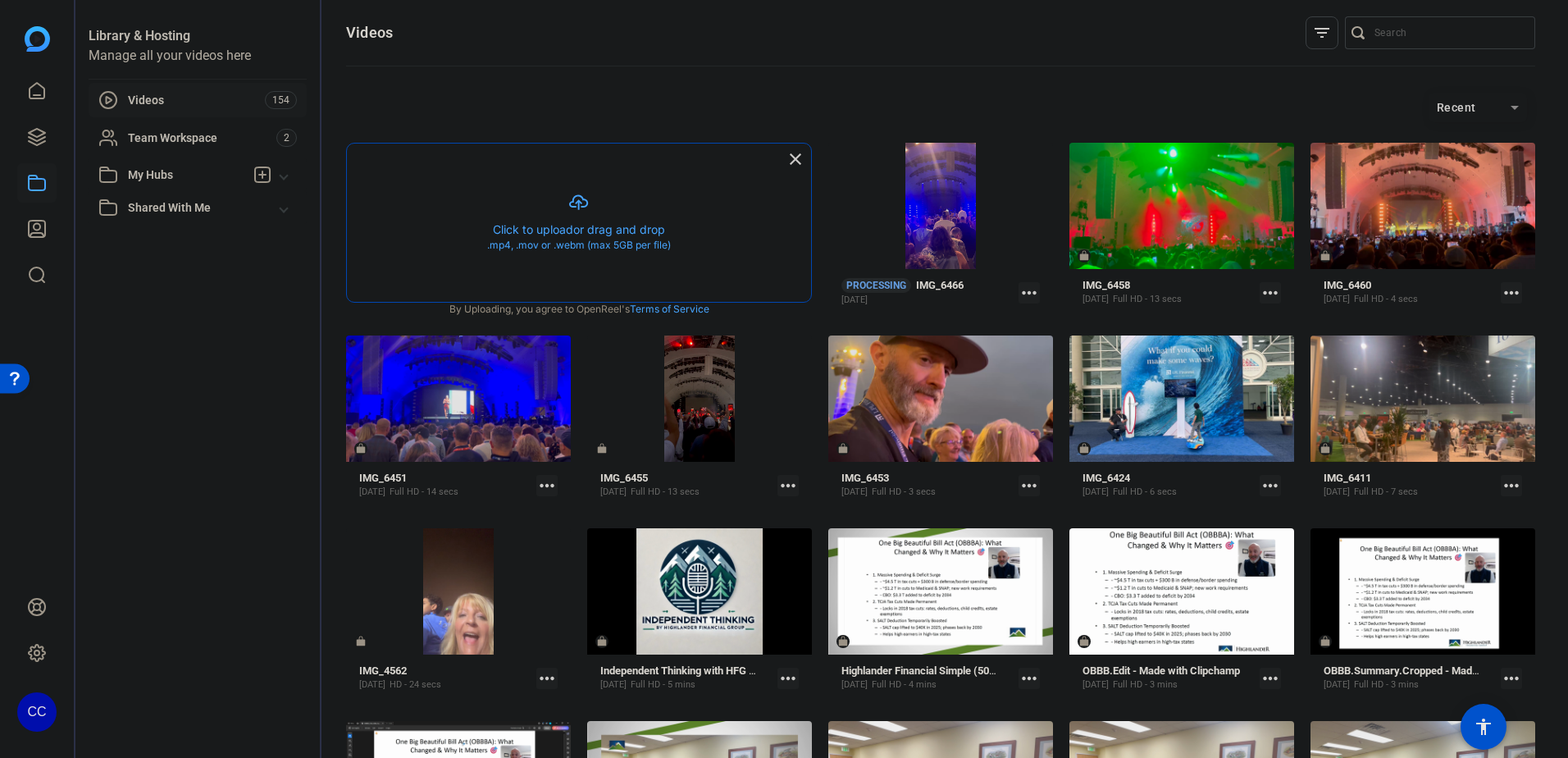
click at [481, 216] on button "button" at bounding box center [578, 223] width 464 height 159
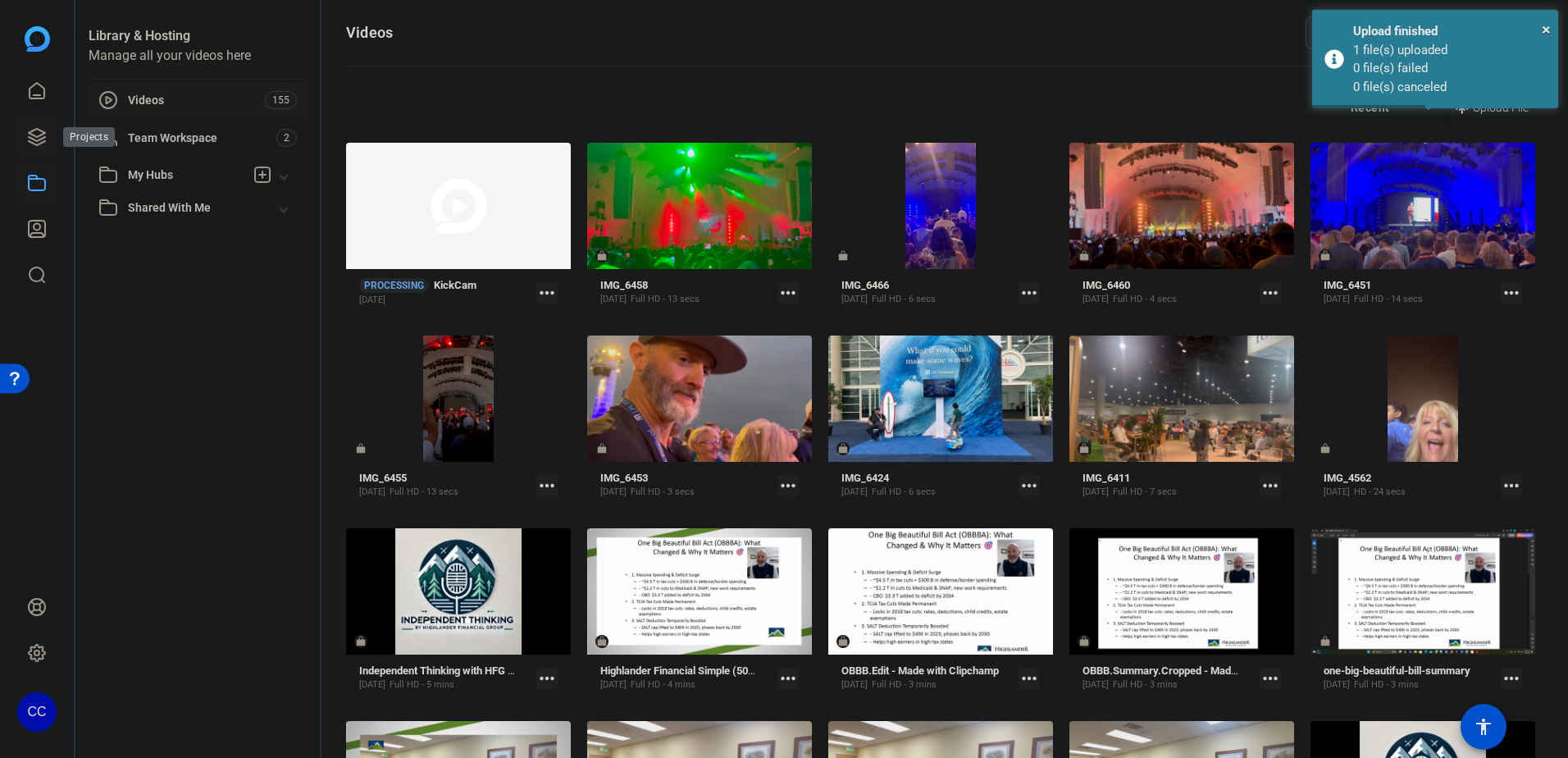
click at [42, 142] on icon at bounding box center [37, 137] width 17 height 17
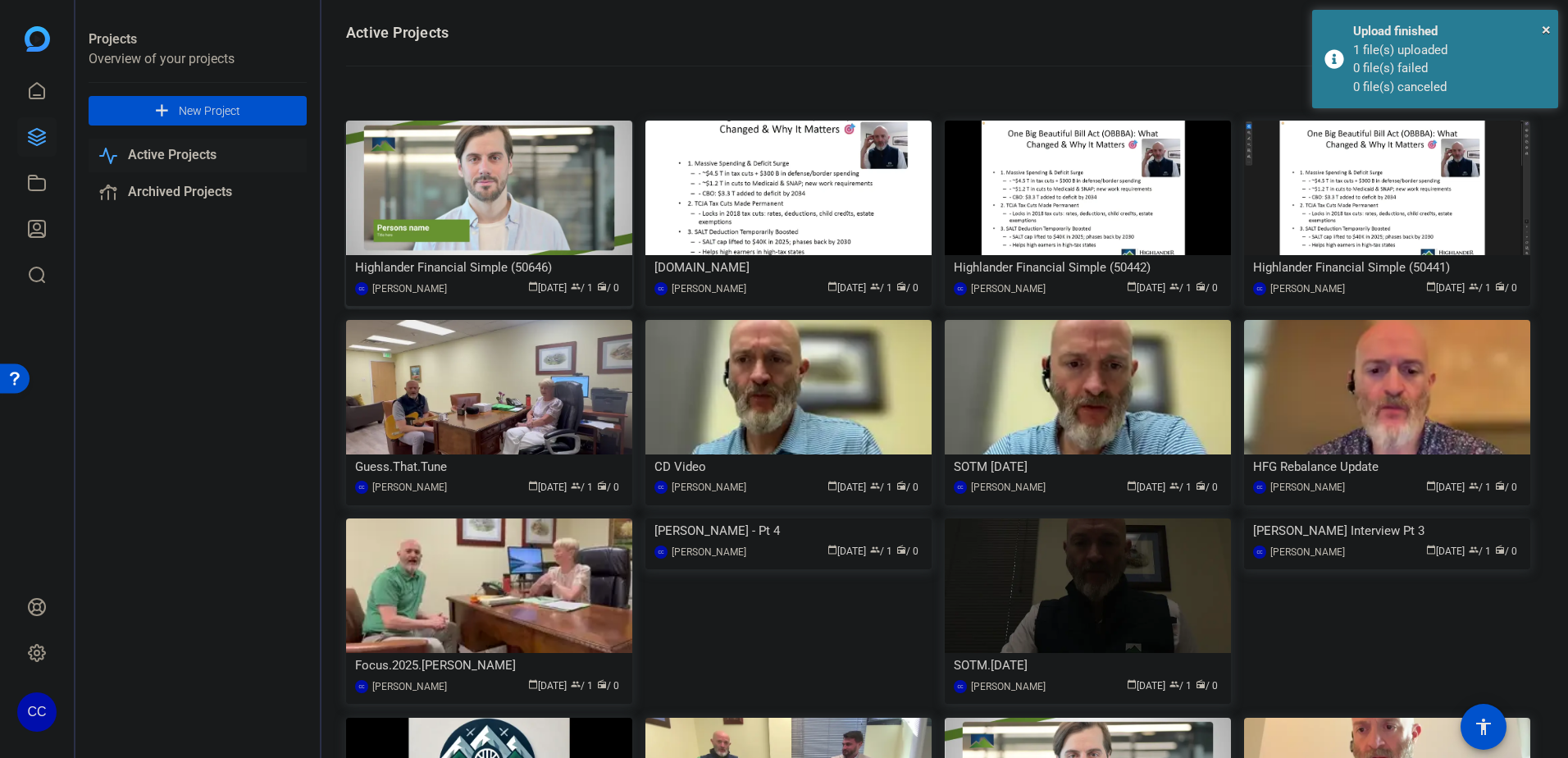
click at [587, 211] on img at bounding box center [489, 188] width 286 height 135
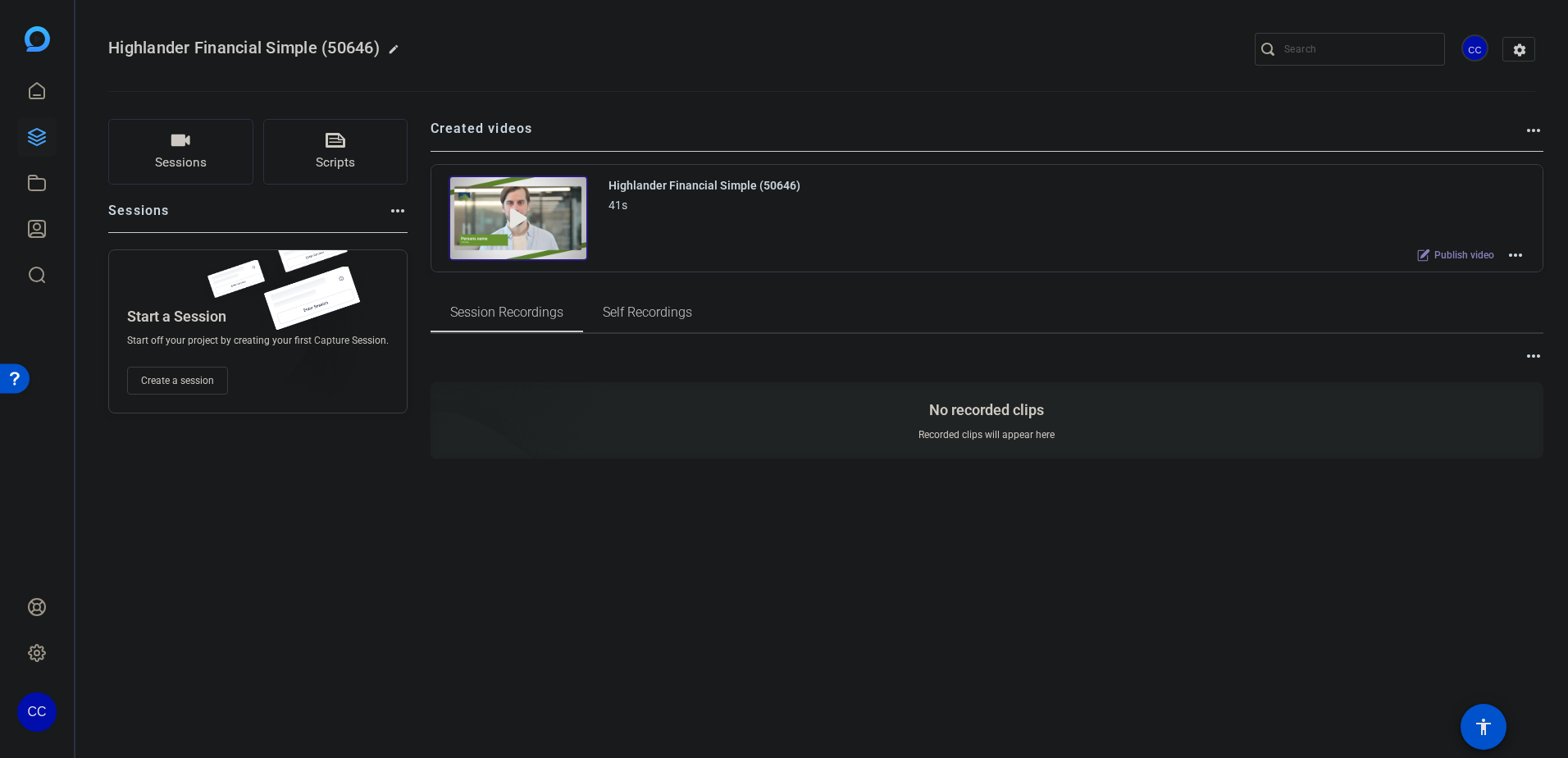
click at [1514, 255] on mat-icon "more_horiz" at bounding box center [1515, 255] width 19 height 19
click at [1431, 272] on span "Edit in Creator" at bounding box center [1455, 274] width 114 height 19
